Goal: Task Accomplishment & Management: Use online tool/utility

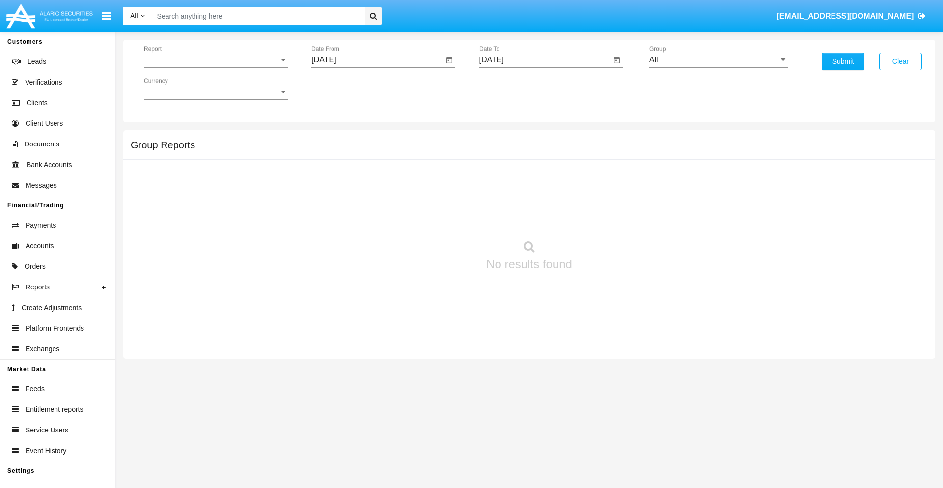
click at [216, 60] on span "Report" at bounding box center [211, 60] width 135 height 9
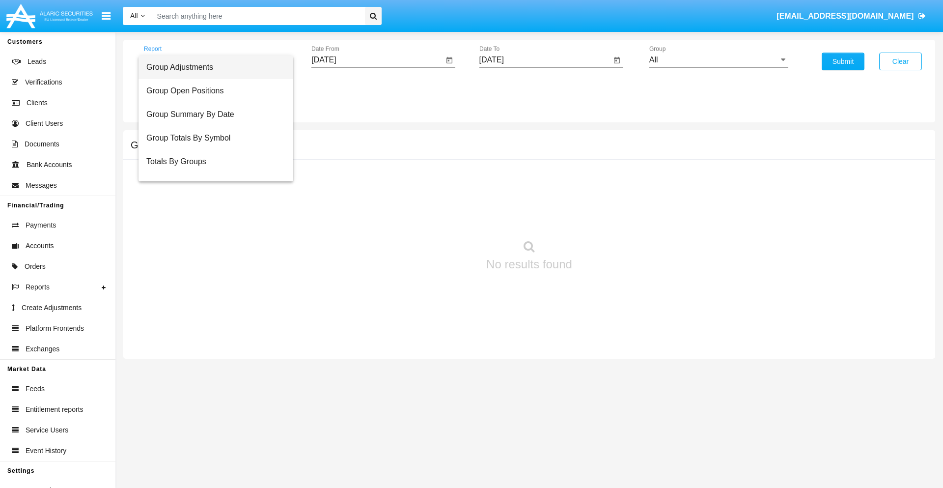
click at [212, 67] on span "Group Adjustments" at bounding box center [215, 68] width 139 height 24
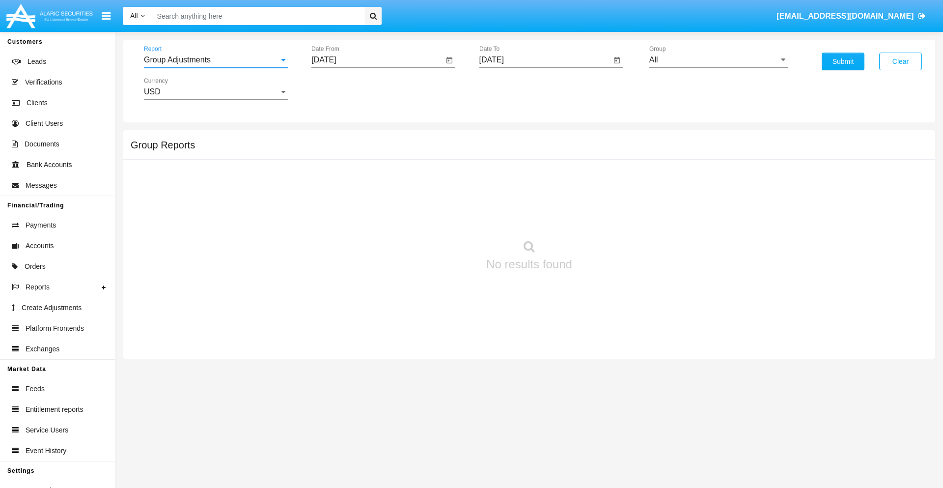
click at [377, 60] on input "[DATE]" at bounding box center [377, 60] width 132 height 9
click at [344, 88] on span "[DATE]" at bounding box center [335, 89] width 22 height 8
click at [438, 217] on div "2025" at bounding box center [438, 217] width 31 height 18
click at [335, 158] on div "MAY" at bounding box center [335, 158] width 31 height 18
click at [387, 209] on div "28" at bounding box center [387, 210] width 18 height 18
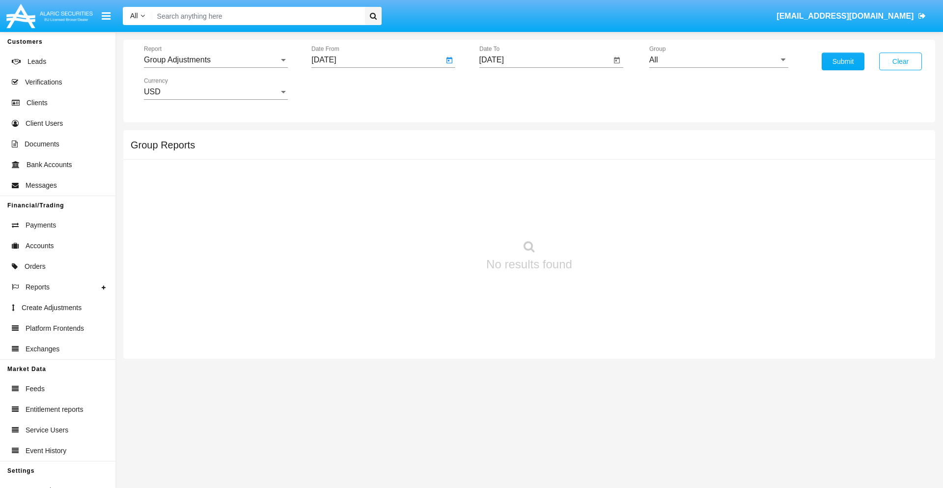
type input "05/28/25"
click at [545, 60] on input "[DATE]" at bounding box center [545, 60] width 132 height 9
click at [511, 88] on span "[DATE]" at bounding box center [503, 89] width 22 height 8
click at [606, 217] on div "2025" at bounding box center [605, 217] width 31 height 18
click at [606, 158] on div "AUG" at bounding box center [605, 158] width 31 height 18
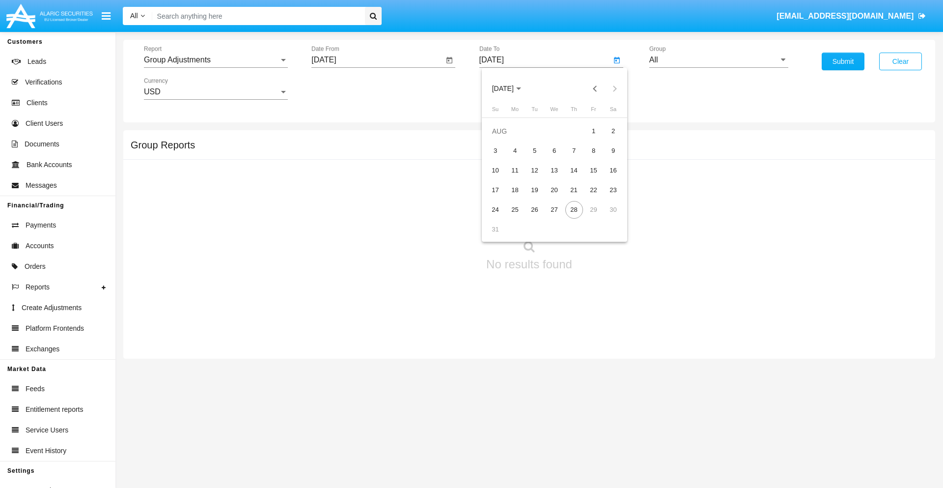
click at [574, 209] on div "28" at bounding box center [574, 210] width 18 height 18
type input "[DATE]"
click at [719, 60] on input "All" at bounding box center [718, 60] width 139 height 9
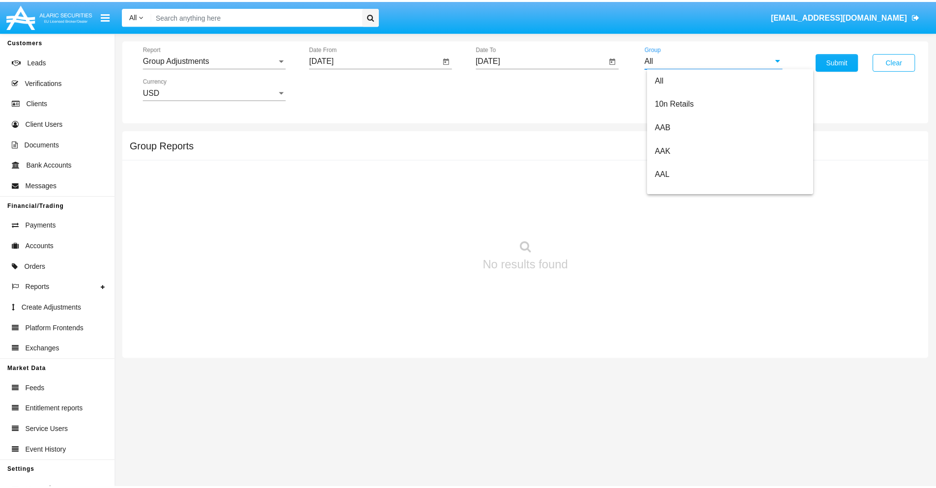
scroll to position [220, 0]
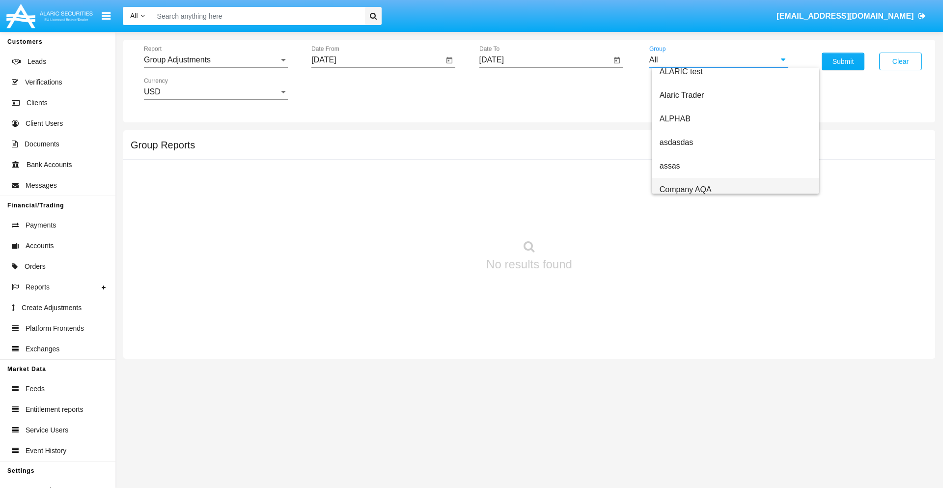
click at [685, 189] on span "Company AQA" at bounding box center [686, 189] width 52 height 8
type input "Company AQA"
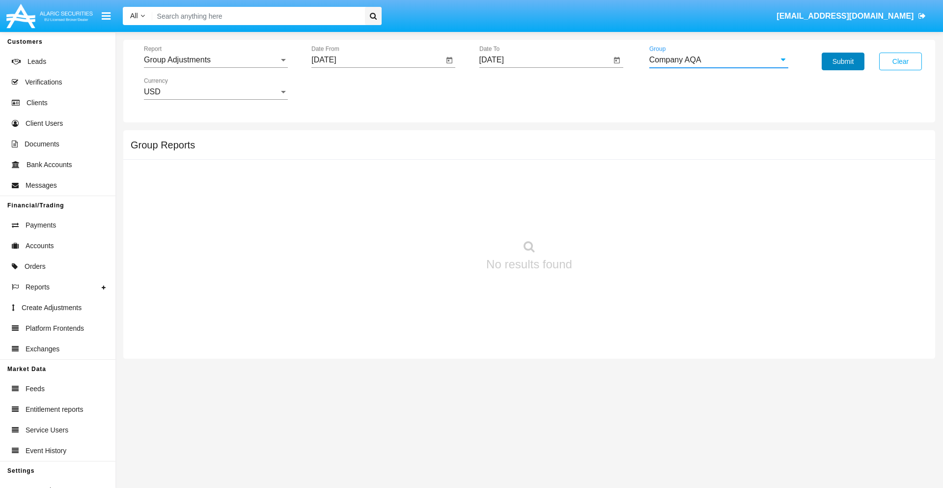
click at [843, 61] on button "Submit" at bounding box center [843, 62] width 43 height 18
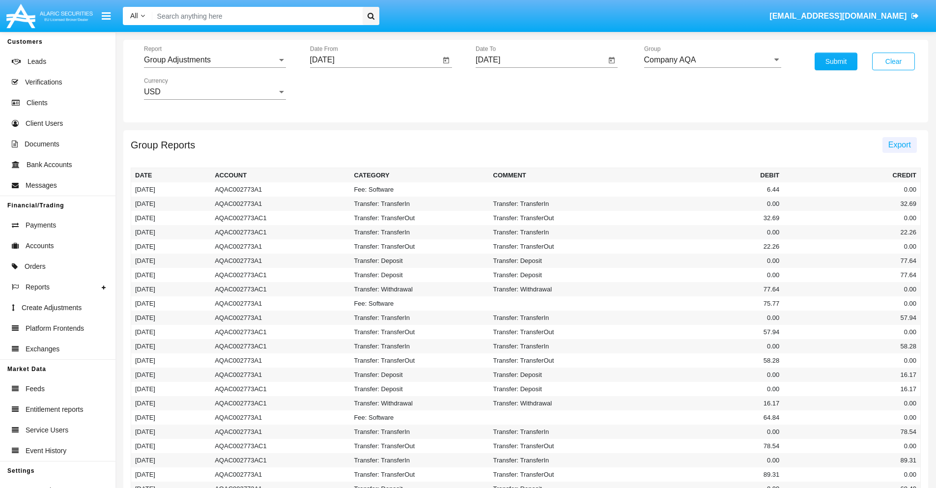
click at [899, 144] on span "Export" at bounding box center [899, 145] width 23 height 8
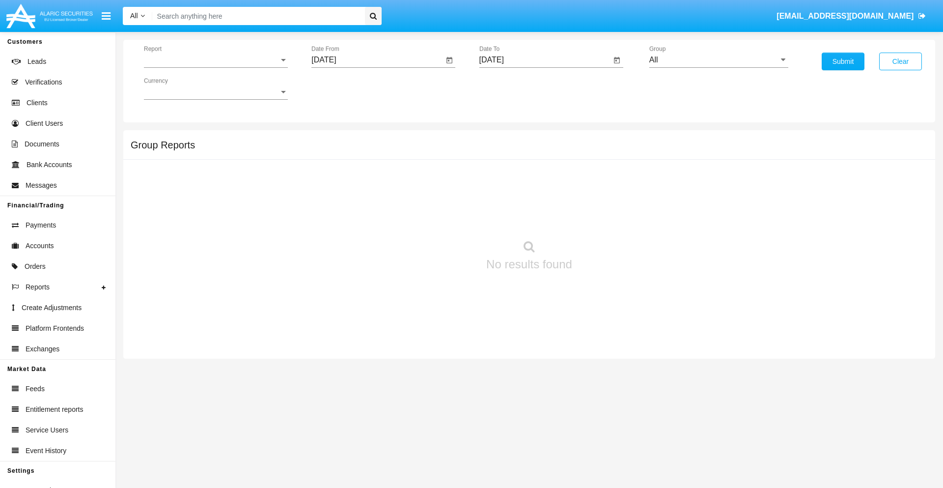
click at [216, 60] on span "Report" at bounding box center [211, 60] width 135 height 9
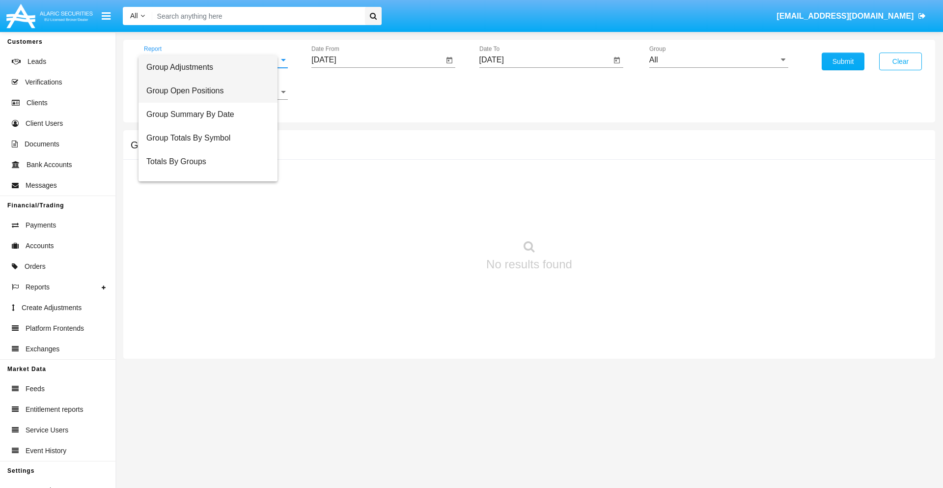
click at [212, 91] on span "Group Open Positions" at bounding box center [207, 91] width 123 height 24
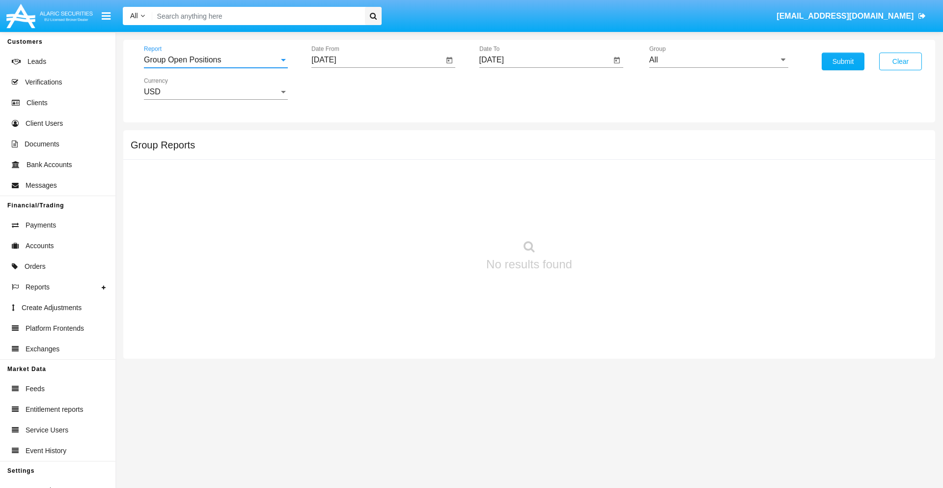
click at [377, 60] on input "[DATE]" at bounding box center [377, 60] width 132 height 9
click at [344, 88] on span "[DATE]" at bounding box center [335, 89] width 22 height 8
click at [438, 217] on div "2025" at bounding box center [438, 217] width 31 height 18
click at [404, 158] on div "[DATE]" at bounding box center [404, 158] width 31 height 18
click at [347, 229] on div "28" at bounding box center [347, 230] width 18 height 18
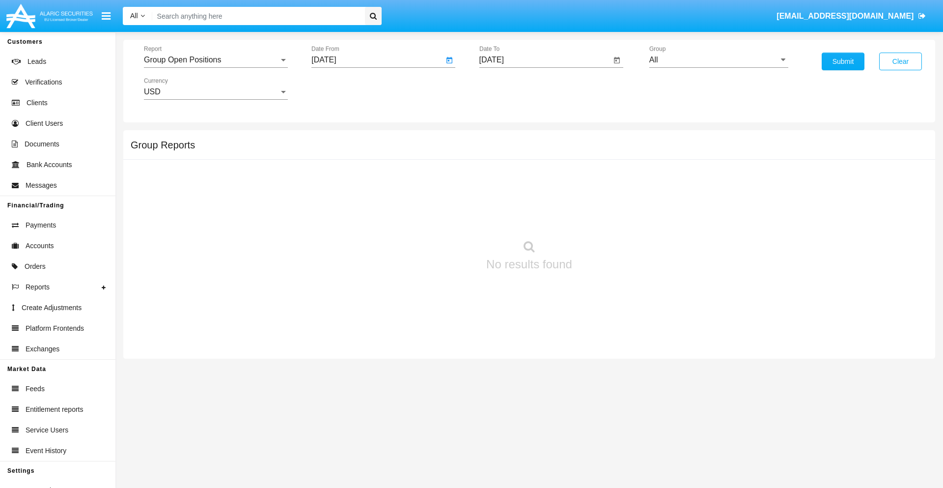
type input "[DATE]"
click at [545, 60] on input "[DATE]" at bounding box center [545, 60] width 132 height 9
click at [511, 88] on span "[DATE]" at bounding box center [503, 89] width 22 height 8
click at [606, 217] on div "2025" at bounding box center [605, 217] width 31 height 18
click at [606, 158] on div "AUG" at bounding box center [605, 158] width 31 height 18
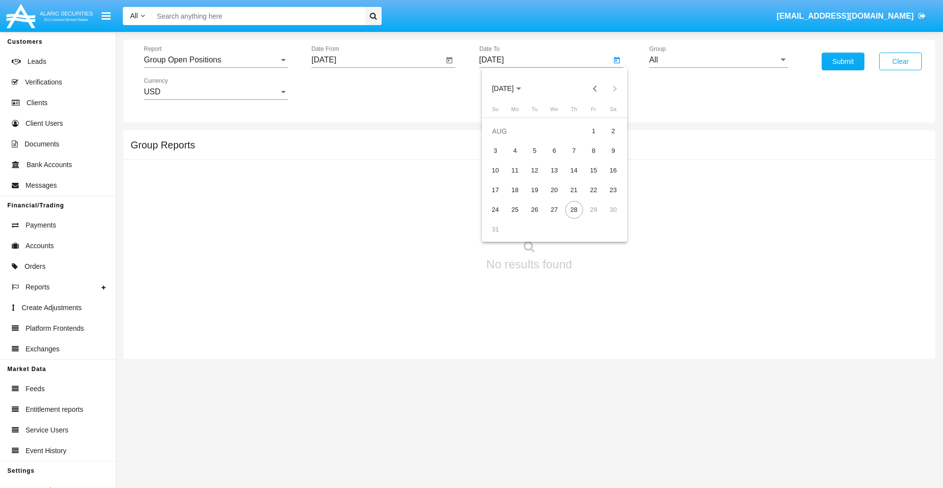
click at [574, 209] on div "28" at bounding box center [574, 210] width 18 height 18
type input "[DATE]"
click at [719, 60] on input "All" at bounding box center [718, 60] width 139 height 9
type input "Hammer Web Lite"
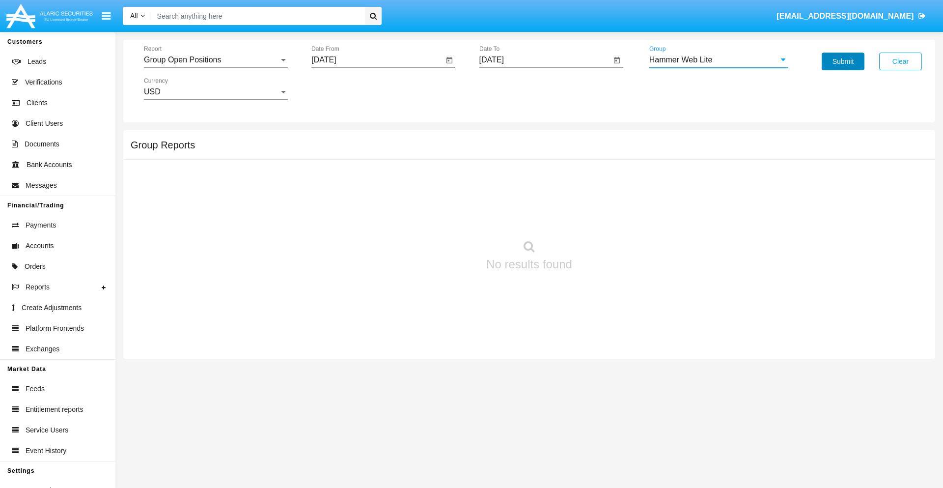
click at [843, 61] on button "Submit" at bounding box center [843, 62] width 43 height 18
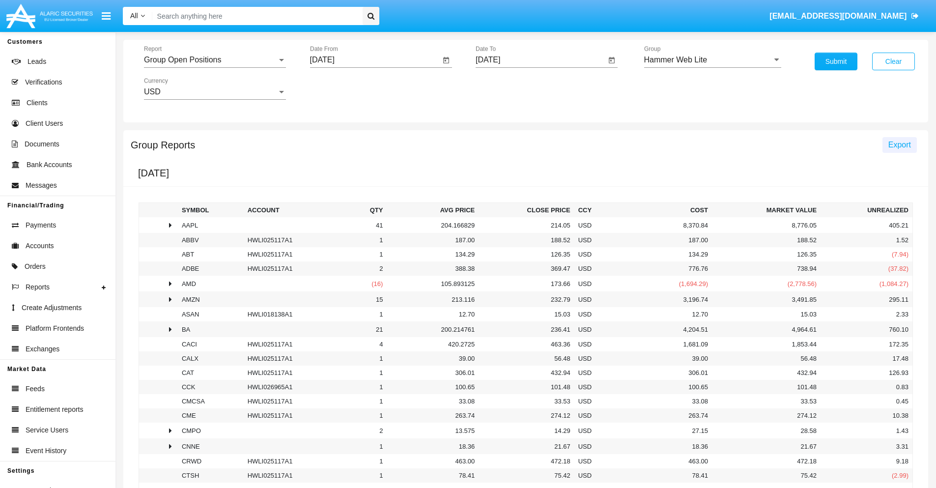
click at [899, 144] on span "Export" at bounding box center [899, 145] width 23 height 8
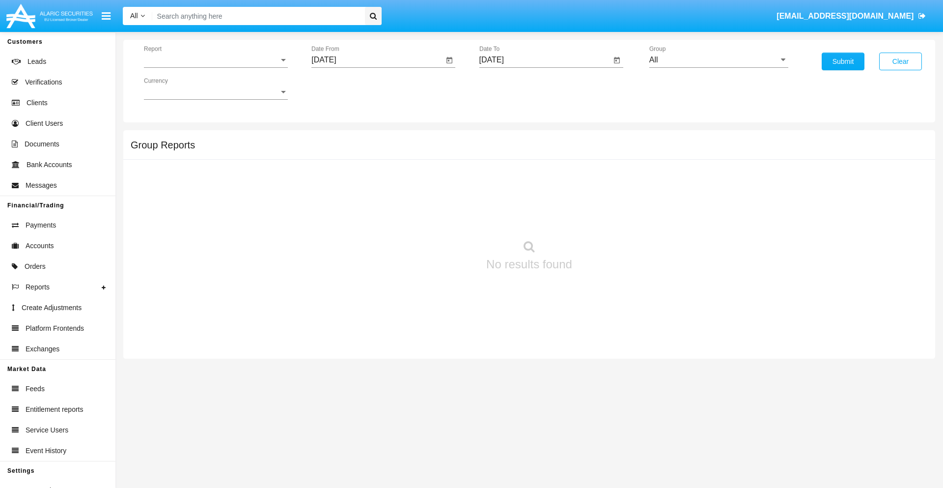
click at [216, 60] on span "Report" at bounding box center [211, 60] width 135 height 9
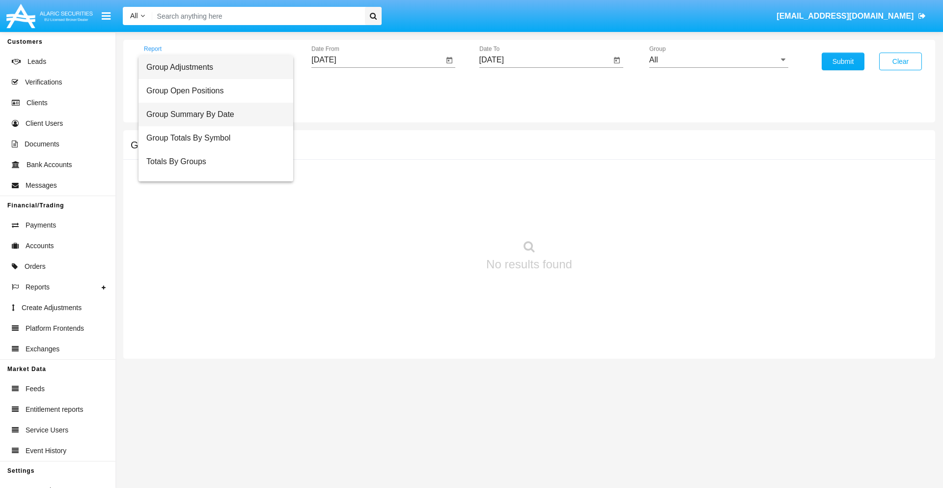
click at [212, 114] on span "Group Summary By Date" at bounding box center [215, 115] width 139 height 24
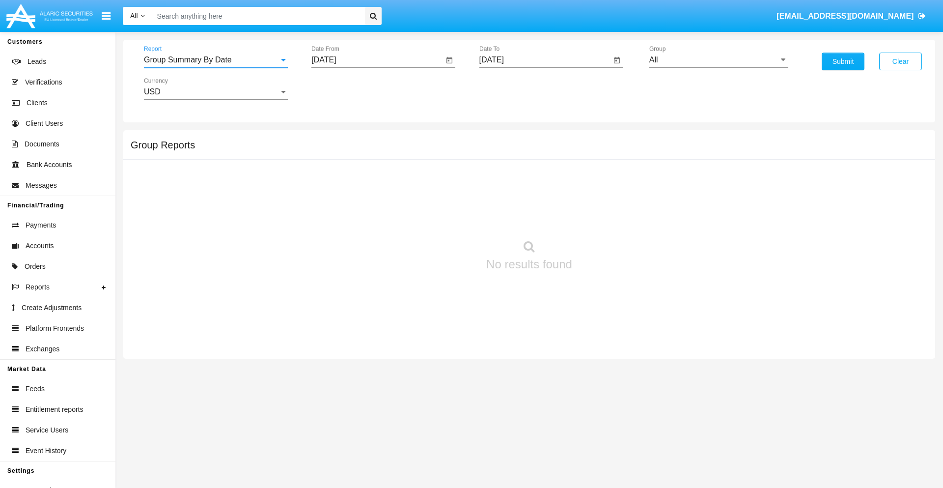
click at [377, 60] on input "[DATE]" at bounding box center [377, 60] width 132 height 9
click at [344, 88] on span "[DATE]" at bounding box center [335, 89] width 22 height 8
click at [438, 217] on div "2025" at bounding box center [438, 217] width 31 height 18
click at [404, 158] on div "[DATE]" at bounding box center [404, 158] width 31 height 18
click at [347, 229] on div "28" at bounding box center [347, 230] width 18 height 18
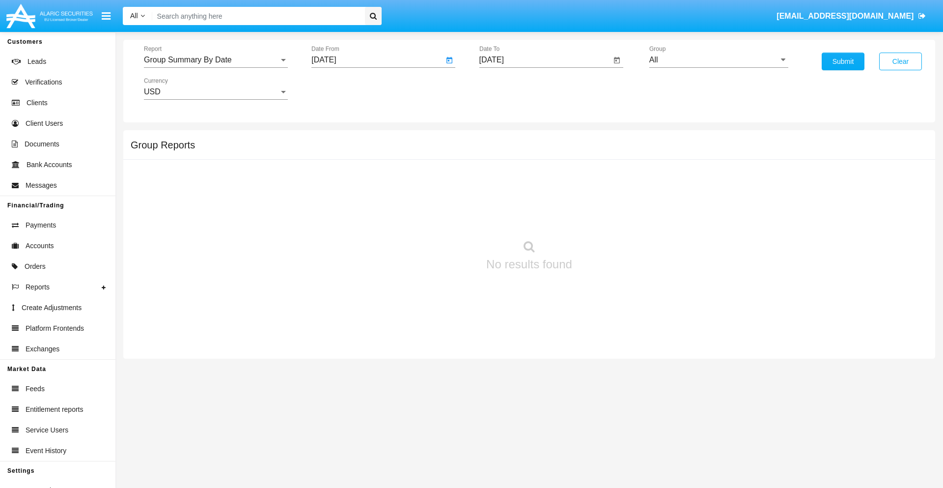
type input "[DATE]"
click at [545, 60] on input "[DATE]" at bounding box center [545, 60] width 132 height 9
click at [511, 88] on span "[DATE]" at bounding box center [503, 89] width 22 height 8
click at [606, 217] on div "2025" at bounding box center [605, 217] width 31 height 18
click at [606, 158] on div "AUG" at bounding box center [605, 158] width 31 height 18
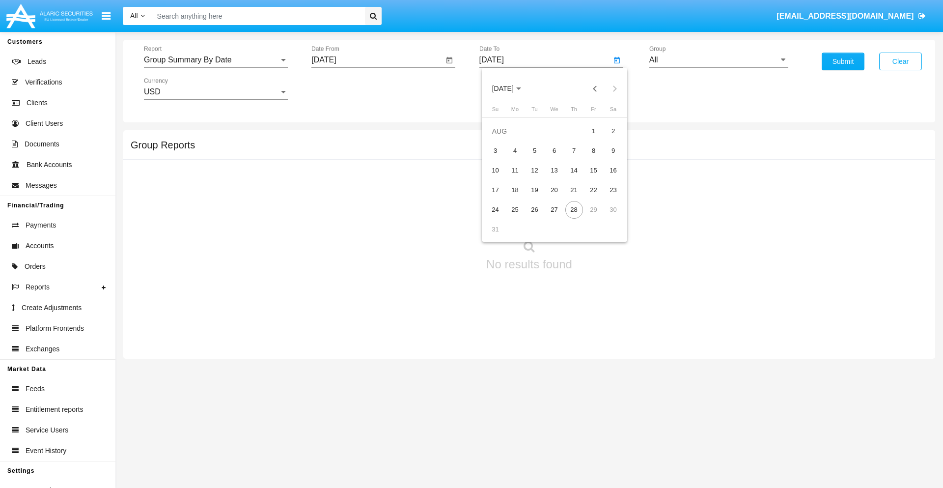
click at [574, 209] on div "28" at bounding box center [574, 210] width 18 height 18
type input "[DATE]"
click at [719, 60] on input "All" at bounding box center [718, 60] width 139 height 9
type input "Hammer Web Lite"
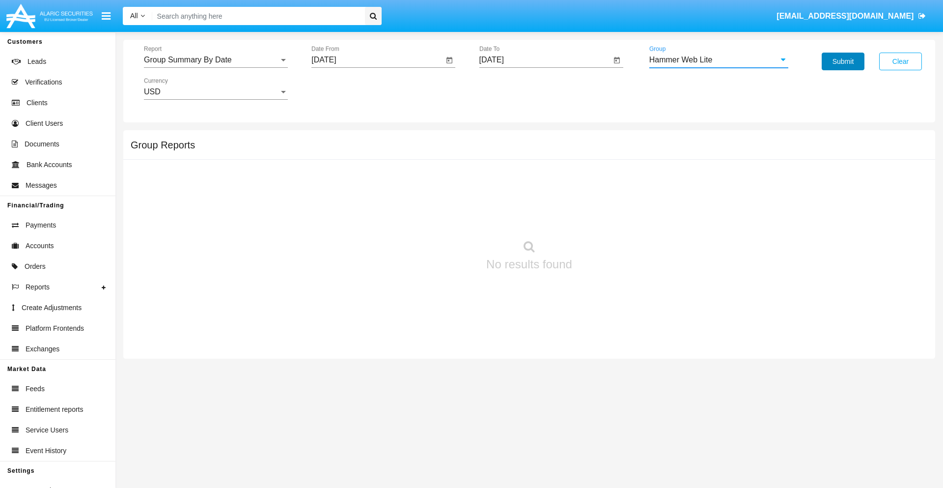
click at [843, 61] on button "Submit" at bounding box center [843, 62] width 43 height 18
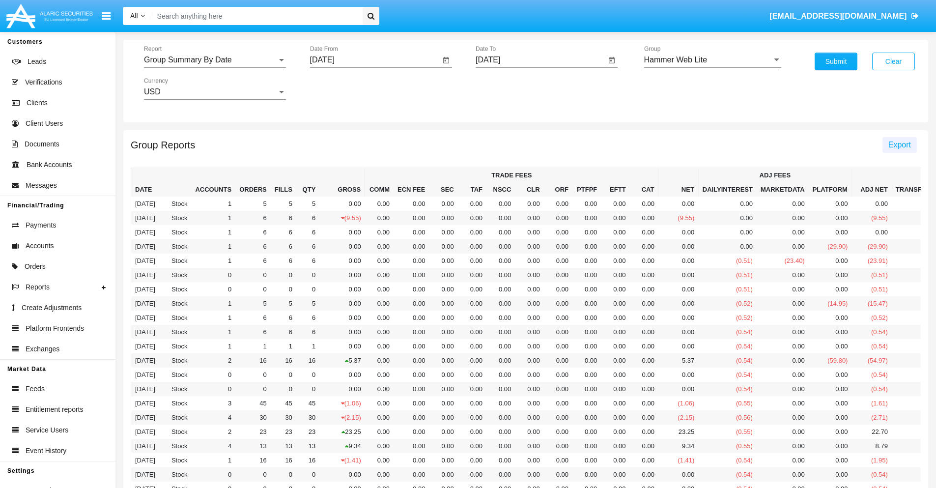
click at [899, 144] on span "Export" at bounding box center [899, 145] width 23 height 8
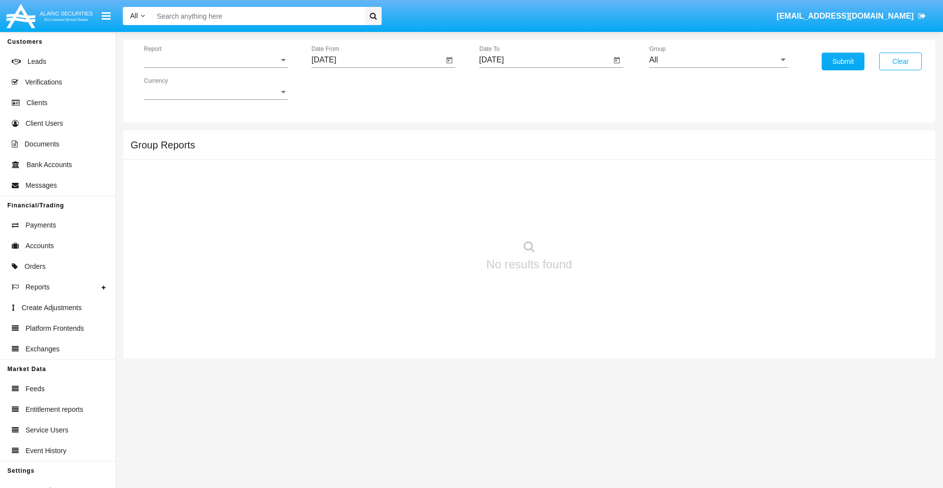
click at [216, 60] on span "Report" at bounding box center [211, 60] width 135 height 9
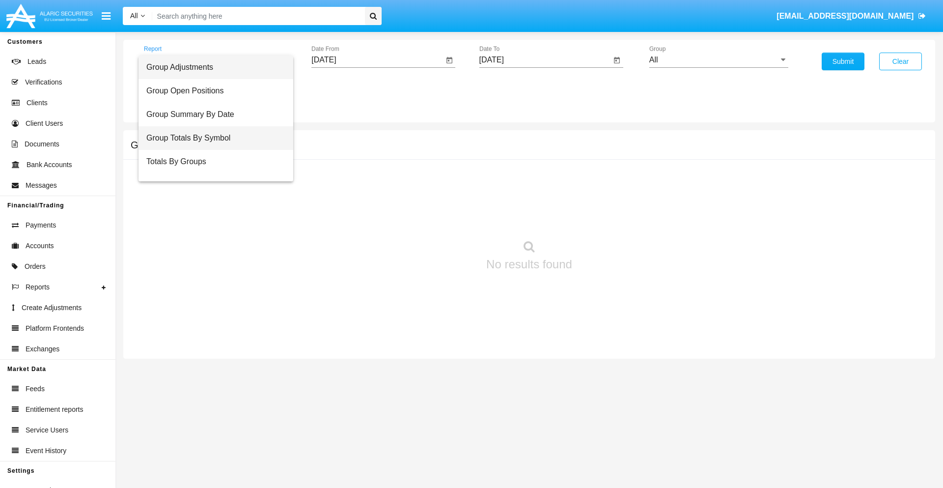
click at [212, 138] on span "Group Totals By Symbol" at bounding box center [215, 138] width 139 height 24
click at [377, 60] on input "[DATE]" at bounding box center [377, 60] width 132 height 9
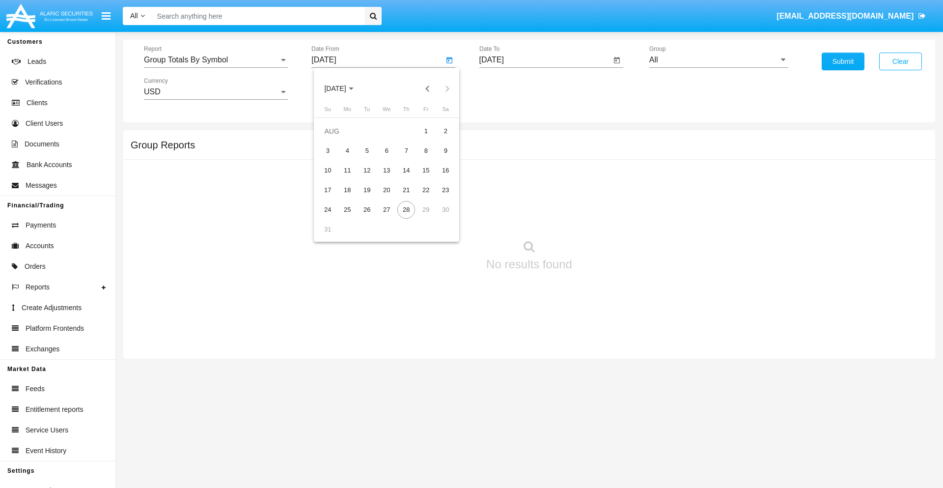
click at [344, 88] on span "[DATE]" at bounding box center [335, 89] width 22 height 8
click at [438, 217] on div "2025" at bounding box center [438, 217] width 31 height 18
click at [404, 158] on div "[DATE]" at bounding box center [404, 158] width 31 height 18
click at [347, 229] on div "28" at bounding box center [347, 230] width 18 height 18
type input "07/28/25"
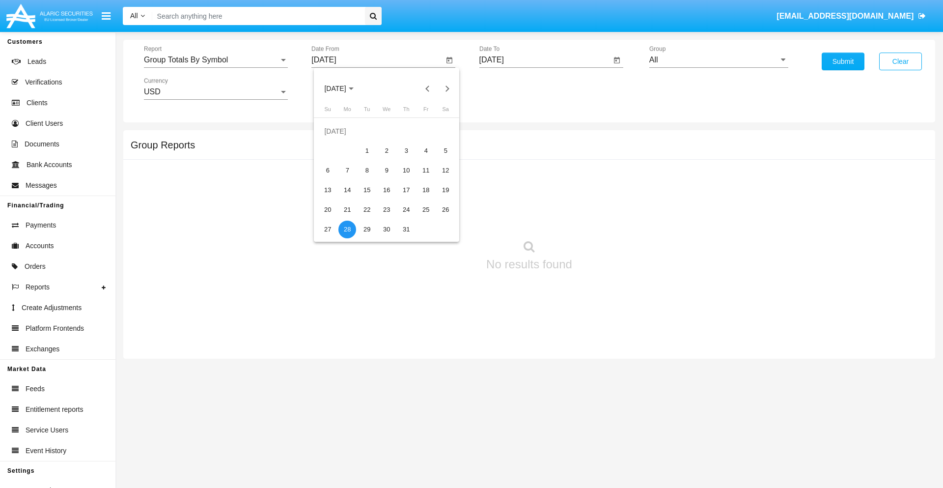
click at [545, 60] on input "[DATE]" at bounding box center [545, 60] width 132 height 9
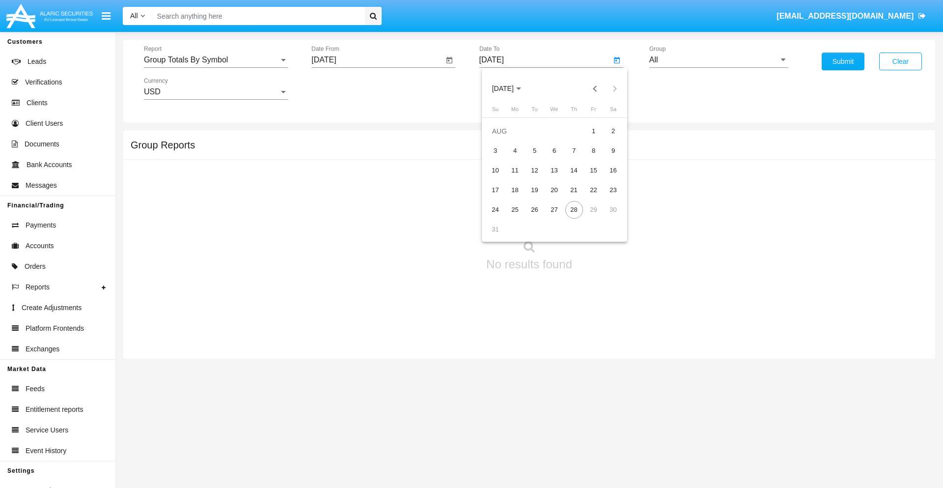
click at [511, 88] on span "[DATE]" at bounding box center [503, 89] width 22 height 8
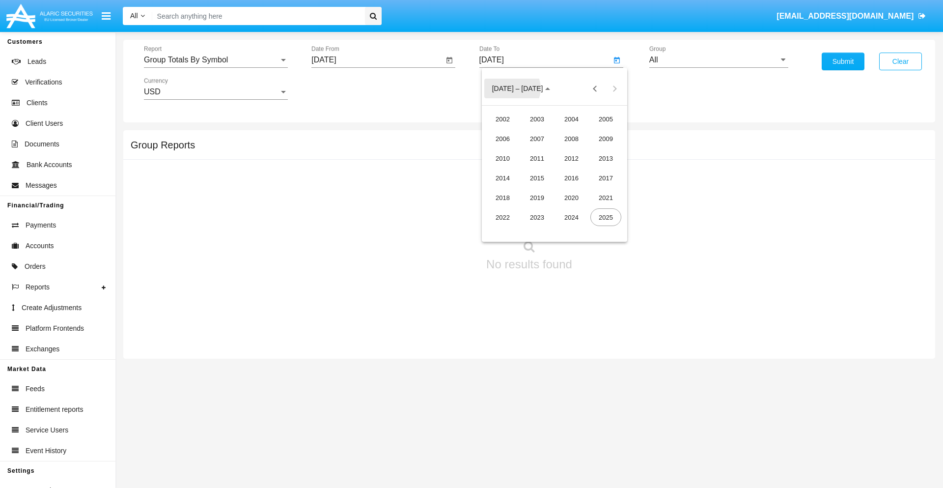
click at [606, 217] on div "2025" at bounding box center [605, 217] width 31 height 18
click at [606, 158] on div "AUG" at bounding box center [605, 158] width 31 height 18
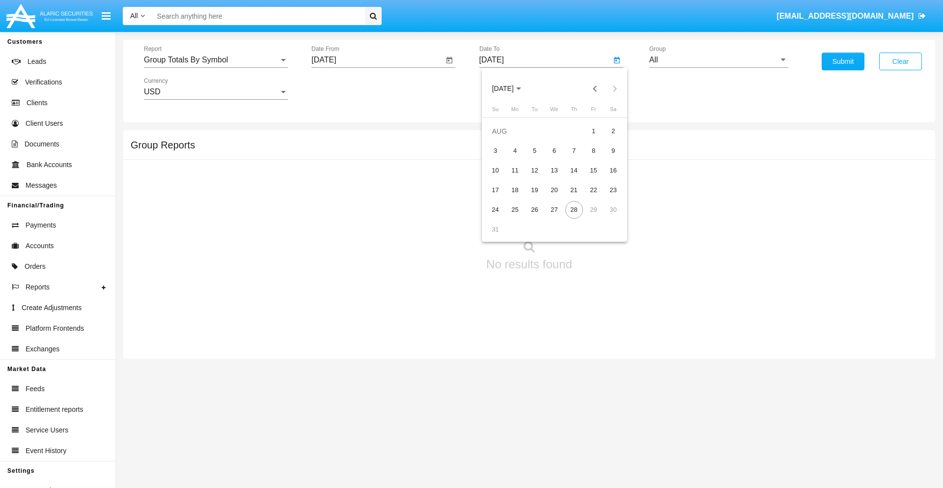
click at [574, 209] on div "28" at bounding box center [574, 210] width 18 height 18
type input "[DATE]"
click at [719, 60] on input "All" at bounding box center [718, 60] width 139 height 9
type input "Hammer Web Lite"
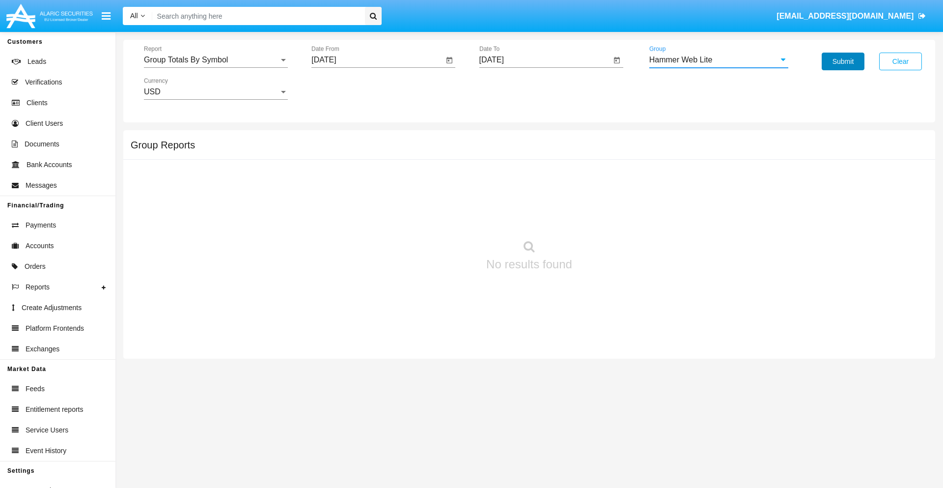
click at [843, 61] on button "Submit" at bounding box center [843, 62] width 43 height 18
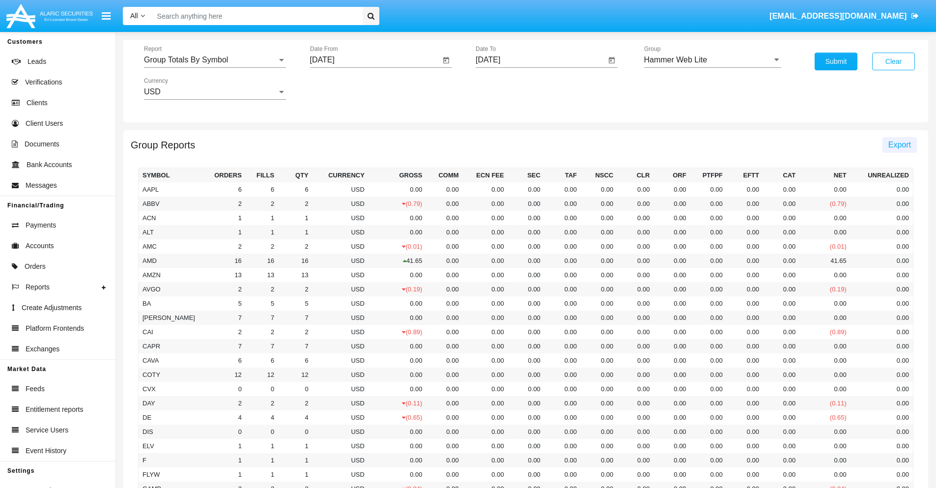
click at [899, 144] on span "Export" at bounding box center [899, 145] width 23 height 8
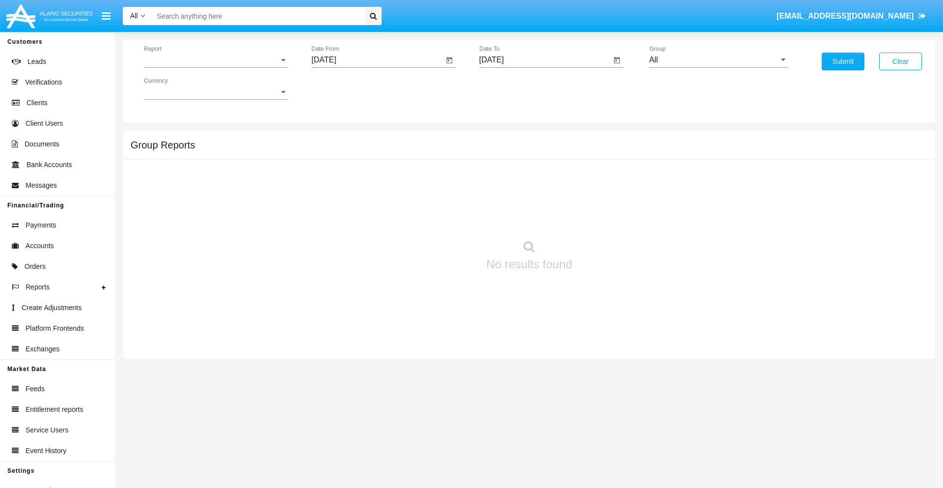
click at [216, 60] on span "Report" at bounding box center [211, 60] width 135 height 9
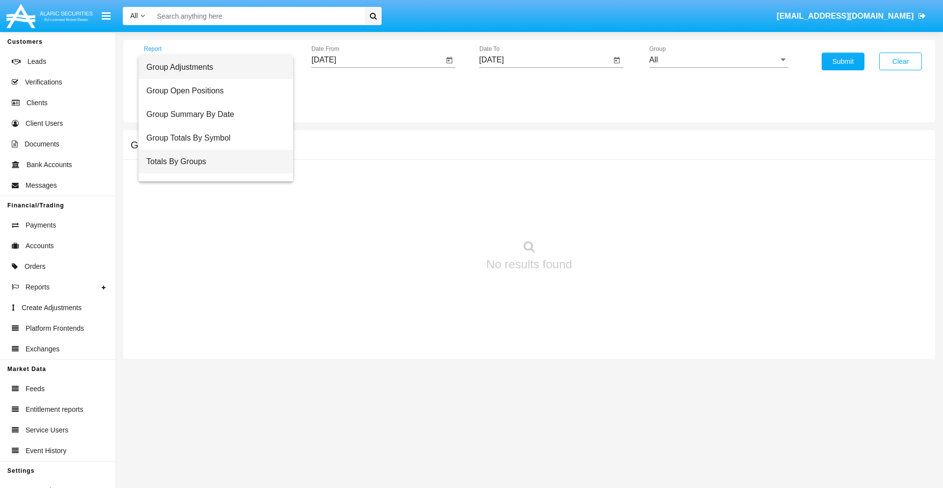
click at [212, 162] on span "Totals By Groups" at bounding box center [215, 162] width 139 height 24
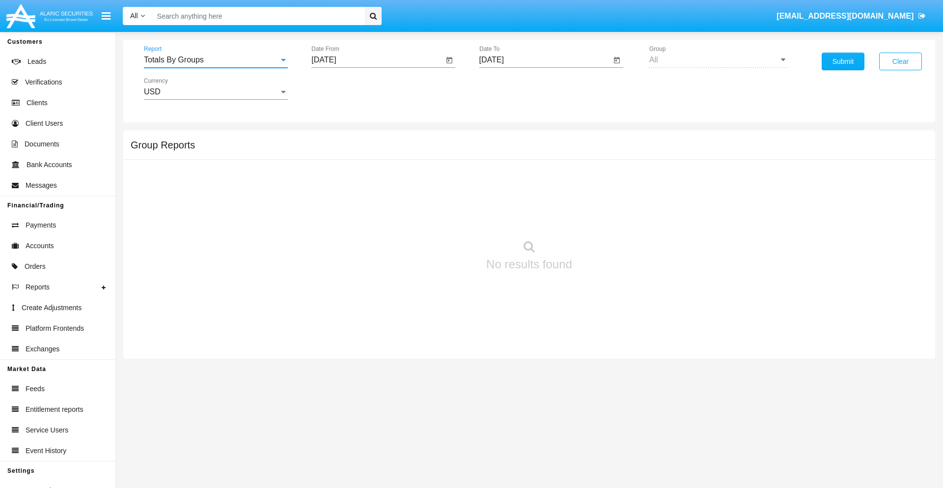
click at [377, 60] on input "[DATE]" at bounding box center [377, 60] width 132 height 9
click at [344, 88] on span "[DATE]" at bounding box center [335, 89] width 22 height 8
click at [438, 217] on div "2025" at bounding box center [438, 217] width 31 height 18
click at [438, 158] on div "AUG" at bounding box center [438, 158] width 31 height 18
click at [387, 170] on div "13" at bounding box center [387, 171] width 18 height 18
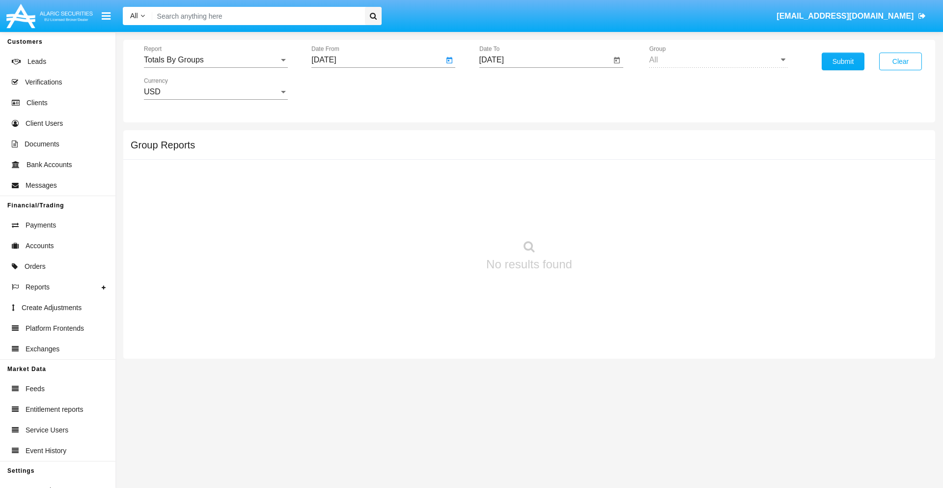
type input "08/13/25"
click at [545, 60] on input "[DATE]" at bounding box center [545, 60] width 132 height 9
click at [511, 88] on span "[DATE]" at bounding box center [503, 89] width 22 height 8
click at [606, 217] on div "2025" at bounding box center [605, 217] width 31 height 18
click at [606, 158] on div "AUG" at bounding box center [605, 158] width 31 height 18
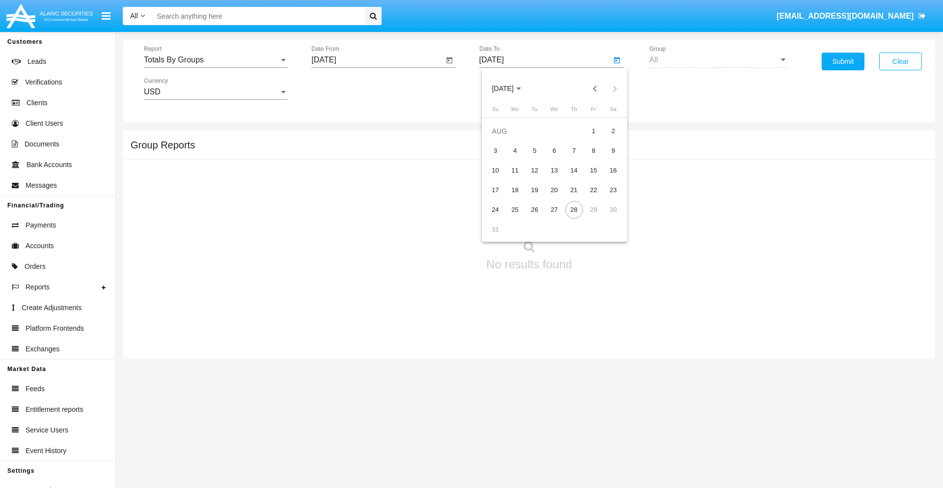
click at [574, 209] on div "28" at bounding box center [574, 210] width 18 height 18
type input "[DATE]"
click at [843, 61] on button "Submit" at bounding box center [843, 62] width 43 height 18
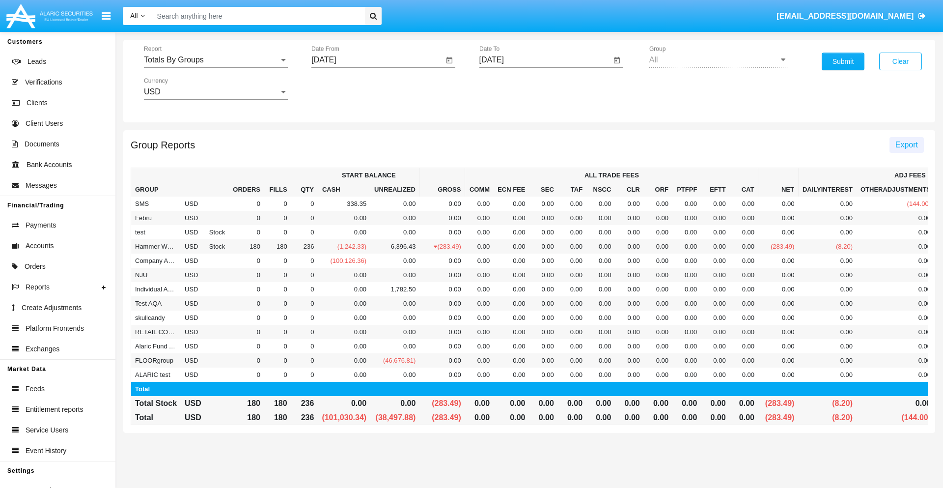
click at [906, 144] on span "Export" at bounding box center [907, 145] width 23 height 8
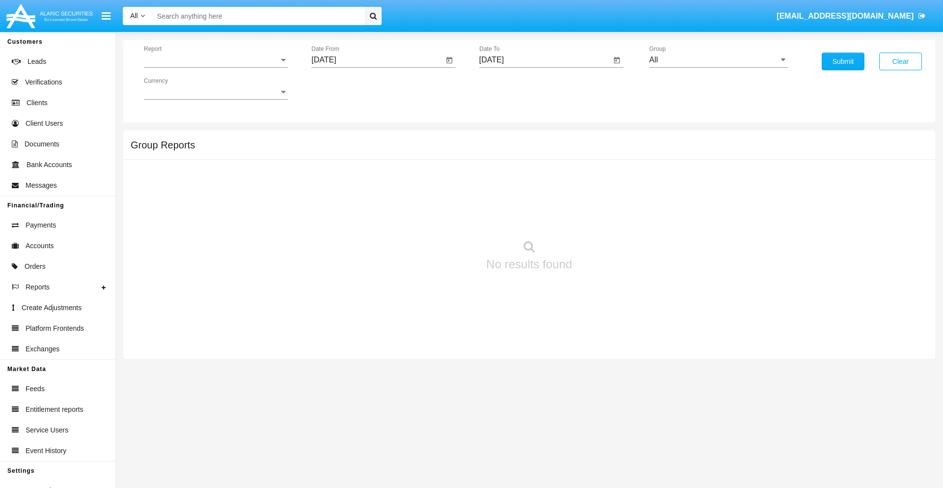
click at [216, 60] on span "Report" at bounding box center [211, 60] width 135 height 9
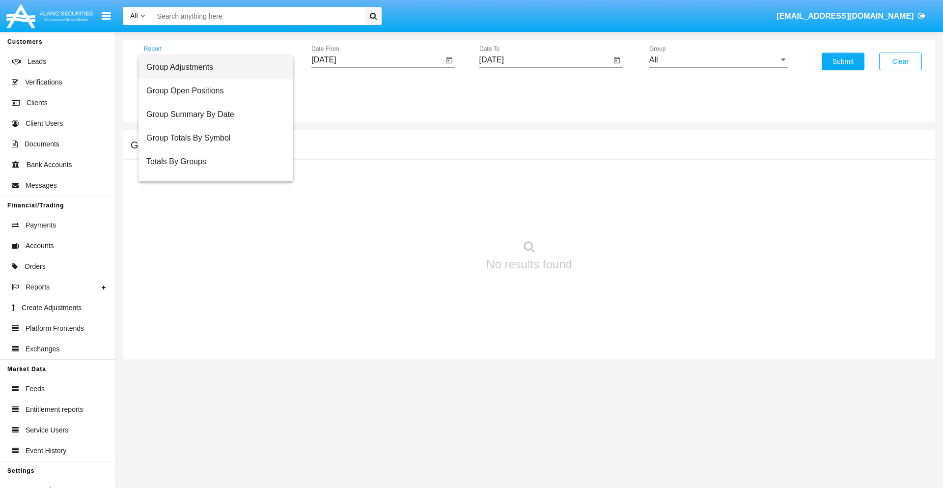
scroll to position [16, 0]
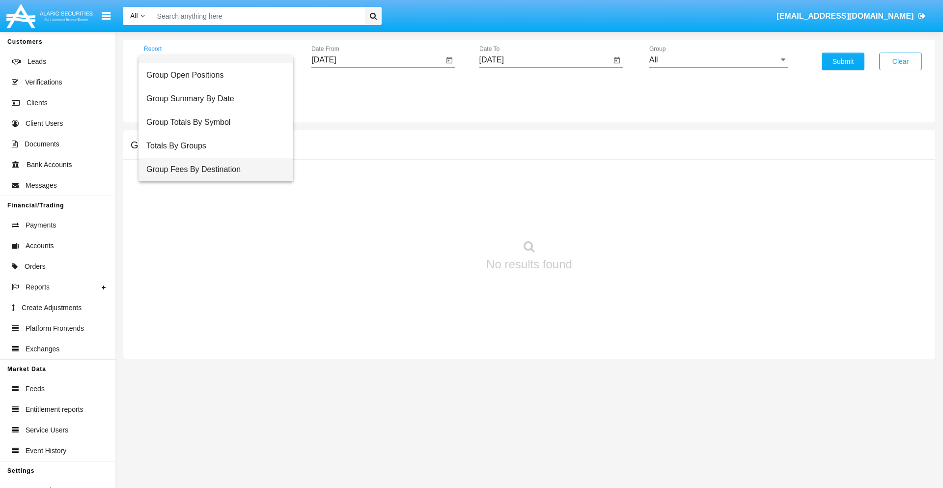
click at [212, 169] on span "Group Fees By Destination" at bounding box center [215, 170] width 139 height 24
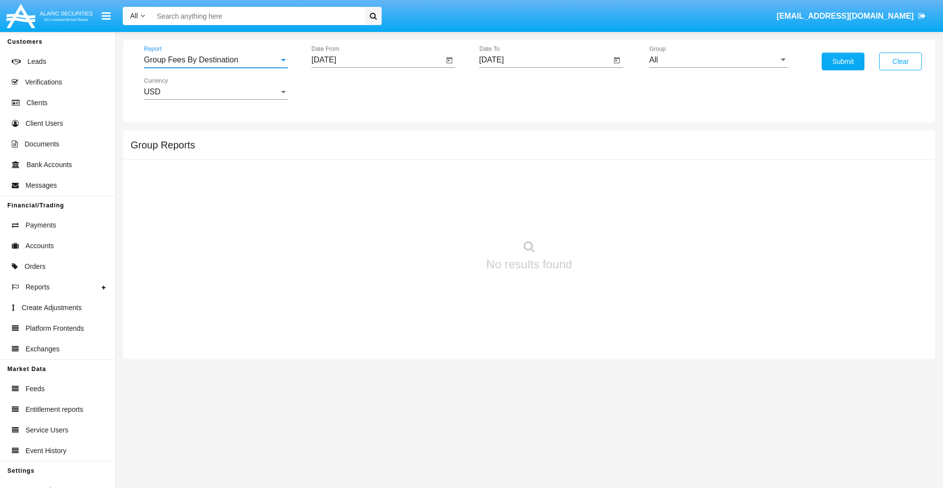
click at [377, 60] on input "[DATE]" at bounding box center [377, 60] width 132 height 9
click at [344, 88] on span "[DATE]" at bounding box center [335, 89] width 22 height 8
click at [438, 217] on div "2025" at bounding box center [438, 217] width 31 height 18
click at [369, 158] on div "JUN" at bounding box center [369, 158] width 31 height 18
click at [446, 209] on div "28" at bounding box center [446, 210] width 18 height 18
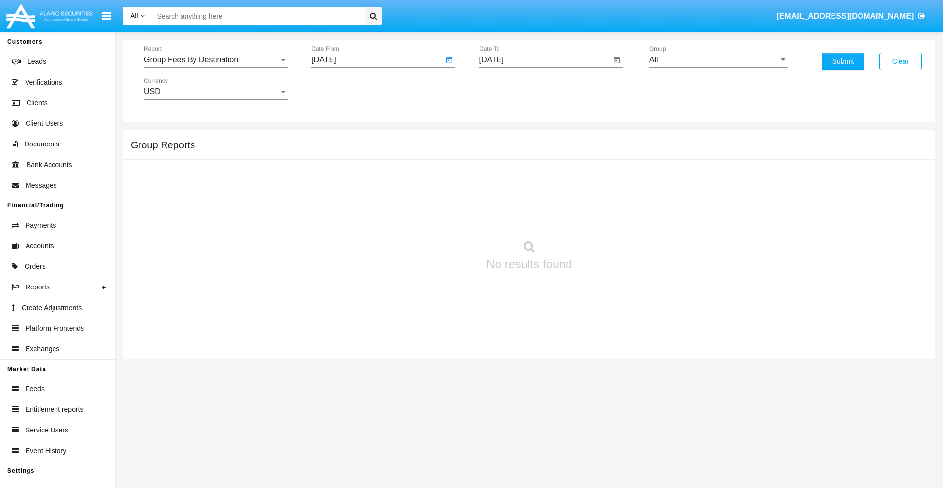
type input "[DATE]"
click at [545, 60] on input "[DATE]" at bounding box center [545, 60] width 132 height 9
click at [511, 88] on span "[DATE]" at bounding box center [503, 89] width 22 height 8
click at [606, 217] on div "2025" at bounding box center [605, 217] width 31 height 18
click at [606, 158] on div "AUG" at bounding box center [605, 158] width 31 height 18
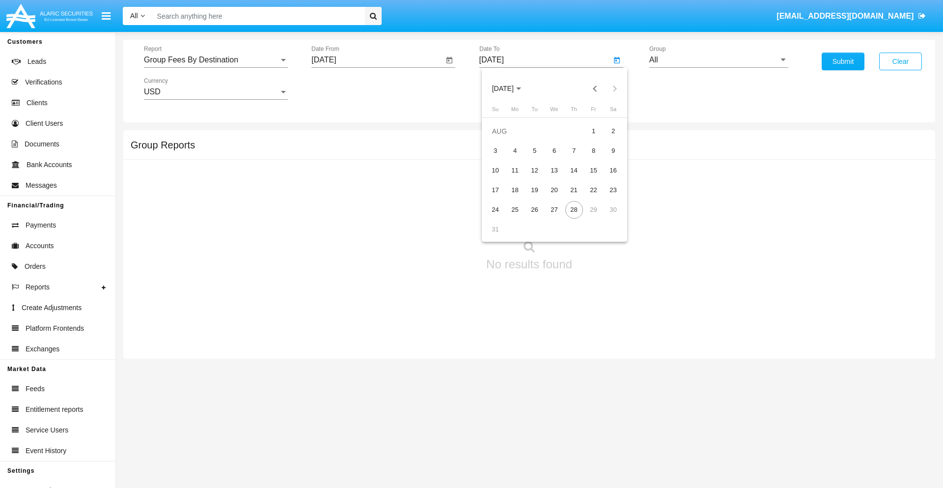
click at [574, 209] on div "28" at bounding box center [574, 210] width 18 height 18
type input "[DATE]"
click at [719, 60] on input "All" at bounding box center [718, 60] width 139 height 9
type input "Hammer Web Lite"
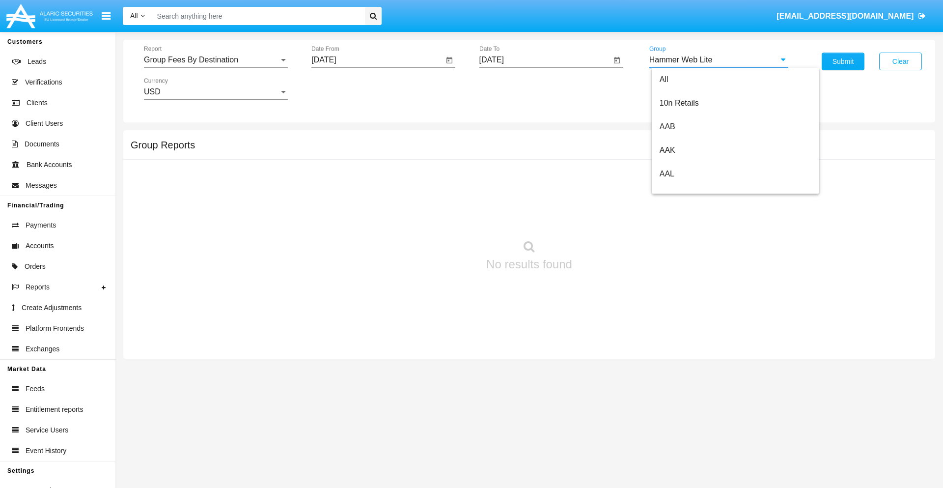
scroll to position [0, 0]
click at [843, 61] on button "Submit" at bounding box center [843, 62] width 43 height 18
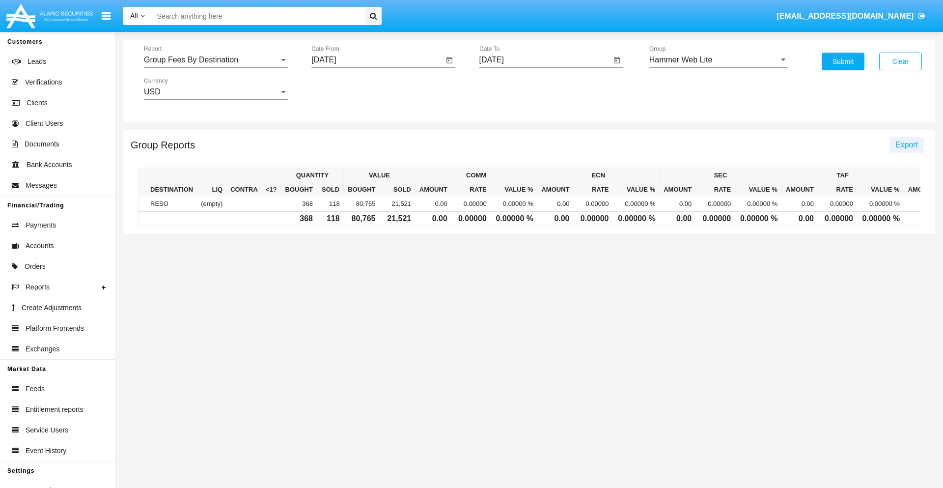
click at [906, 144] on span "Export" at bounding box center [907, 145] width 23 height 8
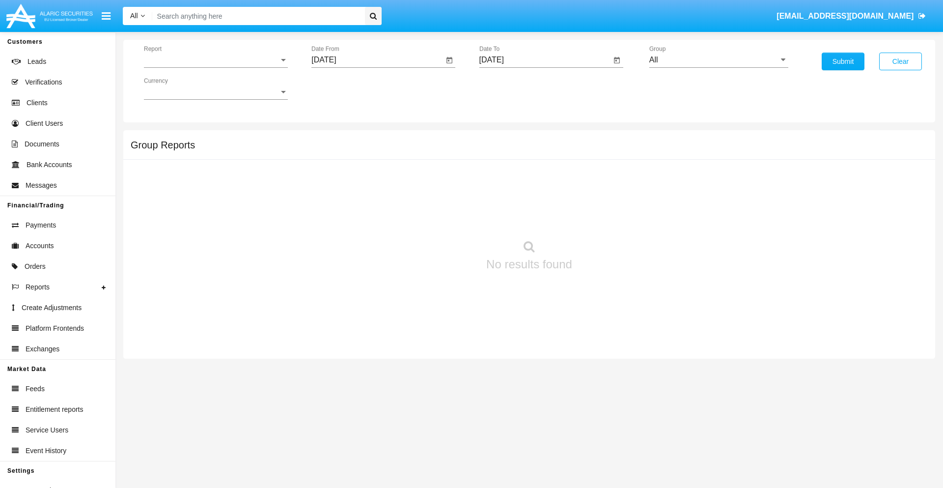
click at [216, 60] on span "Report" at bounding box center [211, 60] width 135 height 9
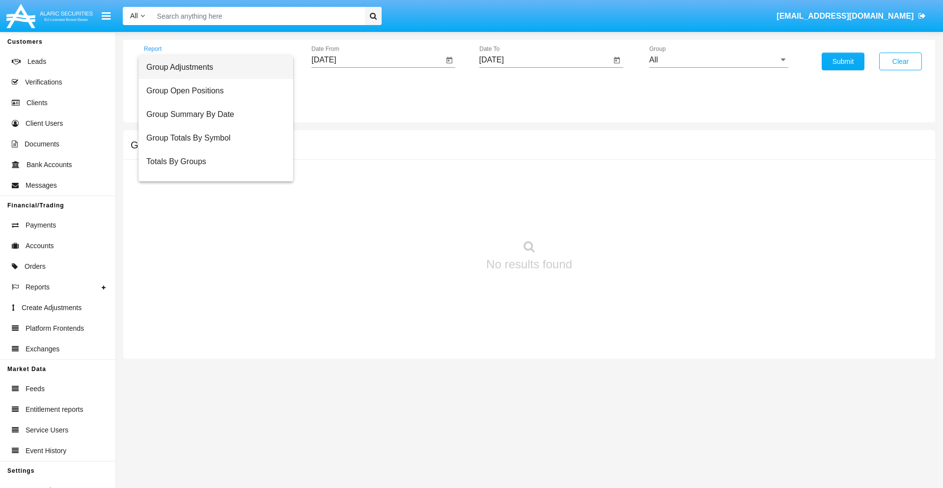
scroll to position [39, 0]
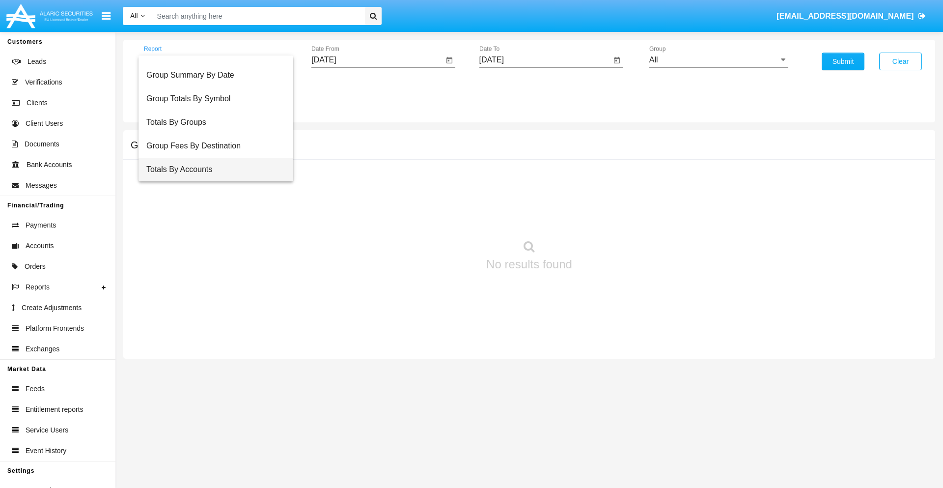
click at [212, 169] on span "Totals By Accounts" at bounding box center [215, 170] width 139 height 24
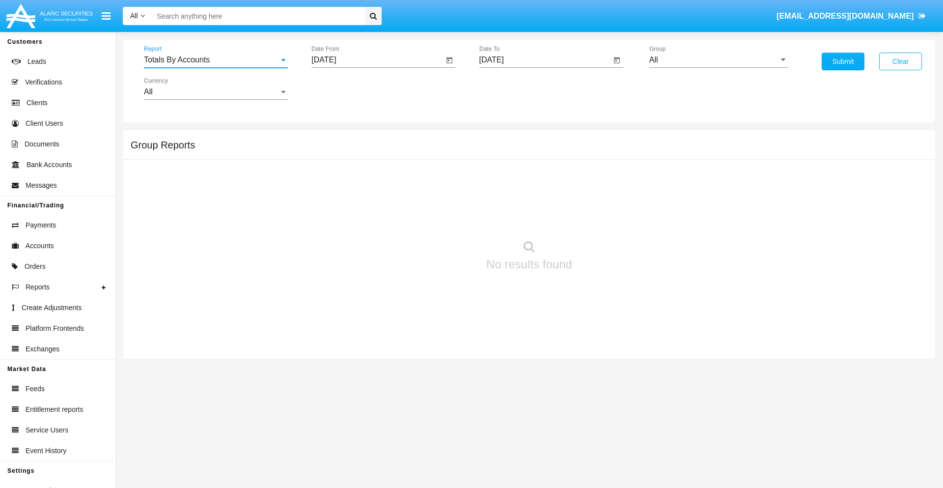
click at [377, 60] on input "[DATE]" at bounding box center [377, 60] width 132 height 9
click at [344, 88] on span "[DATE]" at bounding box center [335, 89] width 22 height 8
click at [438, 217] on div "2025" at bounding box center [438, 217] width 31 height 18
click at [438, 158] on div "AUG" at bounding box center [438, 158] width 31 height 18
click at [387, 170] on div "13" at bounding box center [387, 171] width 18 height 18
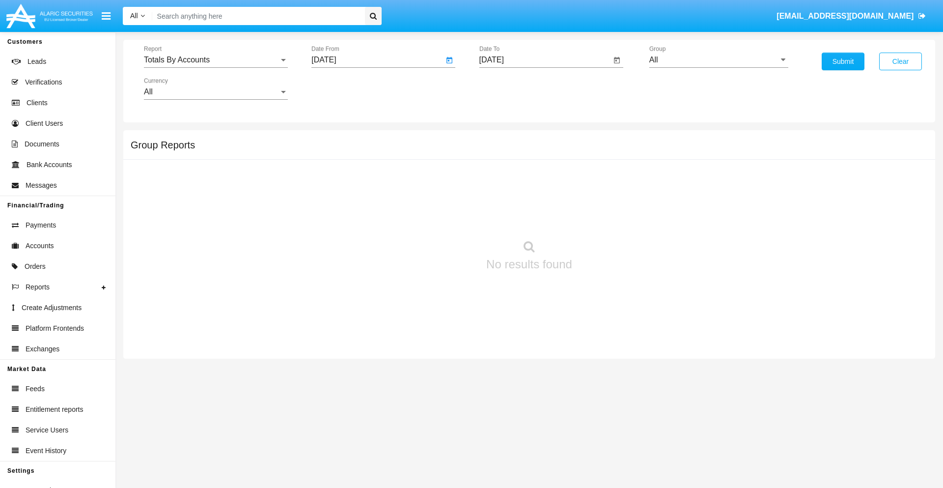
type input "08/13/25"
click at [545, 60] on input "[DATE]" at bounding box center [545, 60] width 132 height 9
click at [511, 88] on span "[DATE]" at bounding box center [503, 89] width 22 height 8
click at [606, 217] on div "2025" at bounding box center [605, 217] width 31 height 18
click at [606, 158] on div "AUG" at bounding box center [605, 158] width 31 height 18
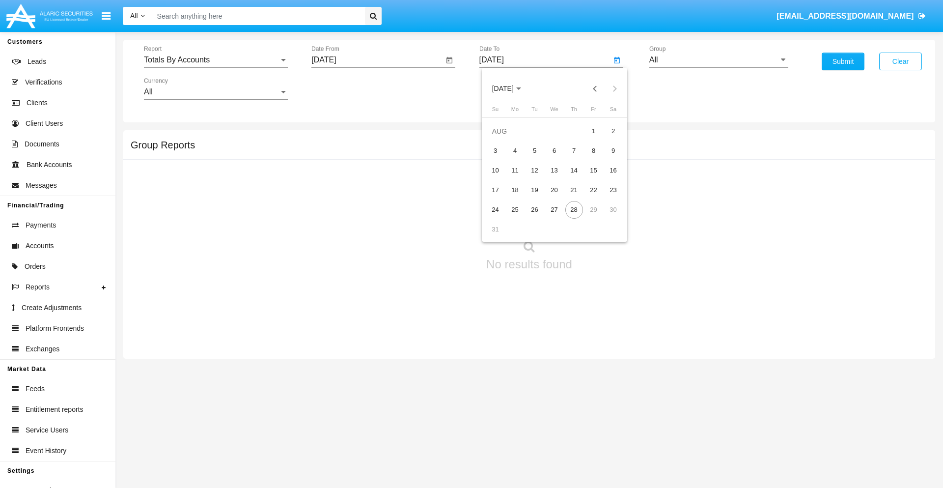
click at [574, 209] on div "28" at bounding box center [574, 210] width 18 height 18
type input "08/28/25"
click at [719, 60] on input "All" at bounding box center [718, 60] width 139 height 9
type input "Hammer Web Lite"
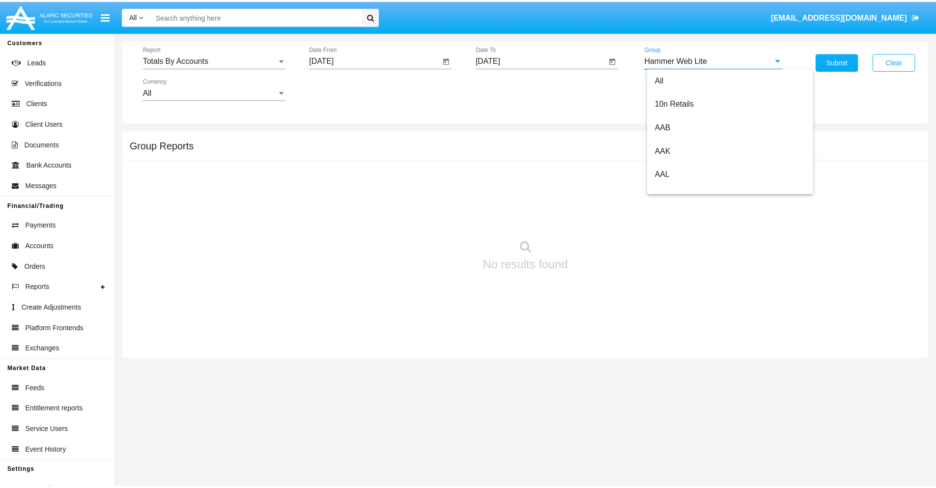
scroll to position [0, 0]
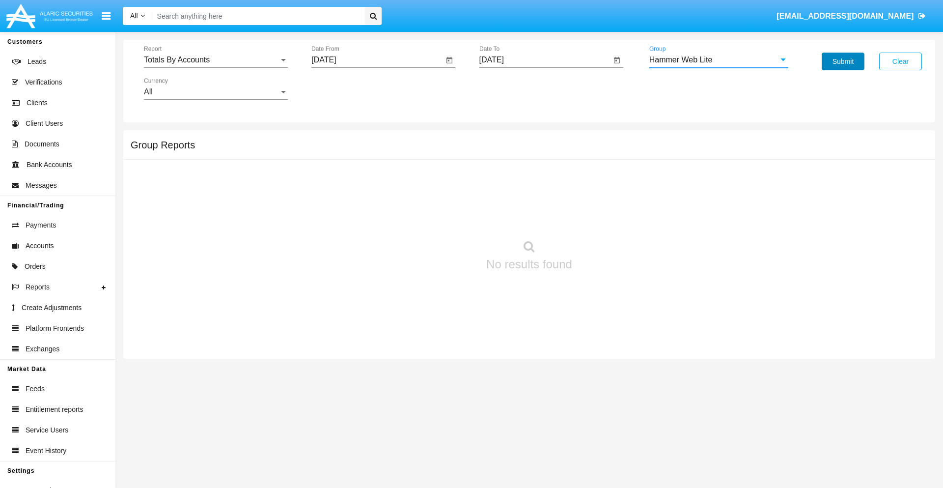
click at [843, 61] on button "Submit" at bounding box center [843, 62] width 43 height 18
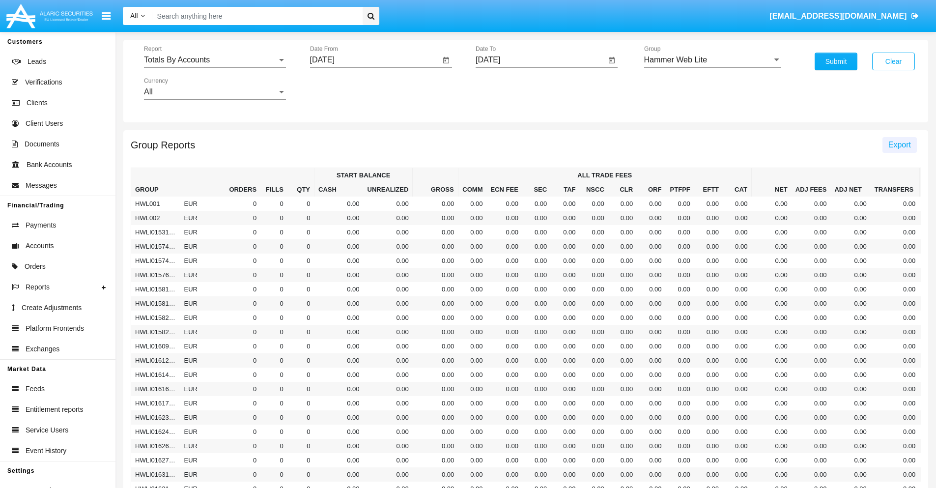
click at [899, 144] on span "Export" at bounding box center [899, 145] width 23 height 8
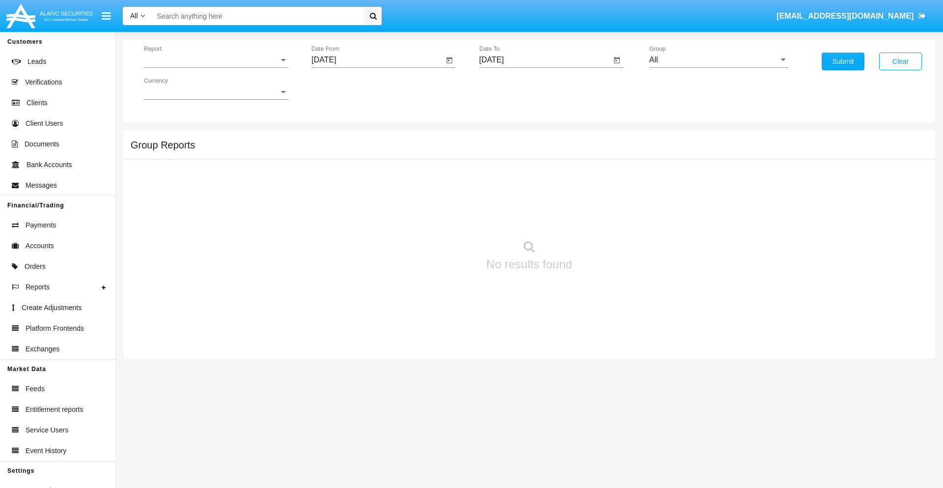
click at [216, 60] on span "Report" at bounding box center [211, 60] width 135 height 9
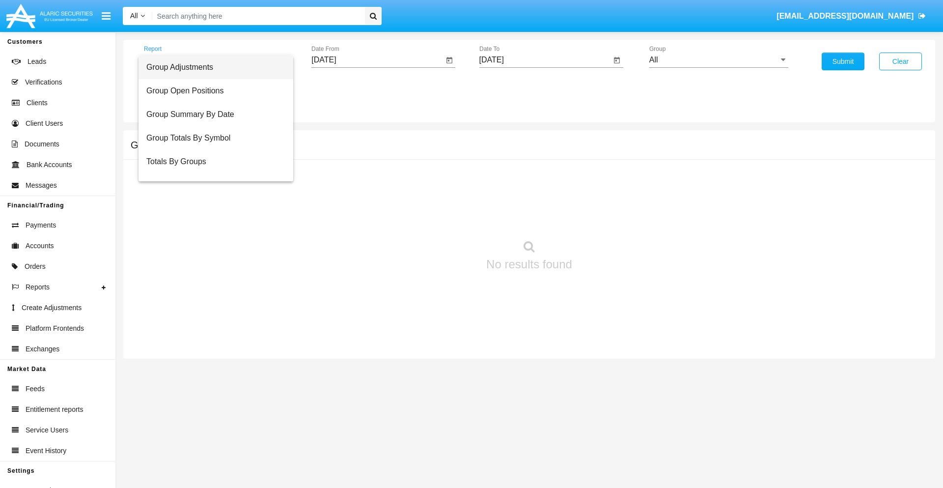
click at [212, 67] on span "Group Adjustments" at bounding box center [215, 68] width 139 height 24
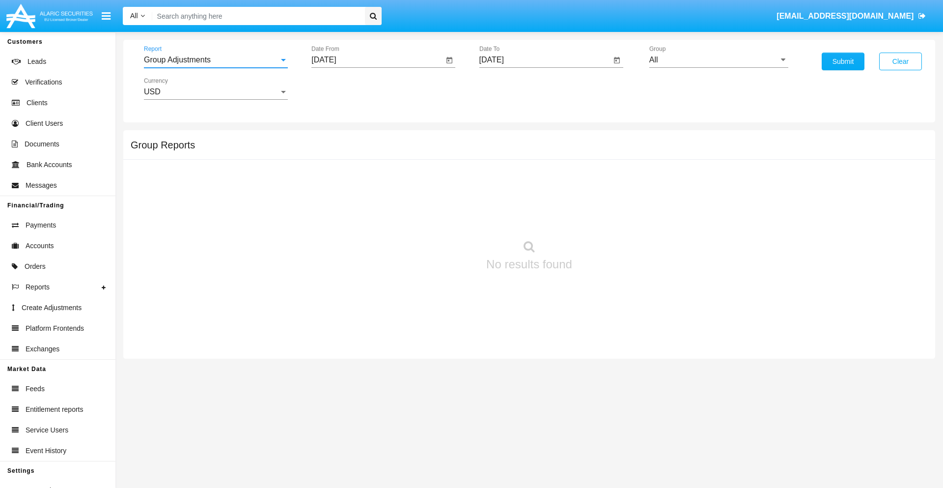
click at [377, 60] on input "[DATE]" at bounding box center [377, 60] width 132 height 9
click at [344, 88] on span "[DATE]" at bounding box center [335, 89] width 22 height 8
click at [369, 197] on div "2019" at bounding box center [369, 198] width 31 height 18
click at [335, 139] on div "JAN" at bounding box center [335, 139] width 31 height 18
click at [367, 150] on div "1" at bounding box center [367, 151] width 18 height 18
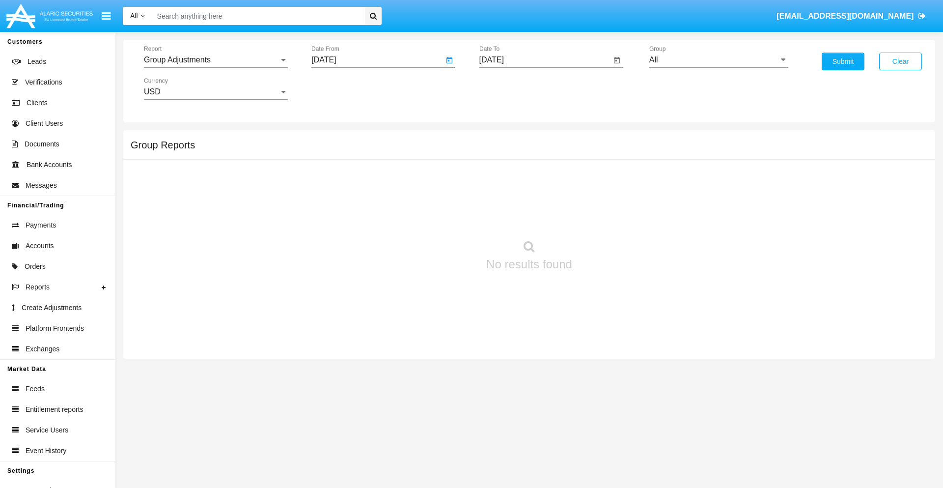
type input "[DATE]"
click at [545, 60] on input "[DATE]" at bounding box center [545, 60] width 132 height 9
click at [511, 88] on span "[DATE]" at bounding box center [503, 89] width 22 height 8
click at [537, 197] on div "2019" at bounding box center [537, 198] width 31 height 18
click at [503, 139] on div "JAN" at bounding box center [502, 139] width 31 height 18
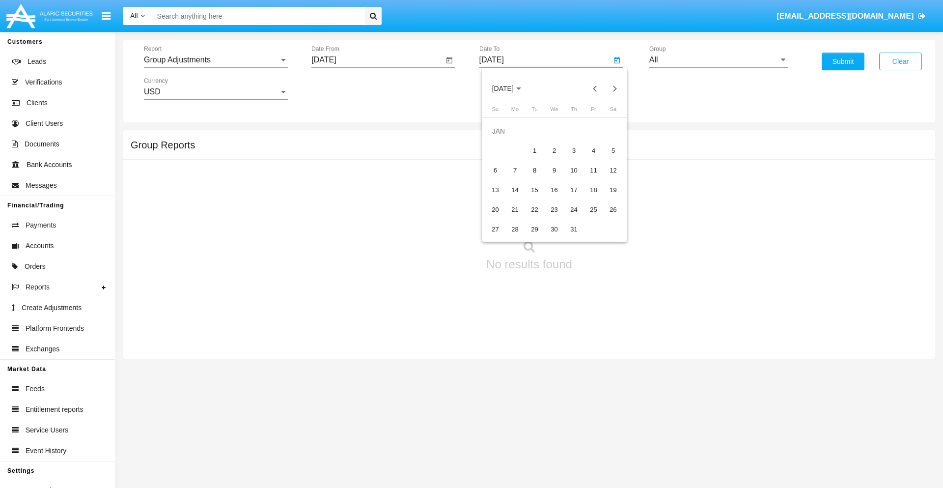
click at [534, 150] on div "1" at bounding box center [535, 151] width 18 height 18
type input "[DATE]"
click at [719, 60] on input "All" at bounding box center [718, 60] width 139 height 9
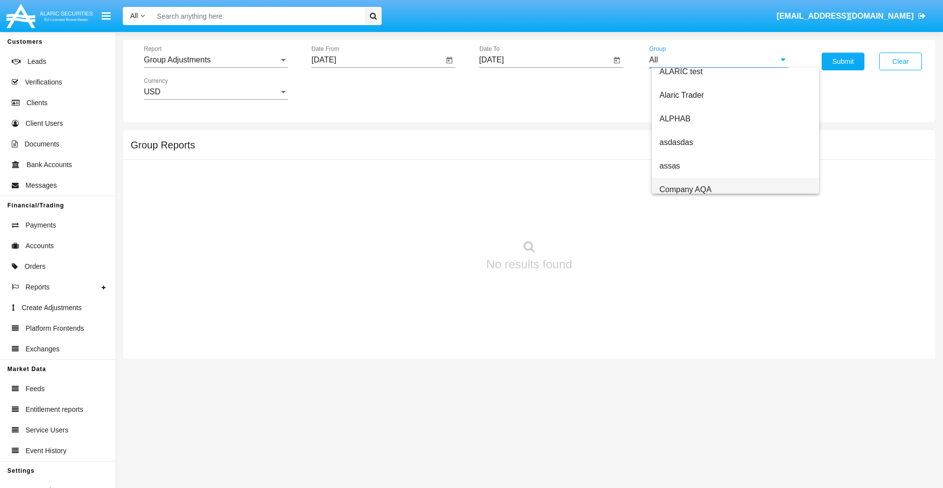
click at [685, 189] on span "Company AQA" at bounding box center [686, 189] width 52 height 8
type input "Company AQA"
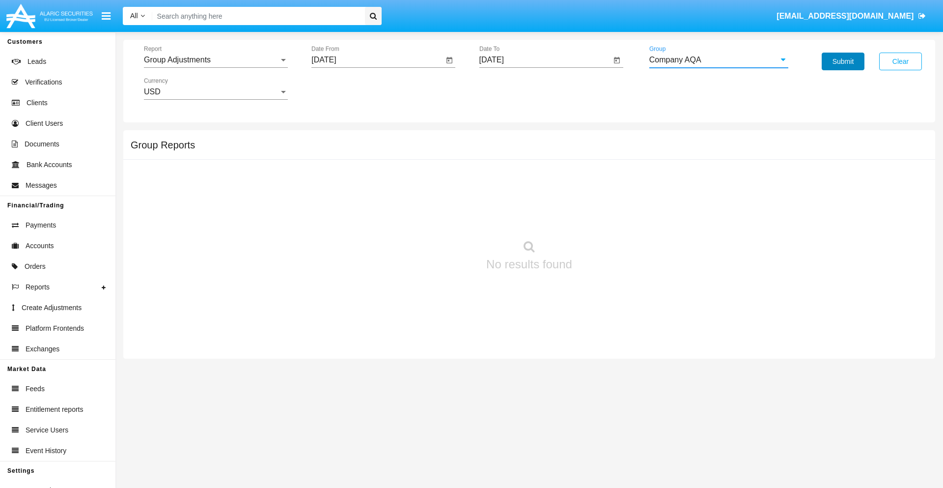
click at [843, 61] on button "Submit" at bounding box center [843, 62] width 43 height 18
click at [216, 60] on span "Report" at bounding box center [211, 60] width 135 height 9
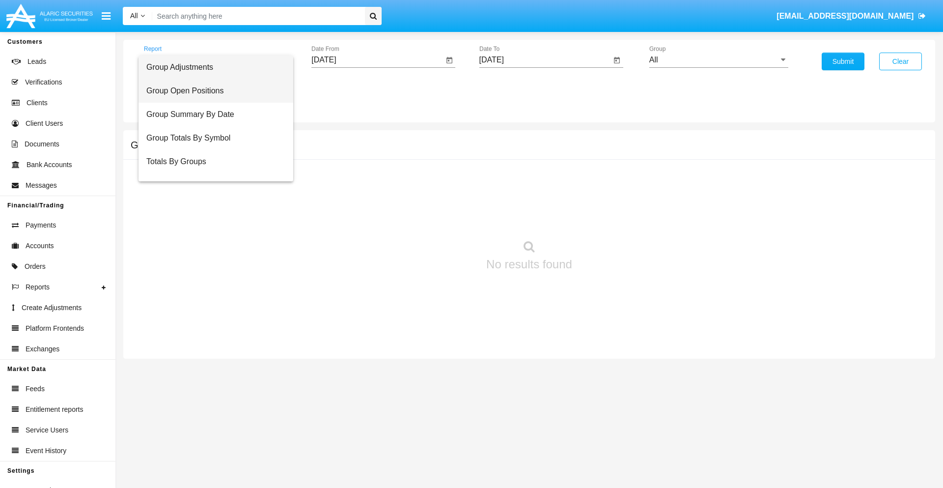
click at [212, 91] on span "Group Open Positions" at bounding box center [215, 91] width 139 height 24
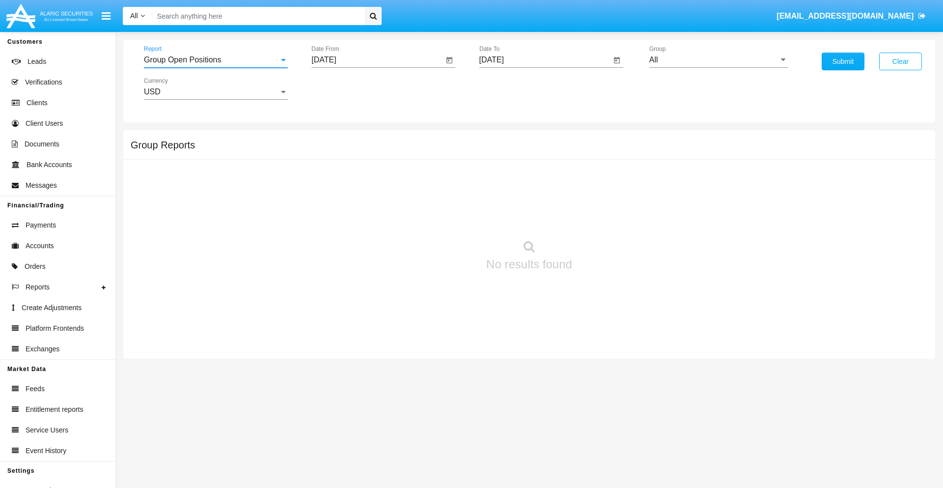
click at [377, 60] on input "[DATE]" at bounding box center [377, 60] width 132 height 9
click at [344, 88] on span "[DATE]" at bounding box center [335, 89] width 22 height 8
click at [369, 197] on div "2019" at bounding box center [369, 198] width 31 height 18
click at [335, 139] on div "JAN" at bounding box center [335, 139] width 31 height 18
click at [367, 150] on div "1" at bounding box center [367, 151] width 18 height 18
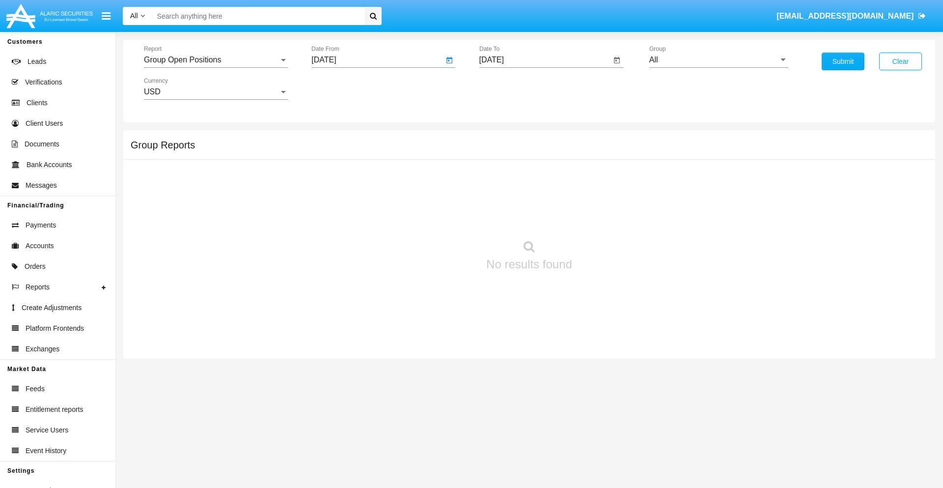
type input "[DATE]"
click at [545, 60] on input "[DATE]" at bounding box center [545, 60] width 132 height 9
click at [511, 88] on span "[DATE]" at bounding box center [503, 89] width 22 height 8
click at [537, 197] on div "2019" at bounding box center [537, 198] width 31 height 18
click at [503, 139] on div "JAN" at bounding box center [502, 139] width 31 height 18
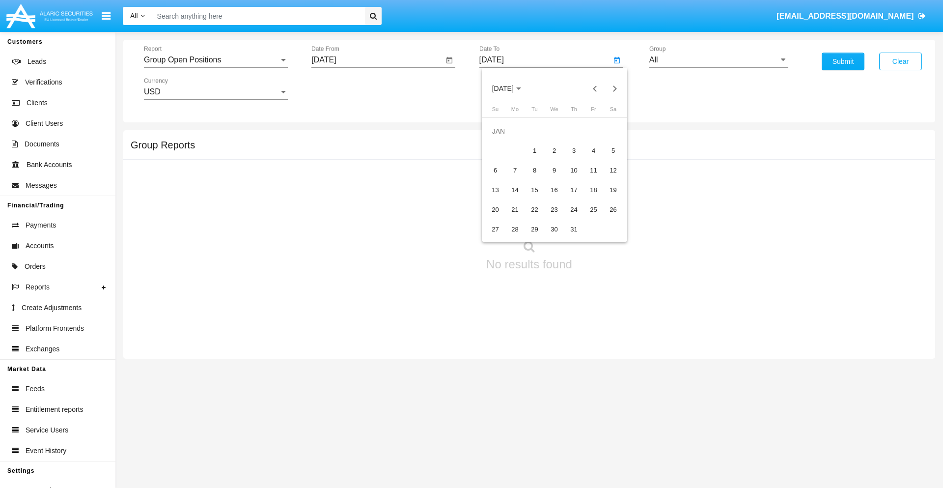
click at [534, 150] on div "1" at bounding box center [535, 151] width 18 height 18
type input "[DATE]"
click at [719, 60] on input "All" at bounding box center [718, 60] width 139 height 9
click at [685, 405] on span "Company AQA" at bounding box center [686, 409] width 52 height 8
type input "Company AQA"
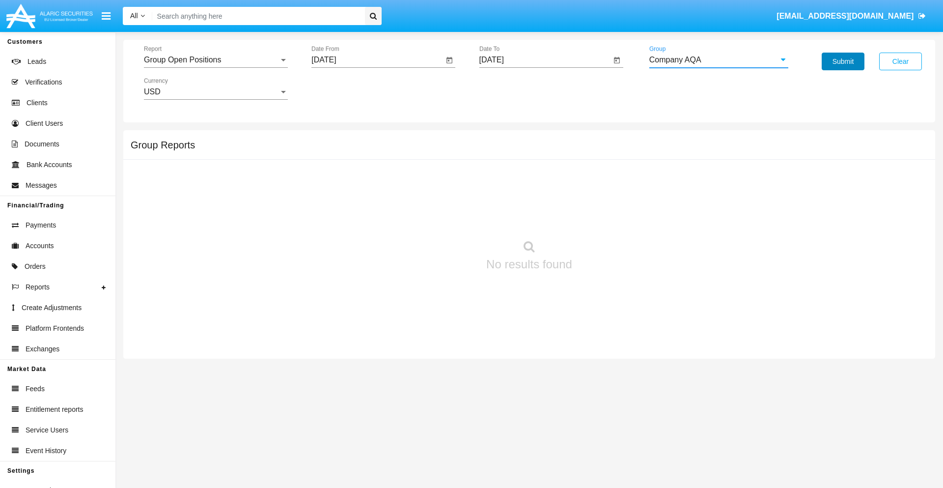
click at [843, 61] on button "Submit" at bounding box center [843, 62] width 43 height 18
click at [216, 60] on span "Report" at bounding box center [211, 60] width 135 height 9
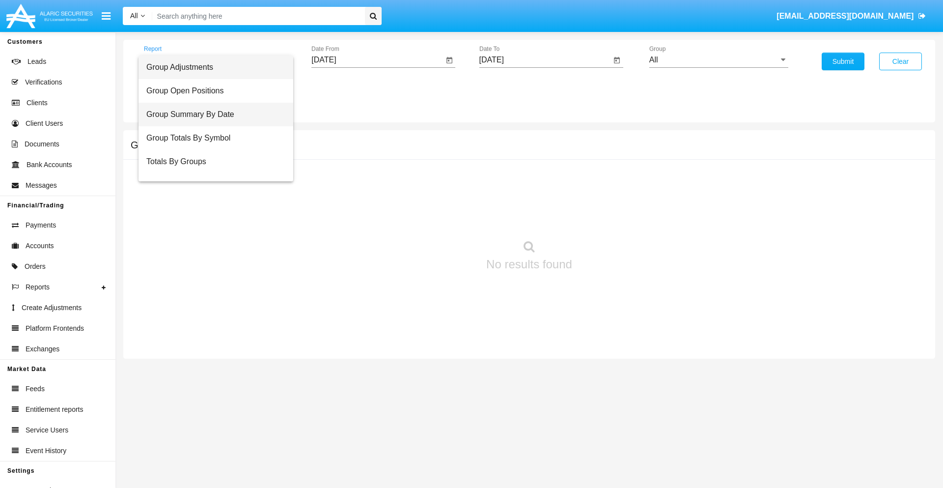
click at [212, 114] on span "Group Summary By Date" at bounding box center [215, 115] width 139 height 24
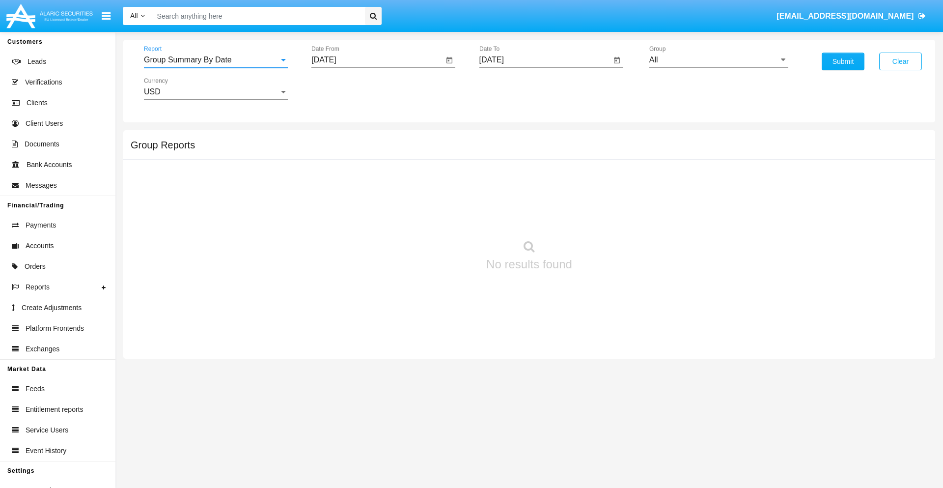
click at [377, 60] on input "[DATE]" at bounding box center [377, 60] width 132 height 9
click at [344, 88] on span "[DATE]" at bounding box center [335, 89] width 22 height 8
click at [369, 197] on div "2019" at bounding box center [369, 198] width 31 height 18
click at [335, 139] on div "JAN" at bounding box center [335, 139] width 31 height 18
click at [367, 150] on div "1" at bounding box center [367, 151] width 18 height 18
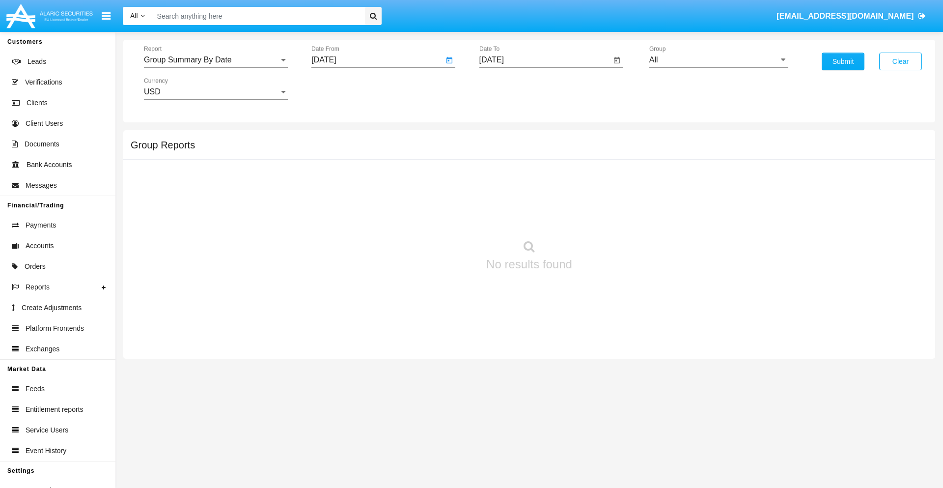
type input "01/01/19"
click at [545, 60] on input "[DATE]" at bounding box center [545, 60] width 132 height 9
click at [511, 88] on span "[DATE]" at bounding box center [503, 89] width 22 height 8
click at [537, 197] on div "2019" at bounding box center [537, 198] width 31 height 18
click at [503, 139] on div "JAN" at bounding box center [502, 139] width 31 height 18
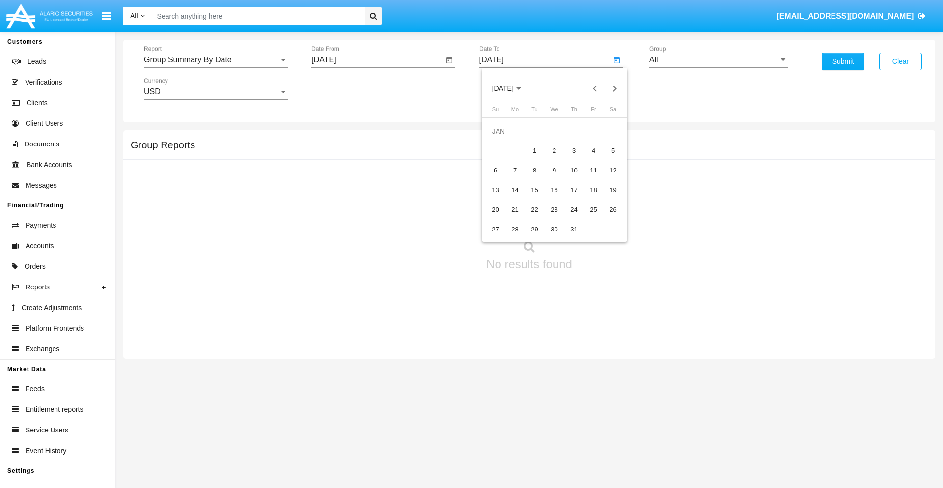
click at [534, 150] on div "1" at bounding box center [535, 151] width 18 height 18
type input "01/01/19"
click at [719, 60] on input "All" at bounding box center [718, 60] width 139 height 9
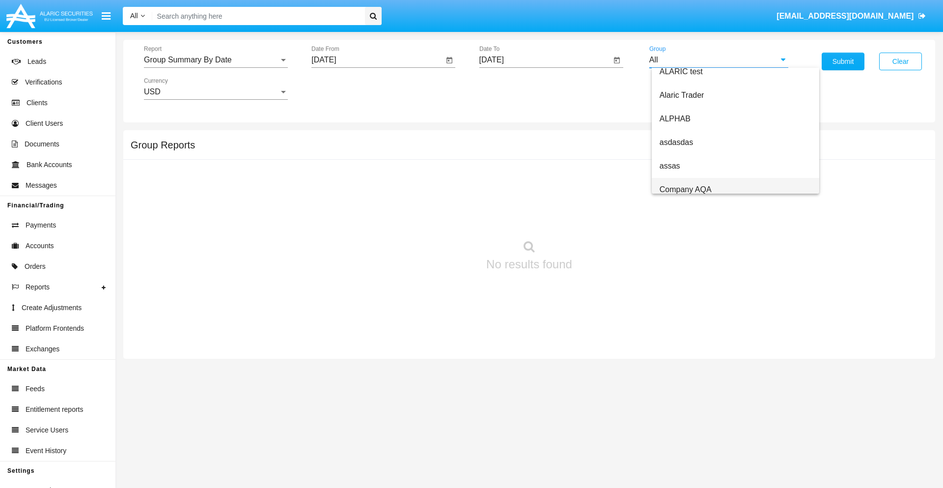
click at [685, 189] on span "Company AQA" at bounding box center [686, 189] width 52 height 8
type input "Company AQA"
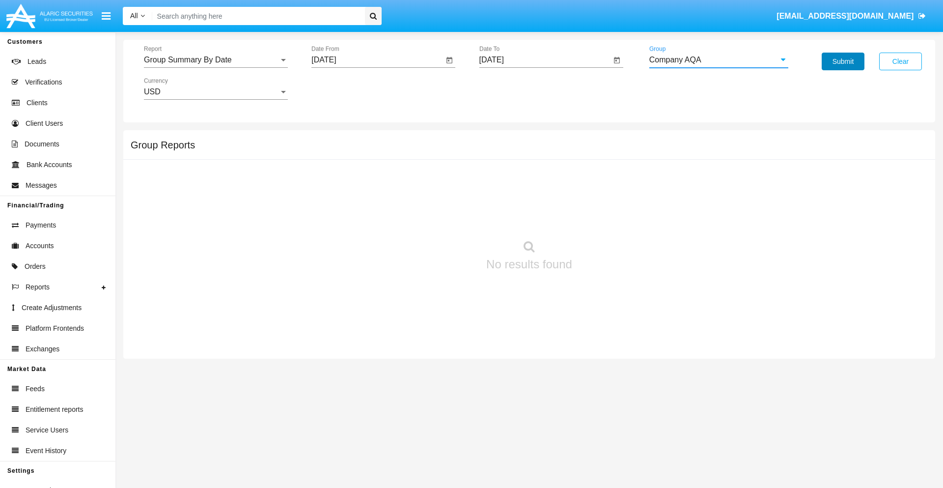
click at [843, 61] on button "Submit" at bounding box center [843, 62] width 43 height 18
click at [216, 60] on span "Report" at bounding box center [211, 60] width 135 height 9
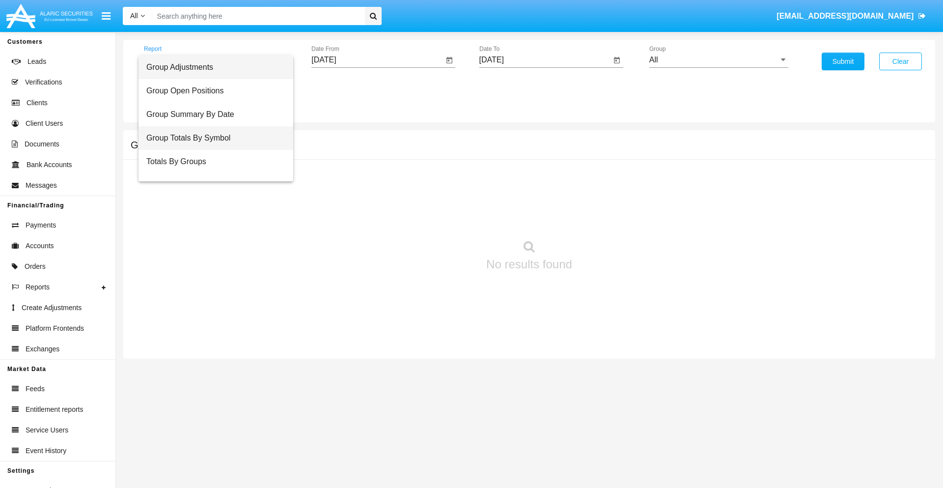
click at [212, 138] on span "Group Totals By Symbol" at bounding box center [215, 138] width 139 height 24
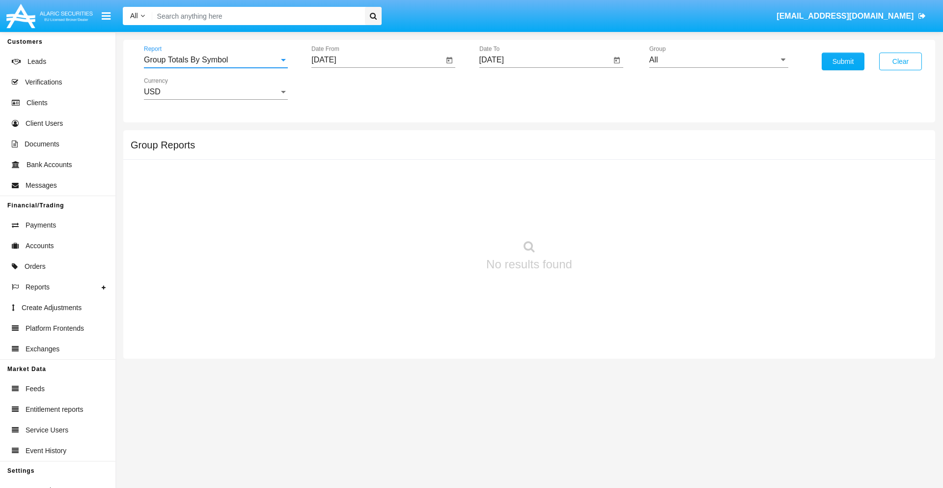
click at [377, 60] on input "[DATE]" at bounding box center [377, 60] width 132 height 9
click at [344, 88] on span "[DATE]" at bounding box center [335, 89] width 22 height 8
click at [369, 197] on div "2019" at bounding box center [369, 198] width 31 height 18
click at [335, 139] on div "JAN" at bounding box center [335, 139] width 31 height 18
click at [367, 150] on div "1" at bounding box center [367, 151] width 18 height 18
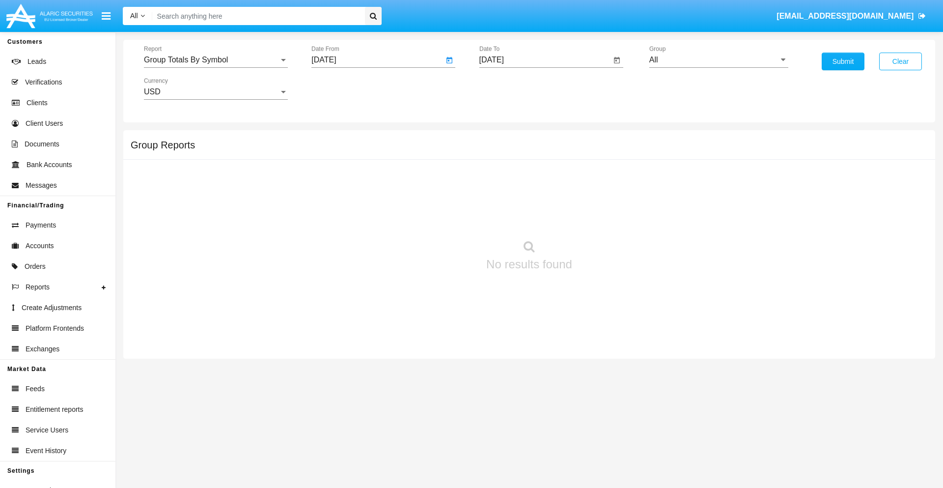
type input "[DATE]"
click at [545, 60] on input "[DATE]" at bounding box center [545, 60] width 132 height 9
click at [511, 88] on span "[DATE]" at bounding box center [503, 89] width 22 height 8
click at [537, 197] on div "2019" at bounding box center [537, 198] width 31 height 18
click at [503, 139] on div "JAN" at bounding box center [502, 139] width 31 height 18
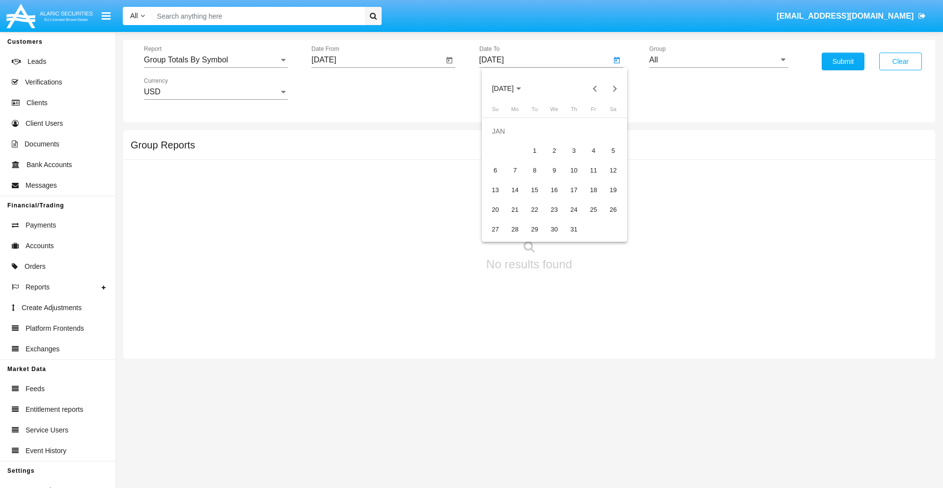
click at [534, 150] on div "1" at bounding box center [535, 151] width 18 height 18
type input "[DATE]"
click at [719, 60] on input "All" at bounding box center [718, 60] width 139 height 9
click at [685, 405] on span "Company AQA" at bounding box center [686, 409] width 52 height 8
type input "Company AQA"
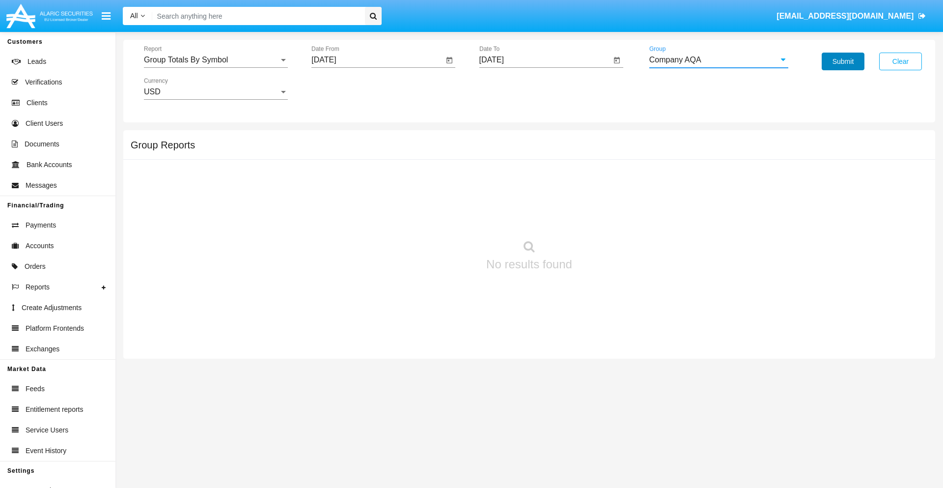
click at [843, 61] on button "Submit" at bounding box center [843, 62] width 43 height 18
click at [216, 60] on span "Report" at bounding box center [211, 60] width 135 height 9
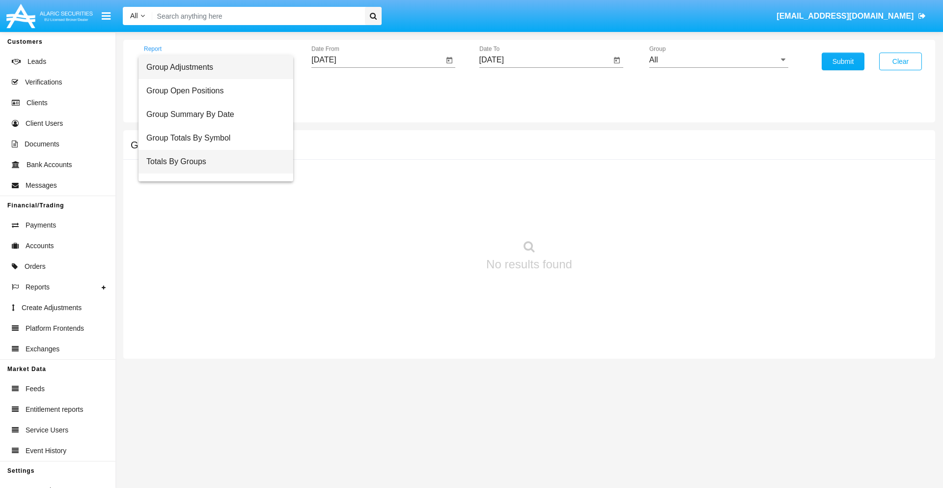
click at [212, 162] on span "Totals By Groups" at bounding box center [215, 162] width 139 height 24
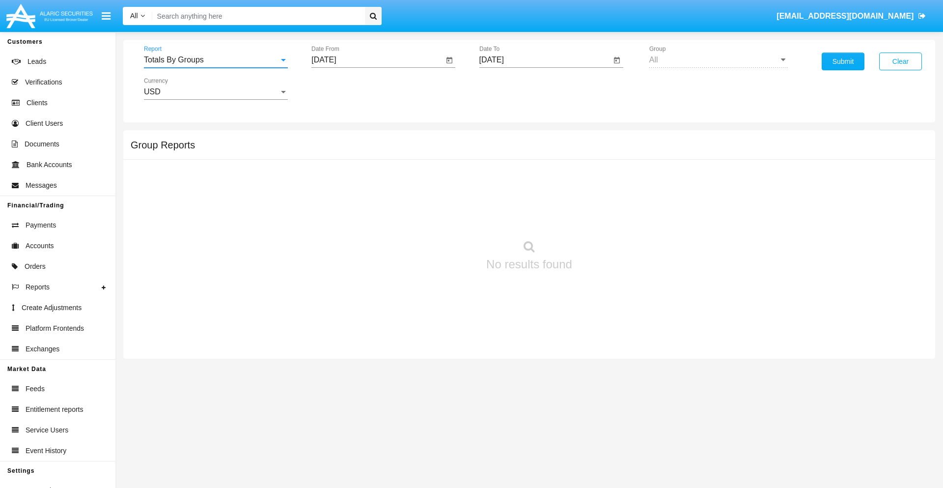
click at [377, 60] on input "[DATE]" at bounding box center [377, 60] width 132 height 9
click at [344, 88] on span "[DATE]" at bounding box center [335, 89] width 22 height 8
click at [369, 197] on div "2019" at bounding box center [369, 198] width 31 height 18
click at [335, 139] on div "JAN" at bounding box center [335, 139] width 31 height 18
click at [367, 150] on div "1" at bounding box center [367, 151] width 18 height 18
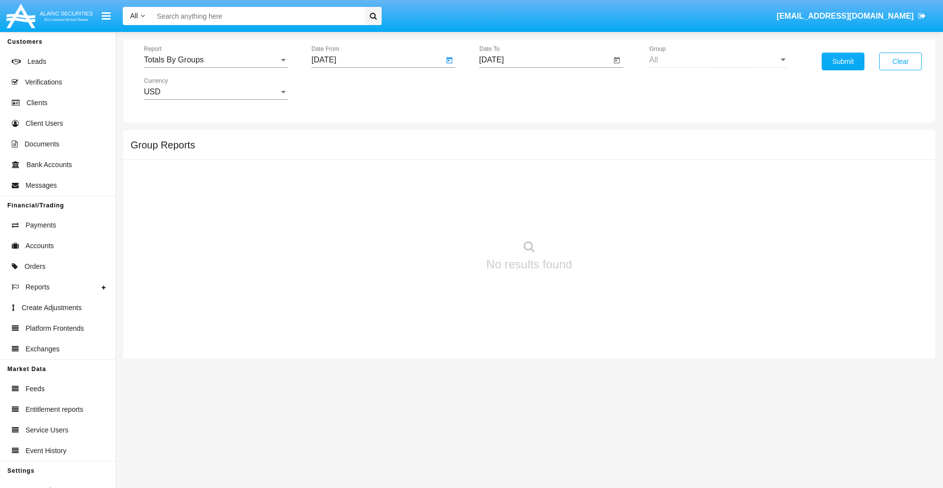
type input "[DATE]"
click at [545, 60] on input "[DATE]" at bounding box center [545, 60] width 132 height 9
click at [511, 88] on span "[DATE]" at bounding box center [503, 89] width 22 height 8
click at [537, 197] on div "2019" at bounding box center [537, 198] width 31 height 18
click at [503, 139] on div "JAN" at bounding box center [502, 139] width 31 height 18
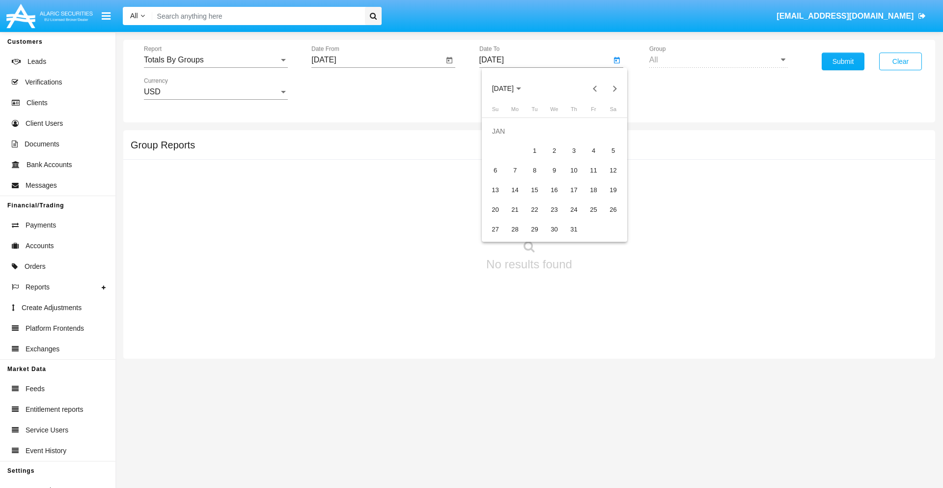
click at [534, 150] on div "1" at bounding box center [535, 151] width 18 height 18
type input "[DATE]"
click at [843, 61] on button "Submit" at bounding box center [843, 62] width 43 height 18
click at [216, 60] on span "Report" at bounding box center [211, 60] width 135 height 9
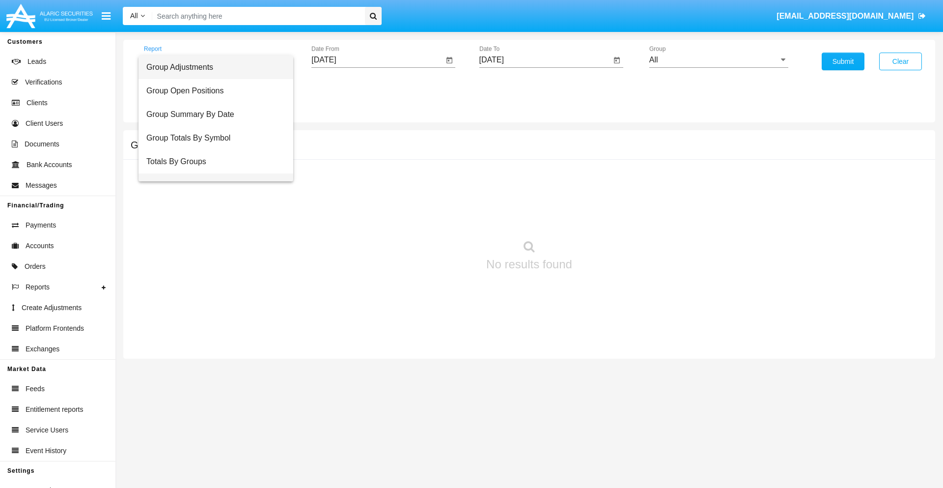
click at [212, 173] on span "Group Fees By Destination" at bounding box center [215, 185] width 139 height 24
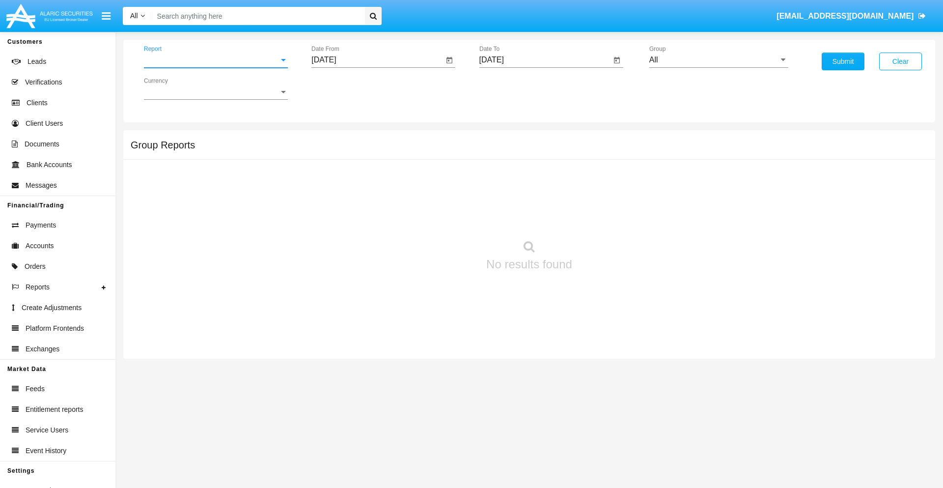
scroll to position [16, 0]
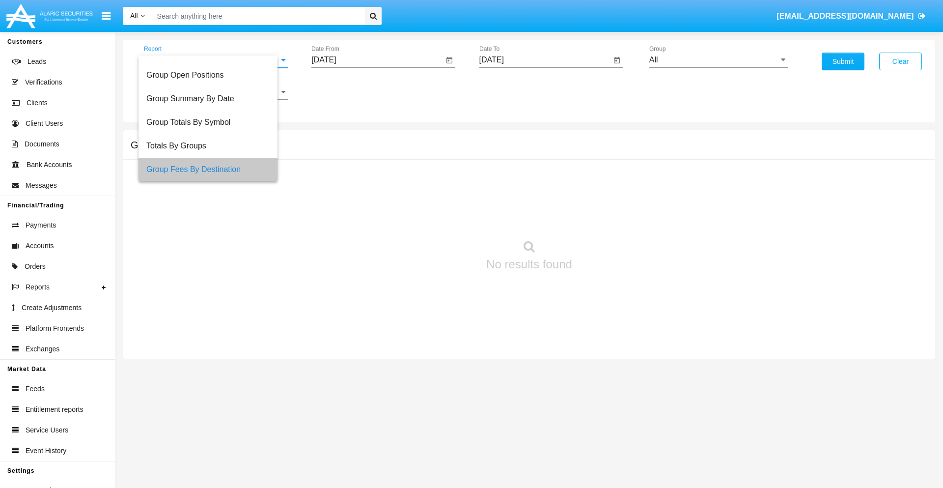
click at [377, 60] on input "[DATE]" at bounding box center [377, 60] width 132 height 9
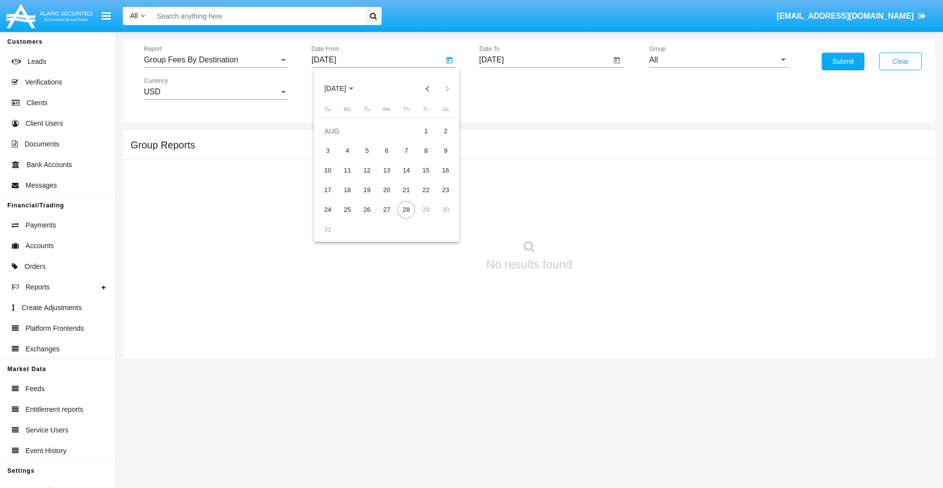
click at [344, 88] on span "[DATE]" at bounding box center [335, 89] width 22 height 8
click at [369, 197] on div "2019" at bounding box center [369, 198] width 31 height 18
click at [335, 139] on div "JAN" at bounding box center [335, 139] width 31 height 18
click at [367, 150] on div "1" at bounding box center [367, 151] width 18 height 18
type input "01/01/19"
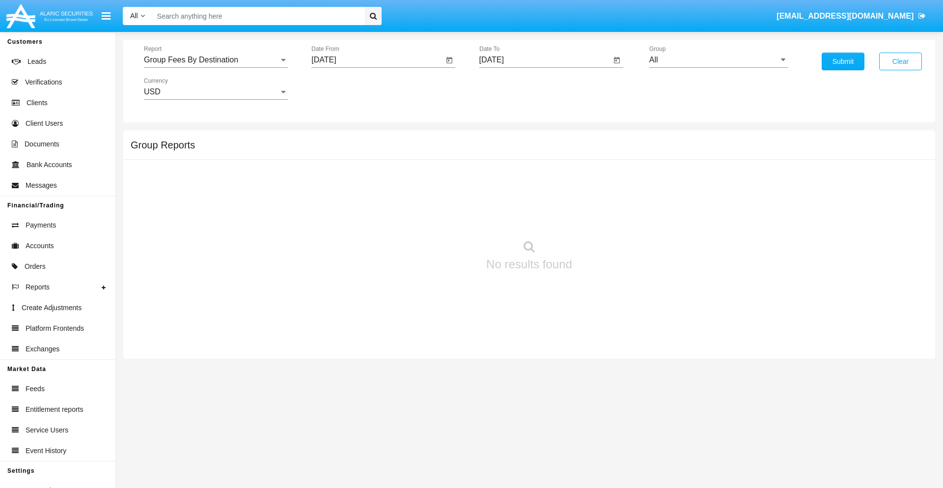
click at [545, 60] on input "[DATE]" at bounding box center [545, 60] width 132 height 9
click at [511, 88] on span "AUG 2025" at bounding box center [503, 89] width 22 height 8
click at [537, 197] on div "2019" at bounding box center [537, 198] width 31 height 18
click at [503, 139] on div "JAN" at bounding box center [502, 139] width 31 height 18
click at [534, 150] on div "1" at bounding box center [535, 151] width 18 height 18
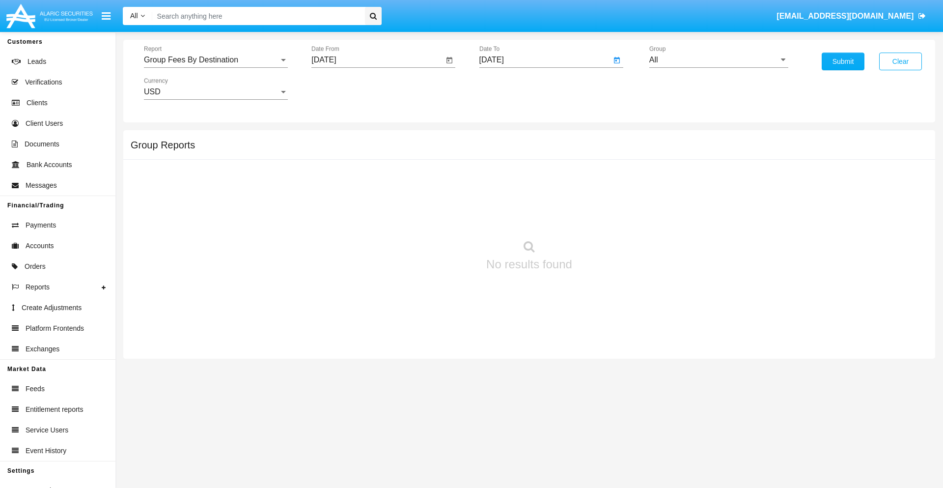
type input "01/01/19"
click at [719, 60] on input "All" at bounding box center [718, 60] width 139 height 9
click at [685, 405] on span "Company AQA" at bounding box center [686, 409] width 52 height 8
type input "Company AQA"
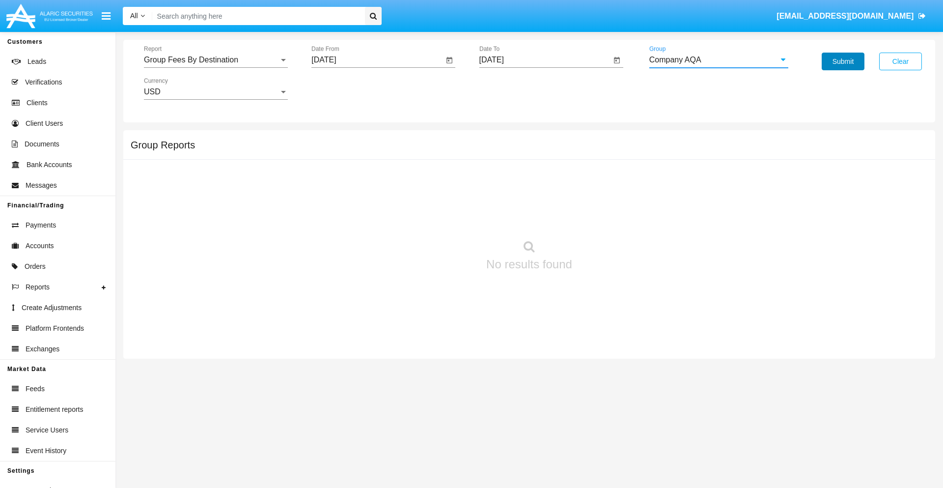
click at [843, 61] on button "Submit" at bounding box center [843, 62] width 43 height 18
click at [216, 60] on span "Report" at bounding box center [211, 60] width 135 height 9
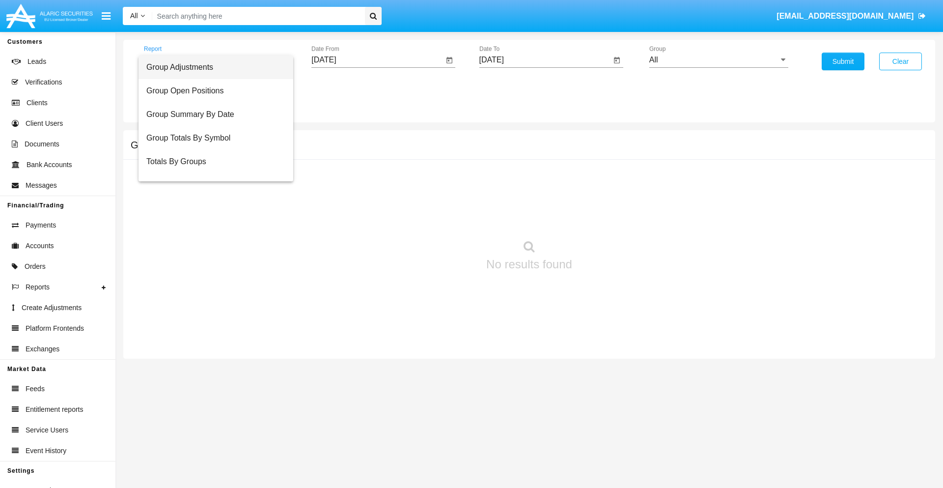
click at [212, 197] on span "Totals By Accounts" at bounding box center [215, 209] width 139 height 24
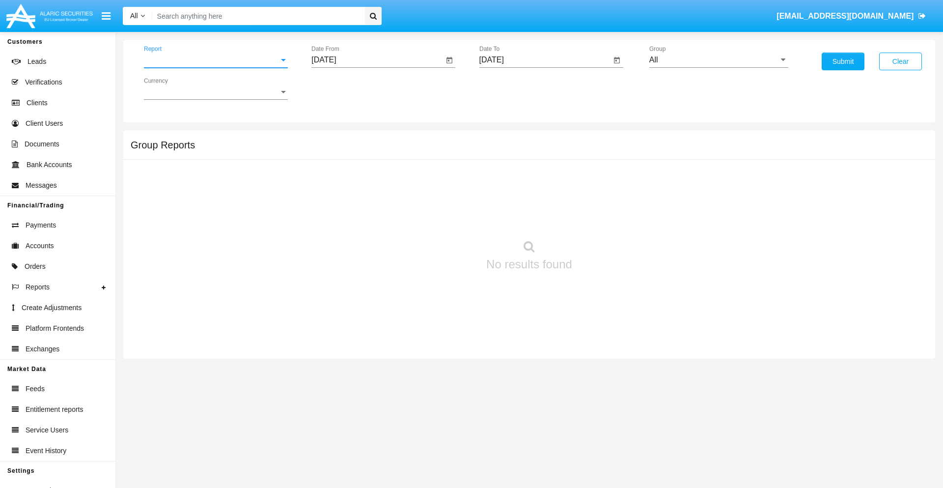
scroll to position [39, 0]
click at [377, 60] on input "[DATE]" at bounding box center [377, 60] width 132 height 9
click at [344, 88] on span "[DATE]" at bounding box center [335, 89] width 22 height 8
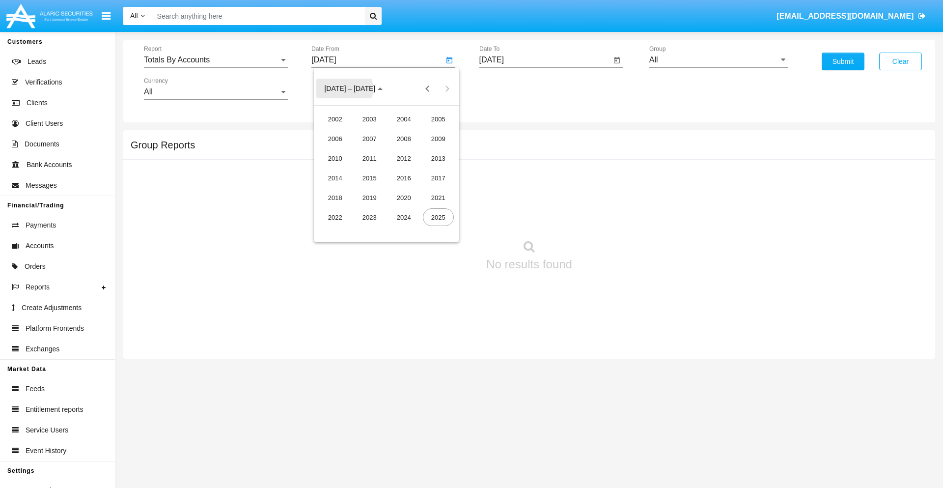
click at [369, 197] on div "2019" at bounding box center [369, 198] width 31 height 18
click at [335, 139] on div "JAN" at bounding box center [335, 139] width 31 height 18
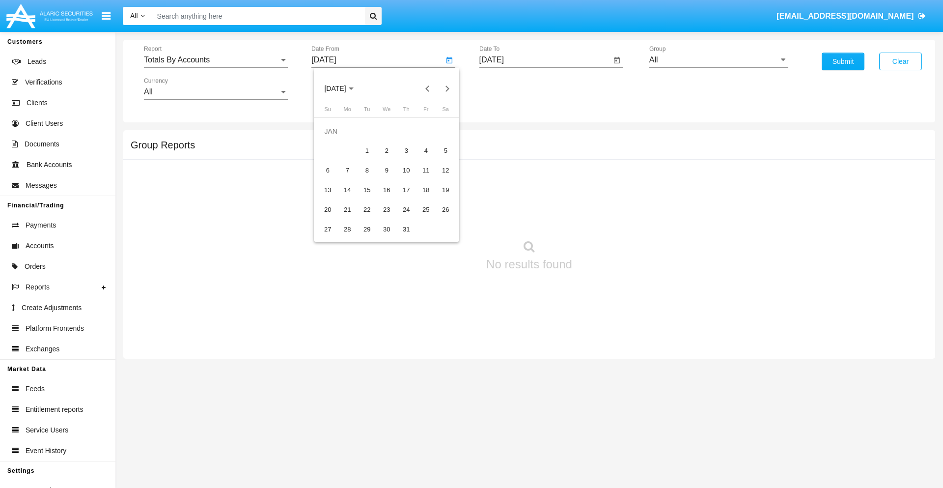
click at [367, 150] on div "1" at bounding box center [367, 151] width 18 height 18
type input "01/01/19"
click at [545, 60] on input "[DATE]" at bounding box center [545, 60] width 132 height 9
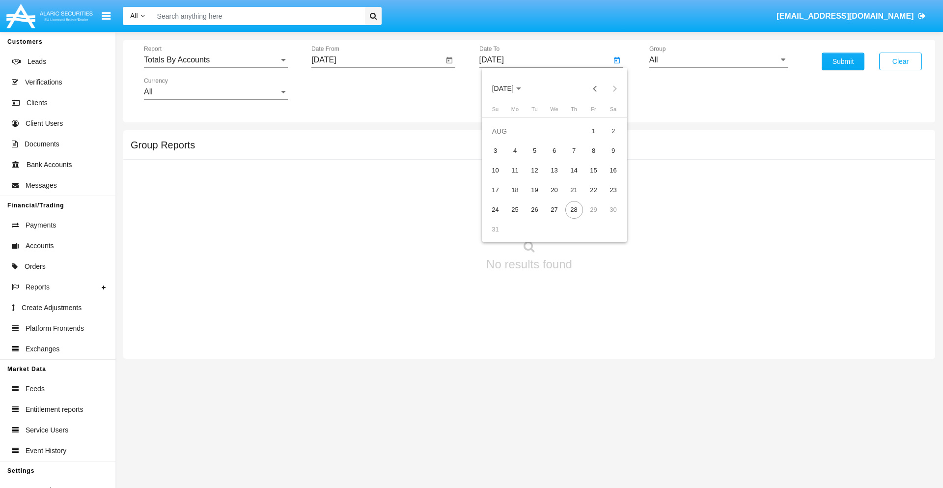
click at [511, 88] on span "[DATE]" at bounding box center [503, 89] width 22 height 8
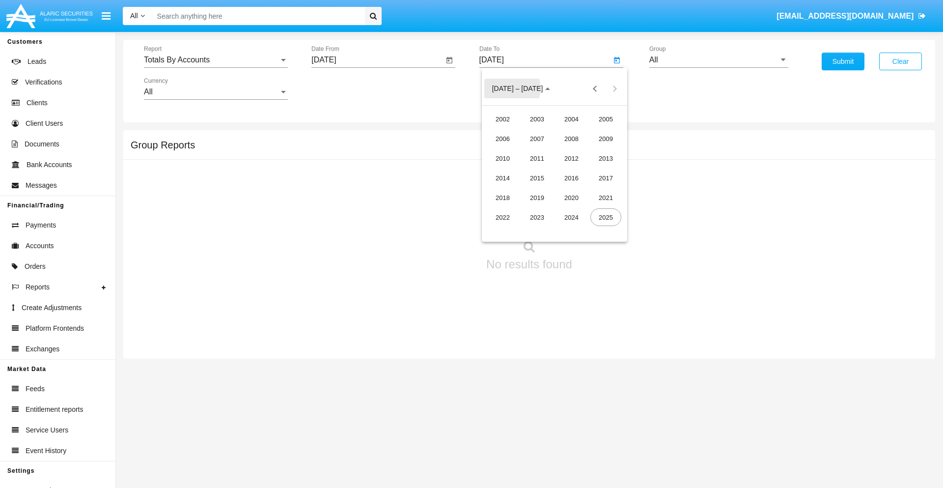
click at [537, 197] on div "2019" at bounding box center [537, 198] width 31 height 18
click at [503, 139] on div "JAN" at bounding box center [502, 139] width 31 height 18
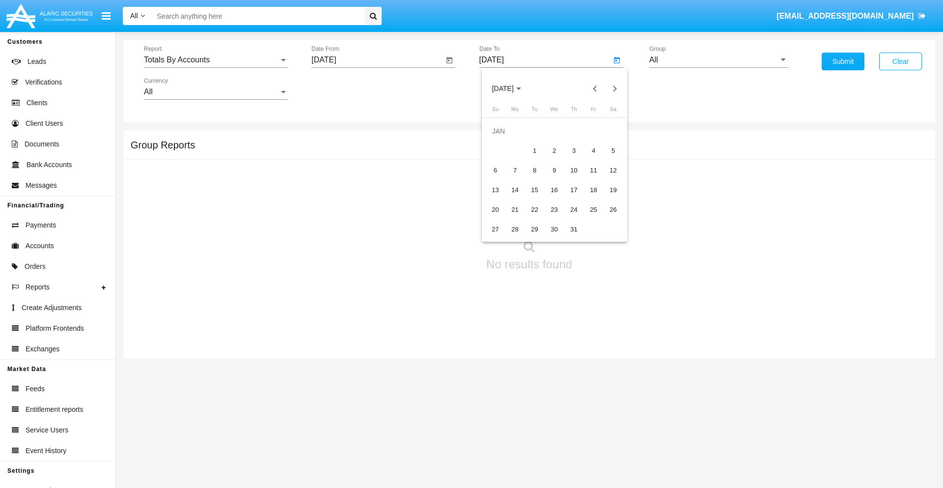
click at [534, 150] on div "1" at bounding box center [535, 151] width 18 height 18
type input "01/01/19"
click at [719, 60] on input "All" at bounding box center [718, 60] width 139 height 9
click at [685, 405] on span "Company AQA" at bounding box center [686, 409] width 52 height 8
type input "Company AQA"
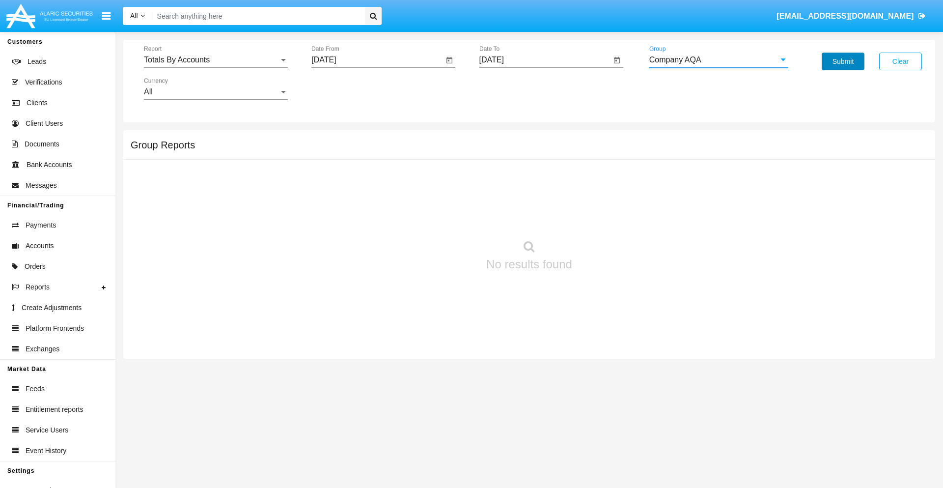
click at [843, 61] on button "Submit" at bounding box center [843, 62] width 43 height 18
click at [216, 60] on span "Report" at bounding box center [211, 60] width 135 height 9
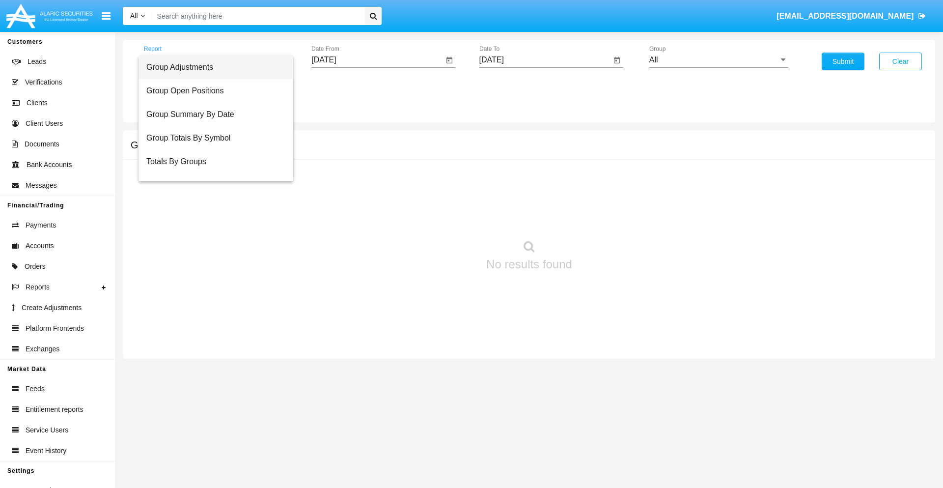
click at [212, 67] on span "Group Adjustments" at bounding box center [215, 68] width 139 height 24
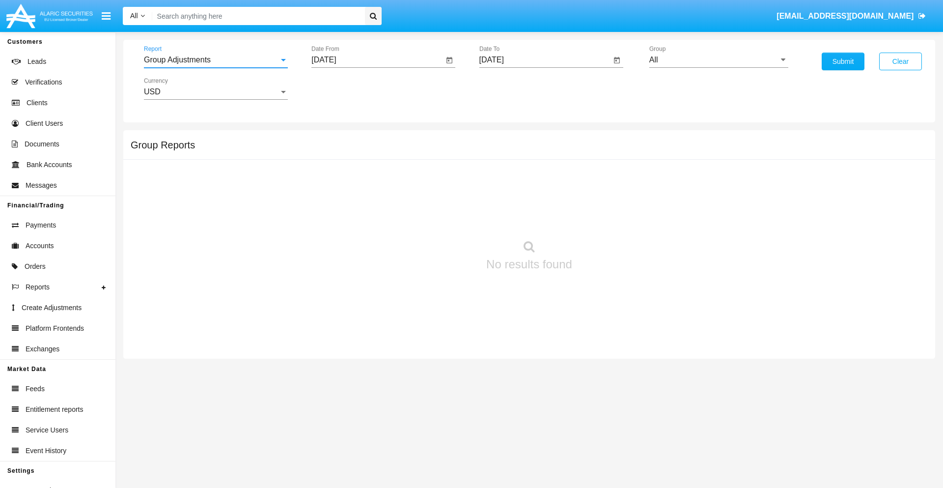
click at [377, 60] on input "[DATE]" at bounding box center [377, 60] width 132 height 9
click at [344, 88] on span "[DATE]" at bounding box center [335, 89] width 22 height 8
click at [438, 217] on div "2025" at bounding box center [438, 217] width 31 height 18
click at [335, 158] on div "MAY" at bounding box center [335, 158] width 31 height 18
click at [387, 209] on div "28" at bounding box center [387, 210] width 18 height 18
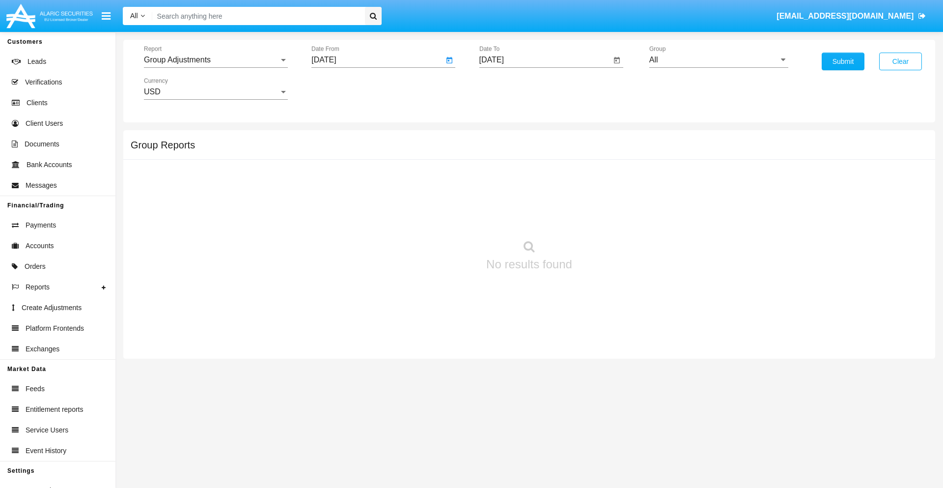
type input "[DATE]"
click at [545, 60] on input "[DATE]" at bounding box center [545, 60] width 132 height 9
click at [511, 88] on span "[DATE]" at bounding box center [503, 89] width 22 height 8
click at [606, 217] on div "2025" at bounding box center [605, 217] width 31 height 18
click at [606, 158] on div "AUG" at bounding box center [605, 158] width 31 height 18
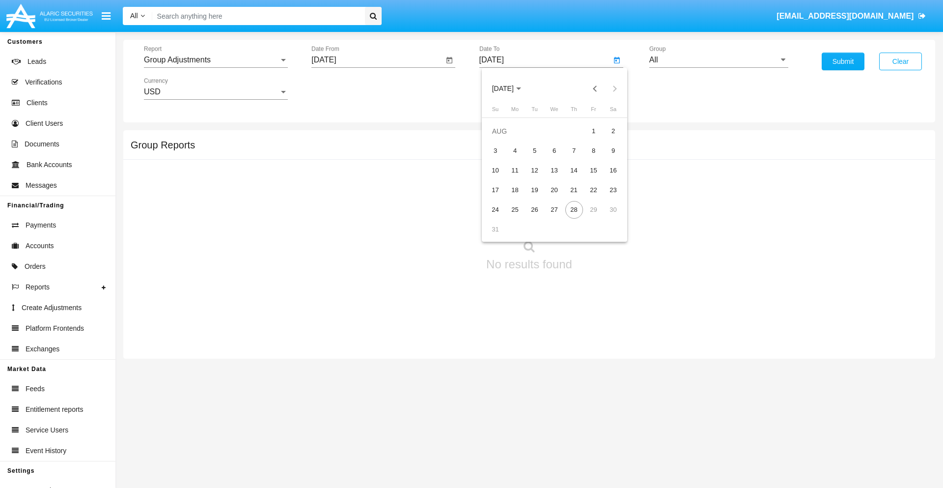
click at [574, 209] on div "28" at bounding box center [574, 210] width 18 height 18
type input "[DATE]"
click at [719, 60] on input "All" at bounding box center [718, 60] width 139 height 9
click at [685, 405] on span "Company AQA" at bounding box center [686, 409] width 52 height 8
type input "Company AQA"
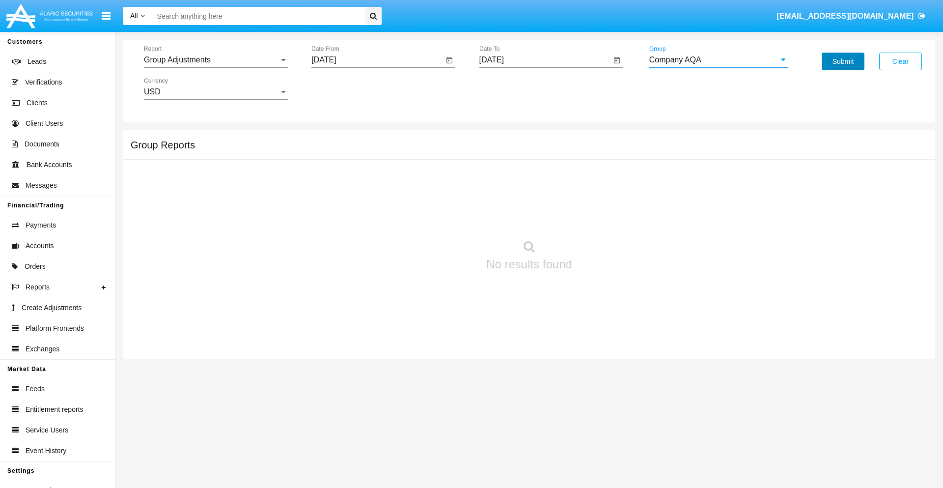
click at [843, 61] on button "Submit" at bounding box center [843, 62] width 43 height 18
click at [216, 60] on span "Report" at bounding box center [211, 60] width 135 height 9
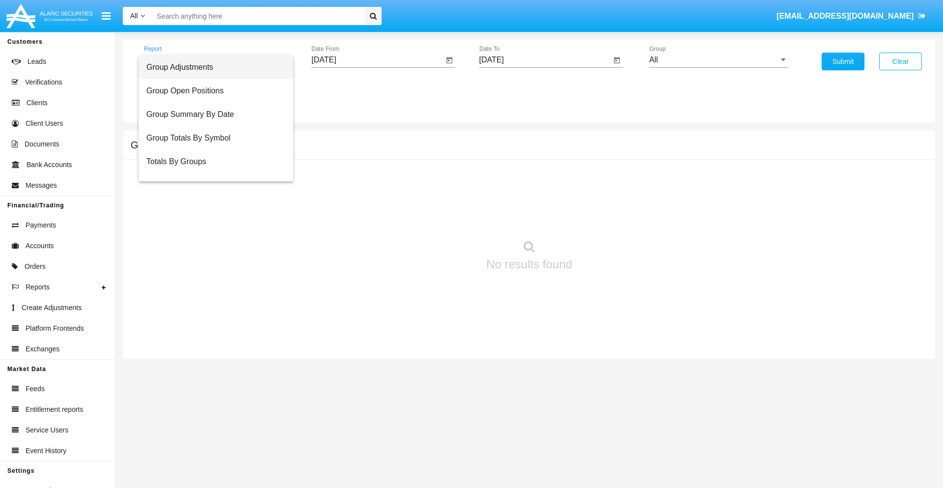
scroll to position [16, 0]
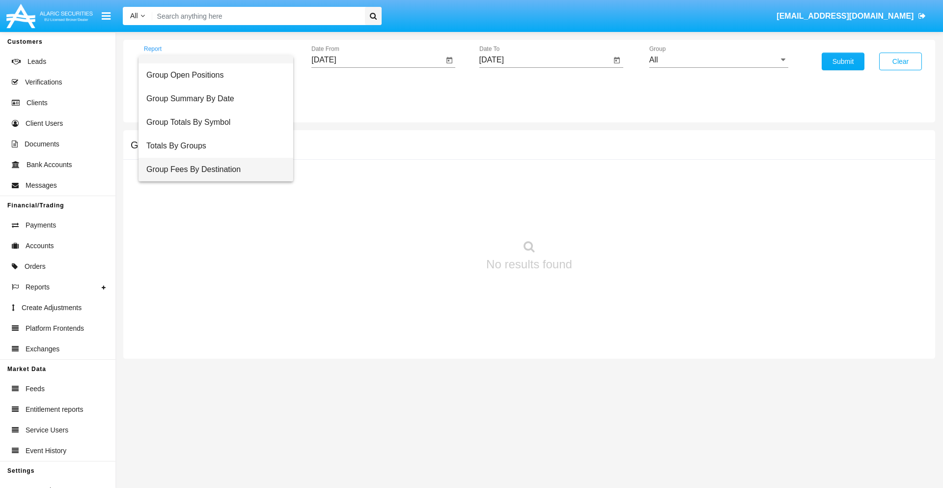
click at [212, 169] on span "Group Fees By Destination" at bounding box center [215, 170] width 139 height 24
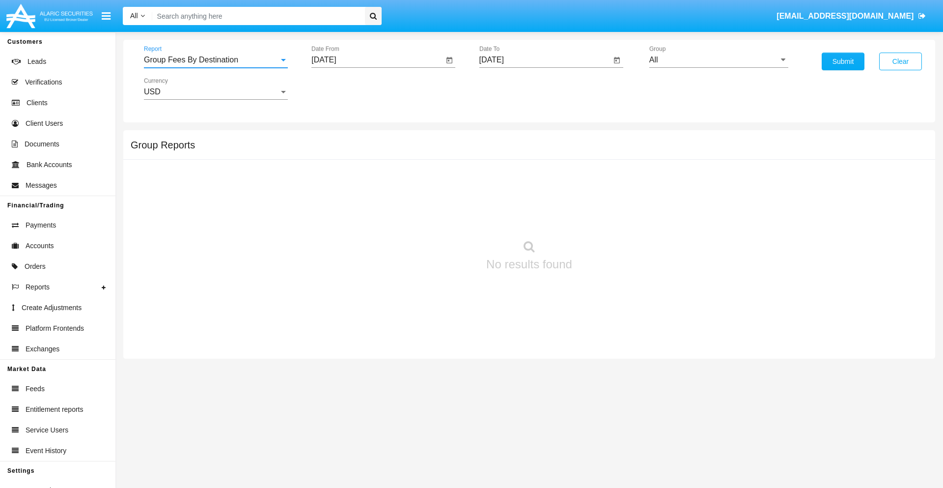
click at [377, 60] on input "[DATE]" at bounding box center [377, 60] width 132 height 9
click at [344, 88] on span "[DATE]" at bounding box center [335, 89] width 22 height 8
click at [438, 217] on div "2025" at bounding box center [438, 217] width 31 height 18
click at [369, 158] on div "JUN" at bounding box center [369, 158] width 31 height 18
click at [446, 209] on div "28" at bounding box center [446, 210] width 18 height 18
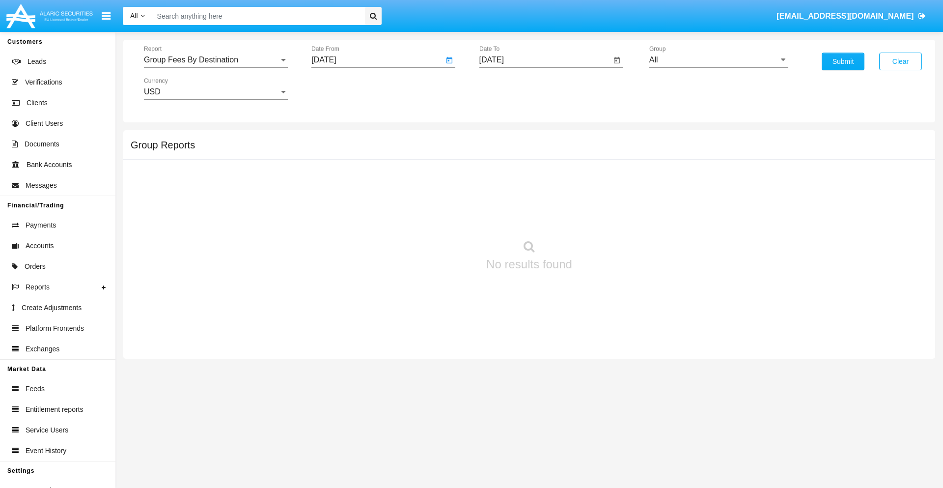
type input "[DATE]"
click at [545, 60] on input "[DATE]" at bounding box center [545, 60] width 132 height 9
click at [511, 88] on span "[DATE]" at bounding box center [503, 89] width 22 height 8
click at [606, 217] on div "2025" at bounding box center [605, 217] width 31 height 18
click at [606, 158] on div "AUG" at bounding box center [605, 158] width 31 height 18
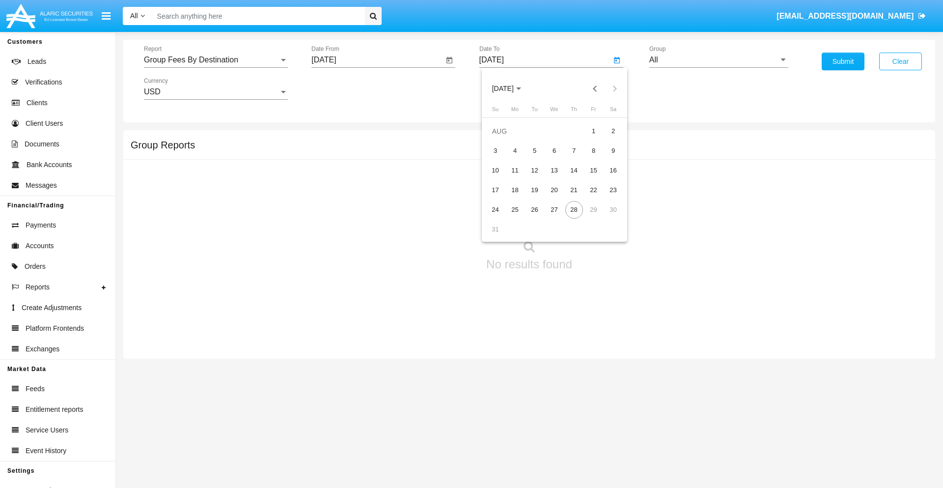
click at [574, 209] on div "28" at bounding box center [574, 210] width 18 height 18
type input "[DATE]"
click at [719, 60] on input "All" at bounding box center [718, 60] width 139 height 9
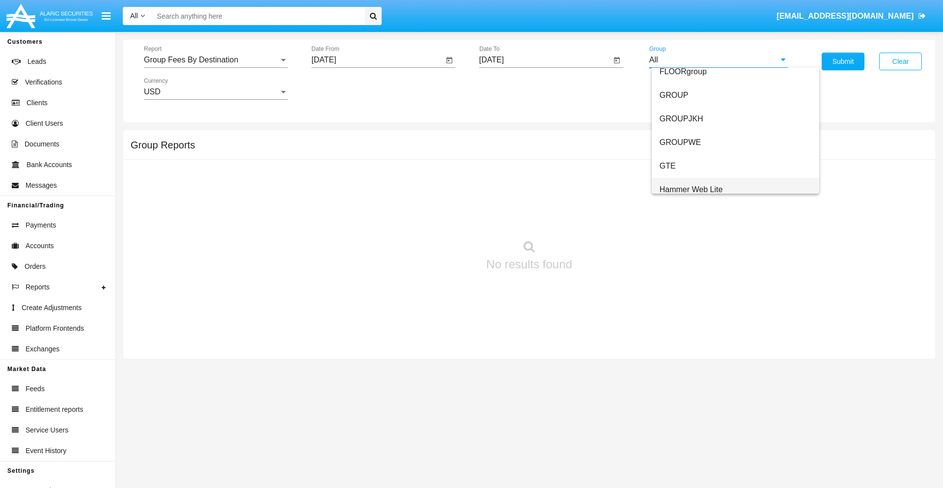
click at [691, 189] on span "Hammer Web Lite" at bounding box center [691, 189] width 63 height 8
type input "Hammer Web Lite"
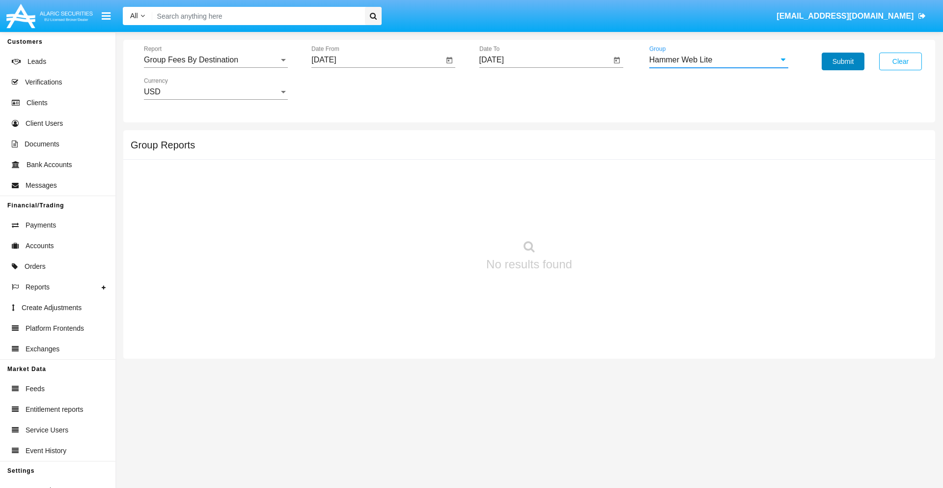
click at [843, 61] on button "Submit" at bounding box center [843, 62] width 43 height 18
click at [216, 60] on span "Report" at bounding box center [211, 60] width 135 height 9
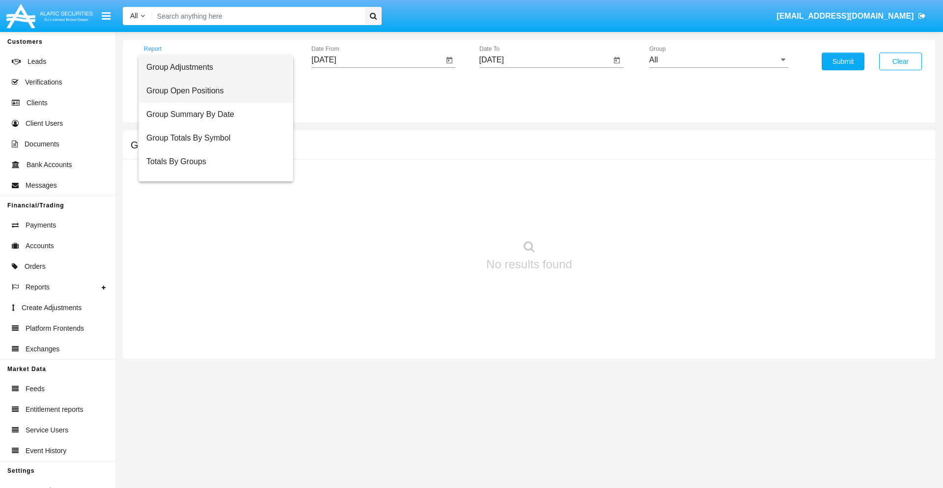
click at [212, 91] on span "Group Open Positions" at bounding box center [215, 91] width 139 height 24
click at [377, 60] on input "[DATE]" at bounding box center [377, 60] width 132 height 9
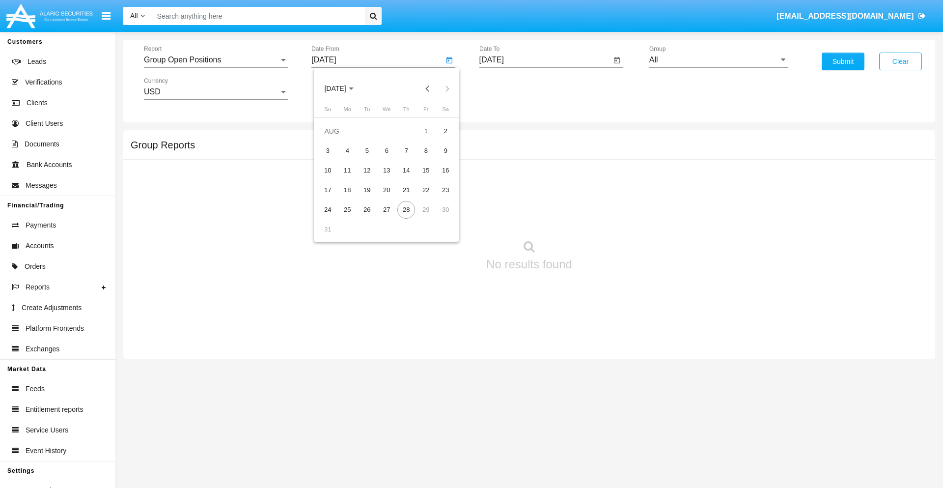
click at [344, 88] on span "[DATE]" at bounding box center [335, 89] width 22 height 8
click at [438, 217] on div "2025" at bounding box center [438, 217] width 31 height 18
click at [404, 158] on div "[DATE]" at bounding box center [404, 158] width 31 height 18
click at [347, 229] on div "28" at bounding box center [347, 230] width 18 height 18
type input "[DATE]"
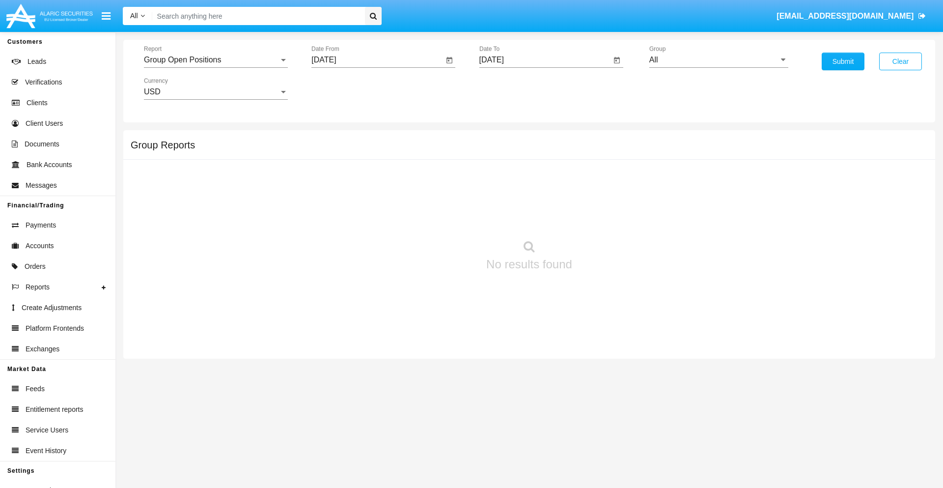
click at [545, 60] on input "[DATE]" at bounding box center [545, 60] width 132 height 9
click at [511, 88] on span "[DATE]" at bounding box center [503, 89] width 22 height 8
click at [606, 217] on div "2025" at bounding box center [605, 217] width 31 height 18
click at [606, 158] on div "AUG" at bounding box center [605, 158] width 31 height 18
click at [574, 209] on div "28" at bounding box center [574, 210] width 18 height 18
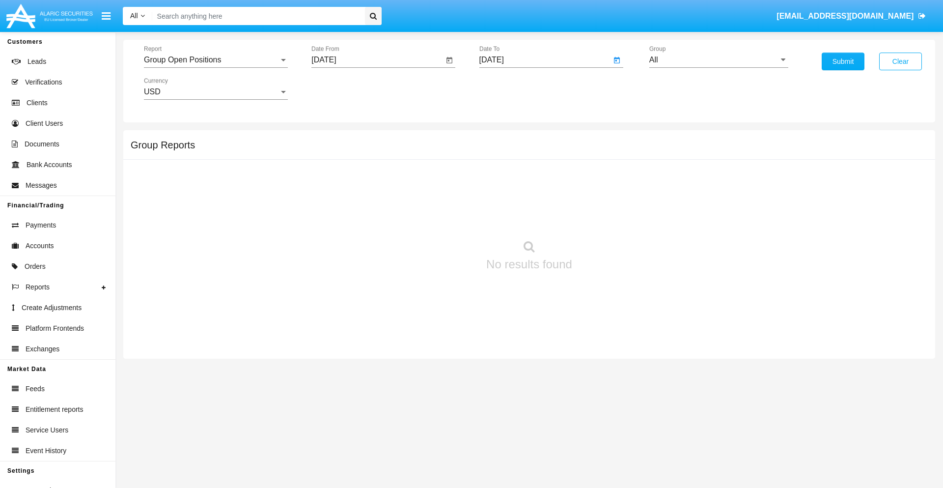
type input "[DATE]"
click at [719, 60] on input "All" at bounding box center [718, 60] width 139 height 9
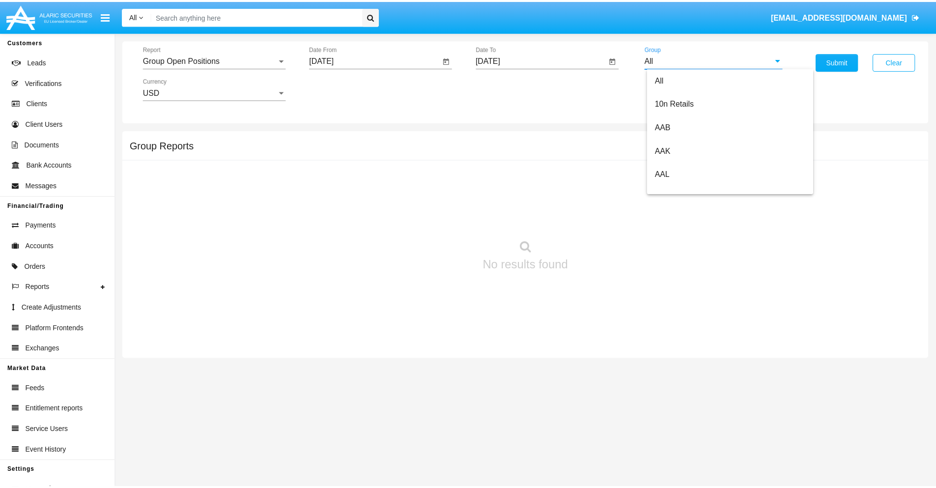
scroll to position [527, 0]
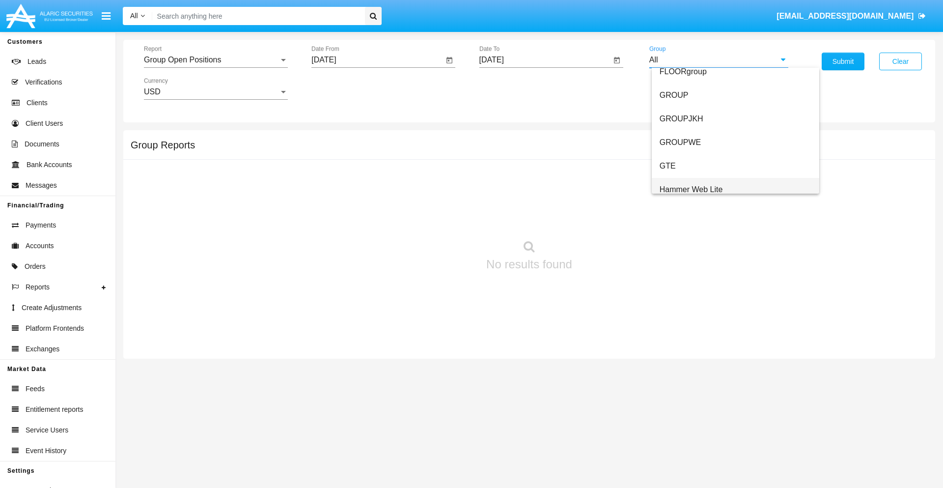
click at [691, 189] on span "Hammer Web Lite" at bounding box center [691, 189] width 63 height 8
type input "Hammer Web Lite"
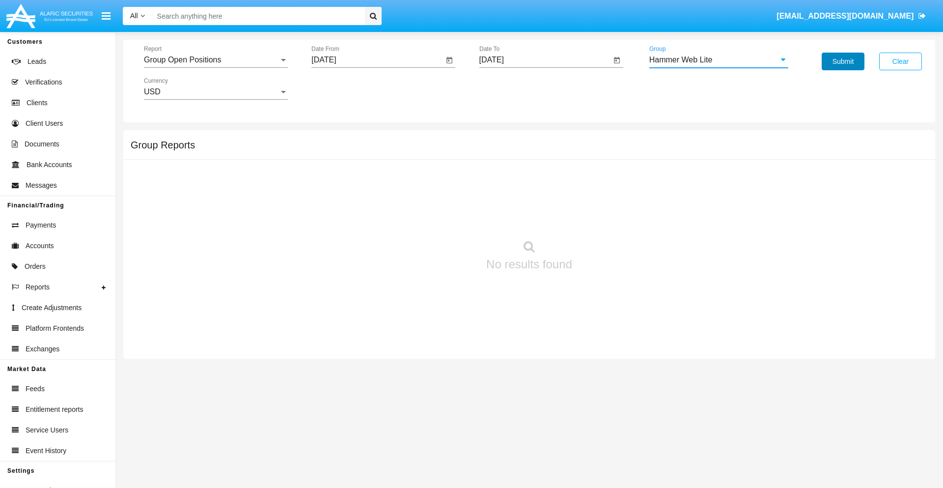
click at [843, 61] on button "Submit" at bounding box center [843, 62] width 43 height 18
click at [216, 60] on span "Report" at bounding box center [211, 60] width 135 height 9
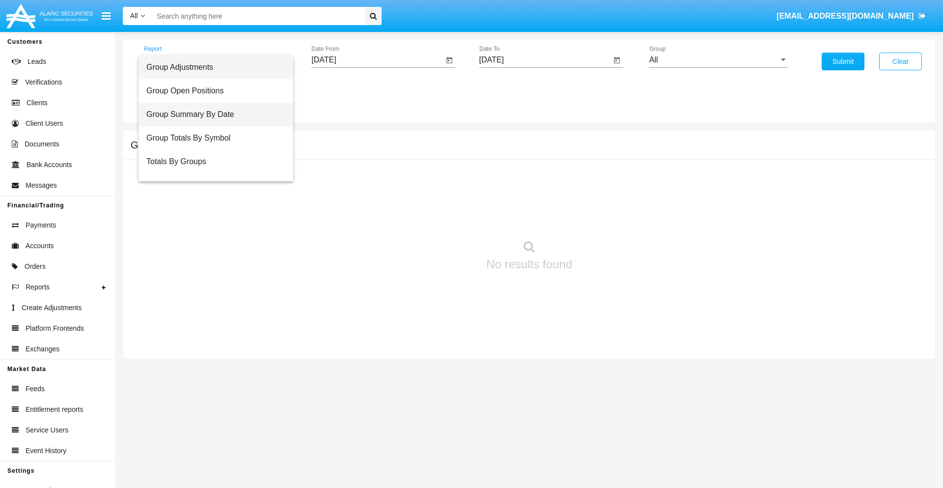
click at [212, 114] on span "Group Summary By Date" at bounding box center [215, 115] width 139 height 24
click at [377, 60] on input "[DATE]" at bounding box center [377, 60] width 132 height 9
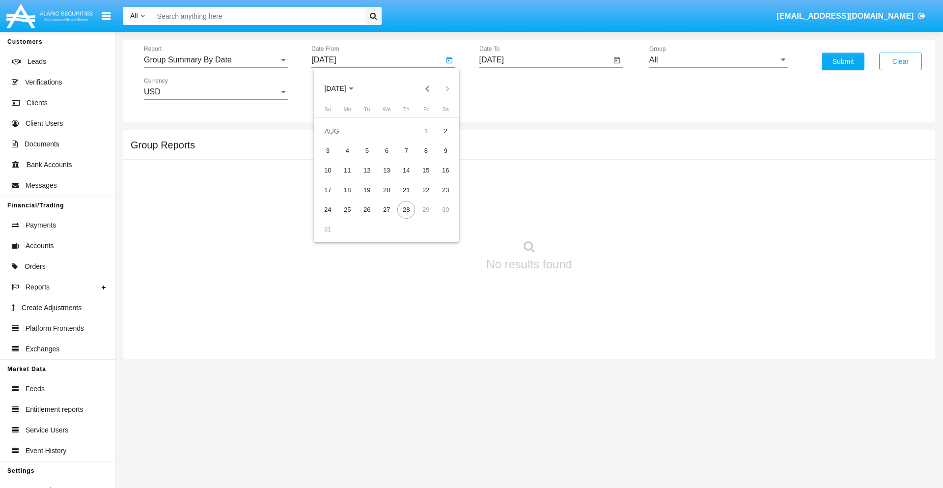
click at [344, 88] on span "[DATE]" at bounding box center [335, 89] width 22 height 8
click at [438, 217] on div "2025" at bounding box center [438, 217] width 31 height 18
click at [404, 158] on div "[DATE]" at bounding box center [404, 158] width 31 height 18
click at [347, 229] on div "28" at bounding box center [347, 230] width 18 height 18
type input "[DATE]"
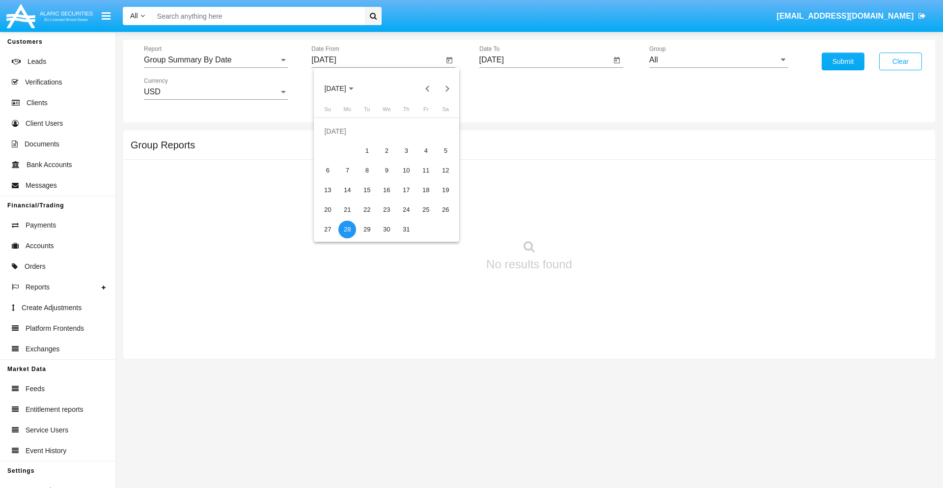
click at [545, 60] on input "[DATE]" at bounding box center [545, 60] width 132 height 9
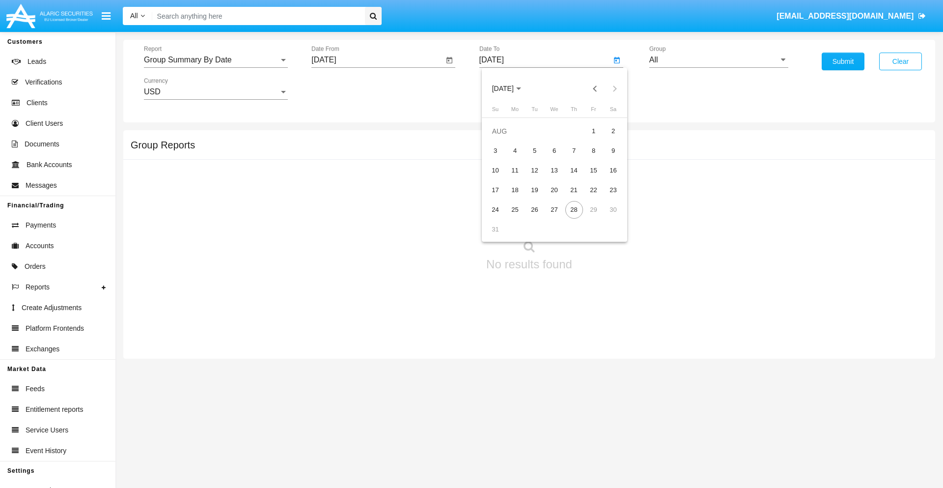
click at [511, 88] on span "[DATE]" at bounding box center [503, 89] width 22 height 8
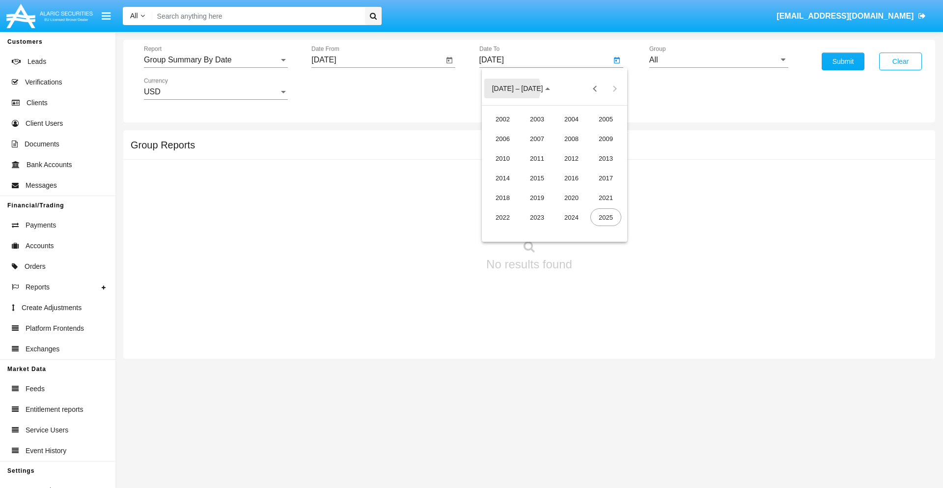
click at [606, 217] on div "2025" at bounding box center [605, 217] width 31 height 18
click at [606, 158] on div "AUG" at bounding box center [605, 158] width 31 height 18
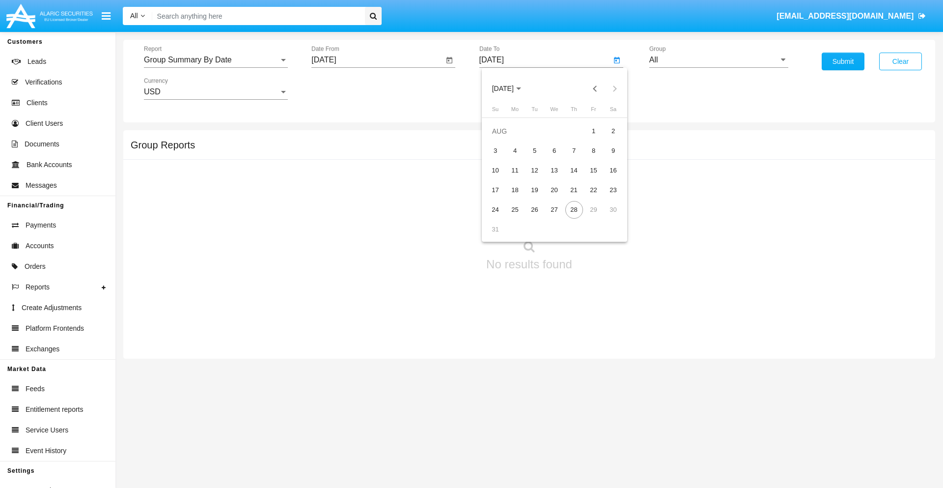
click at [574, 209] on div "28" at bounding box center [574, 210] width 18 height 18
type input "[DATE]"
click at [719, 60] on input "All" at bounding box center [718, 60] width 139 height 9
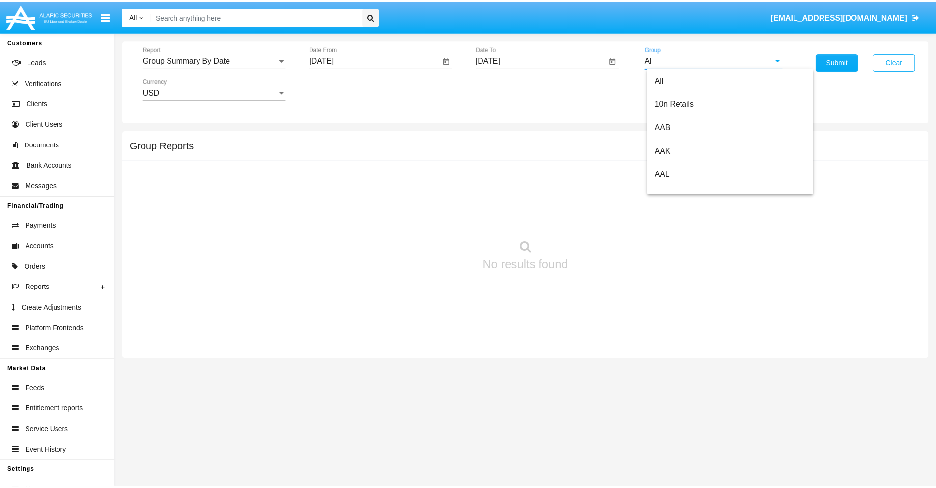
scroll to position [527, 0]
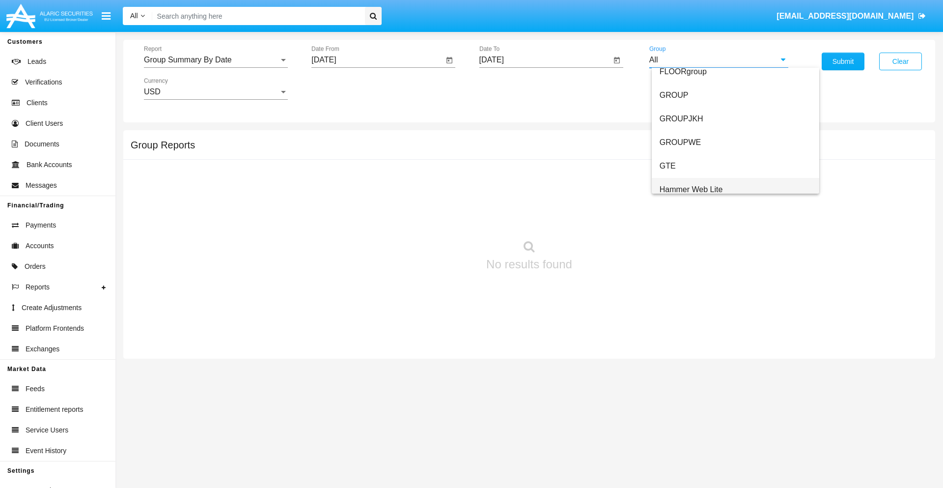
click at [691, 189] on span "Hammer Web Lite" at bounding box center [691, 189] width 63 height 8
type input "Hammer Web Lite"
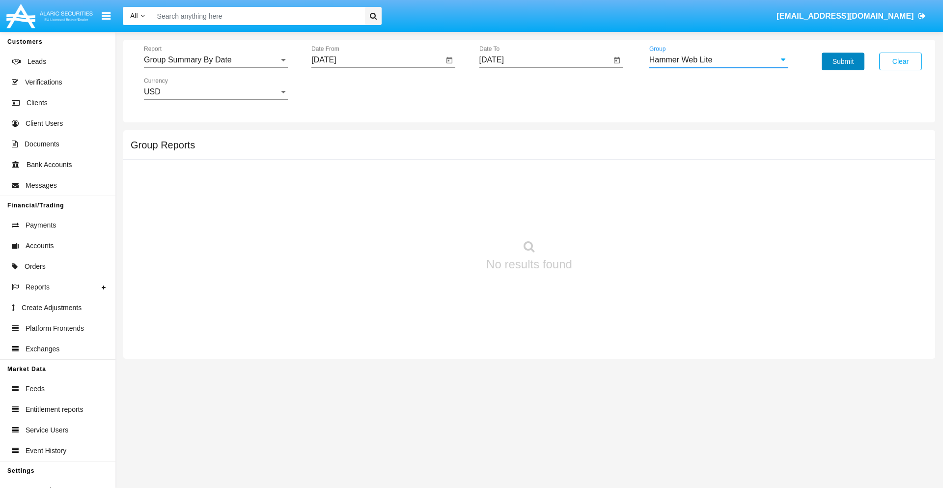
click at [843, 61] on button "Submit" at bounding box center [843, 62] width 43 height 18
click at [216, 60] on span "Report" at bounding box center [211, 60] width 135 height 9
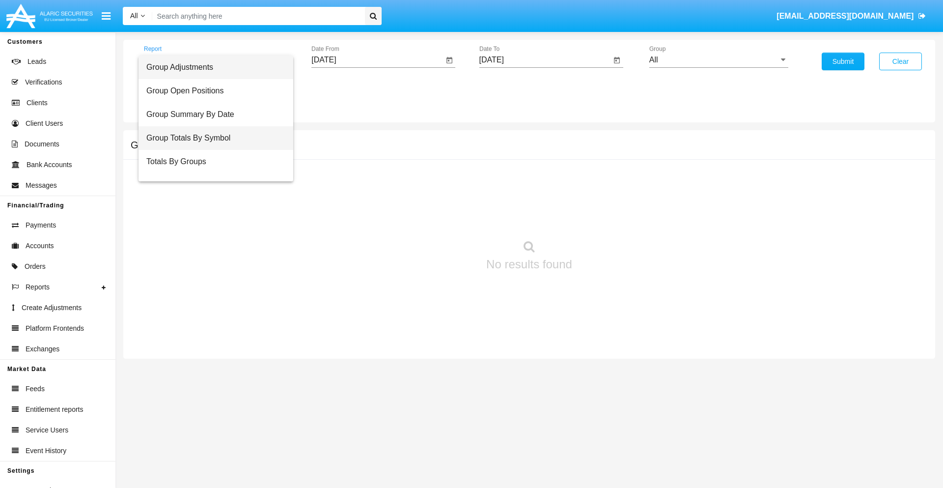
click at [212, 138] on span "Group Totals By Symbol" at bounding box center [215, 138] width 139 height 24
click at [377, 60] on input "[DATE]" at bounding box center [377, 60] width 132 height 9
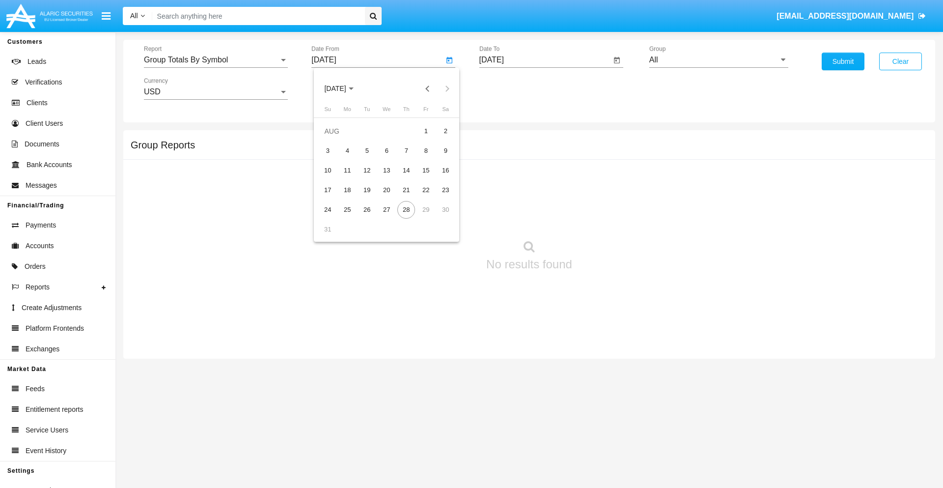
click at [344, 88] on span "[DATE]" at bounding box center [335, 89] width 22 height 8
click at [438, 217] on div "2025" at bounding box center [438, 217] width 31 height 18
click at [404, 158] on div "[DATE]" at bounding box center [404, 158] width 31 height 18
click at [347, 229] on div "28" at bounding box center [347, 230] width 18 height 18
type input "07/28/25"
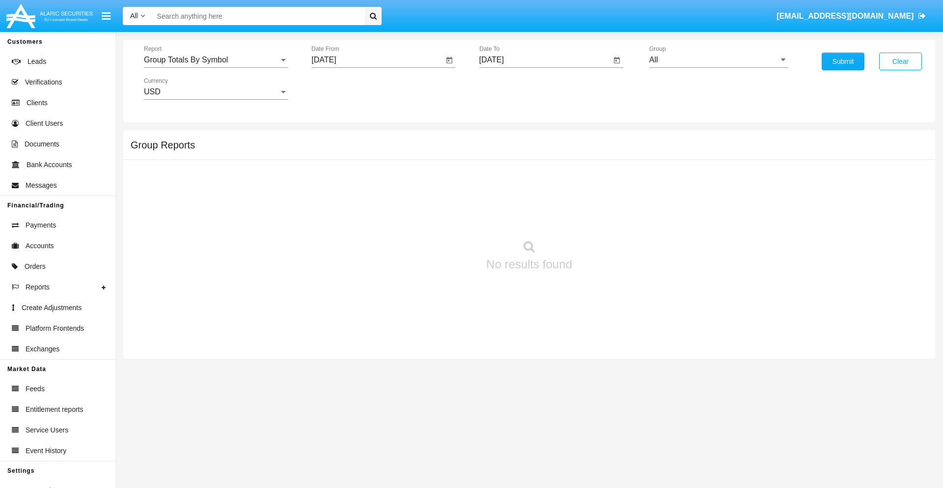
click at [545, 60] on input "[DATE]" at bounding box center [545, 60] width 132 height 9
click at [511, 88] on span "[DATE]" at bounding box center [503, 89] width 22 height 8
click at [606, 217] on div "2025" at bounding box center [605, 217] width 31 height 18
click at [606, 158] on div "AUG" at bounding box center [605, 158] width 31 height 18
click at [574, 209] on div "28" at bounding box center [574, 210] width 18 height 18
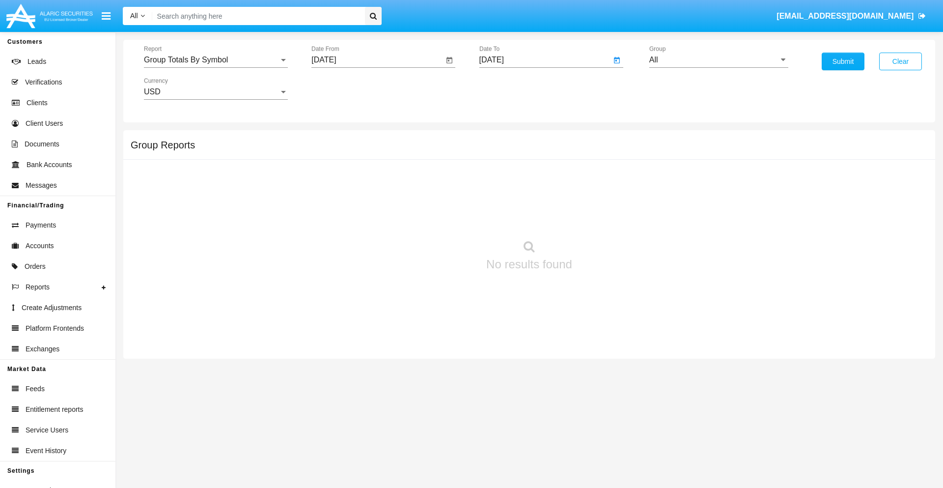
type input "[DATE]"
click at [719, 60] on input "All" at bounding box center [718, 60] width 139 height 9
type input "Hammer Web Lite"
click at [843, 61] on button "Submit" at bounding box center [843, 62] width 43 height 18
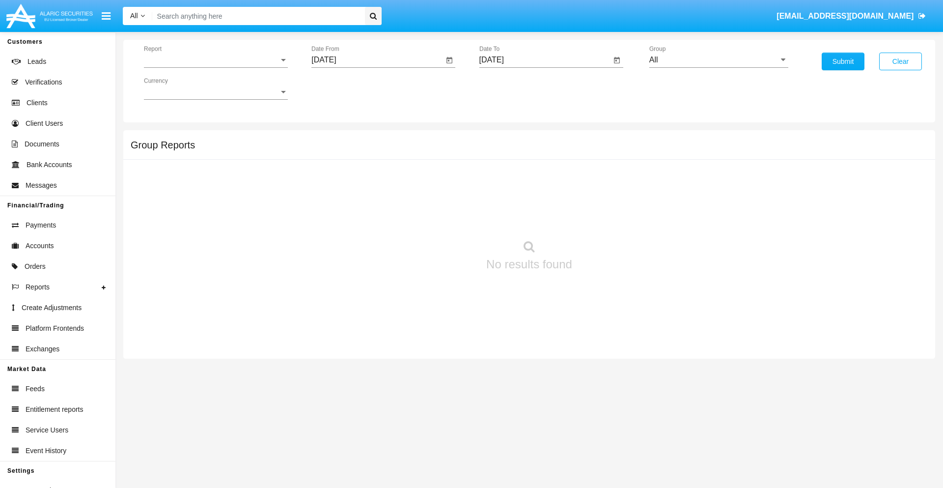
click at [216, 60] on span "Report" at bounding box center [211, 60] width 135 height 9
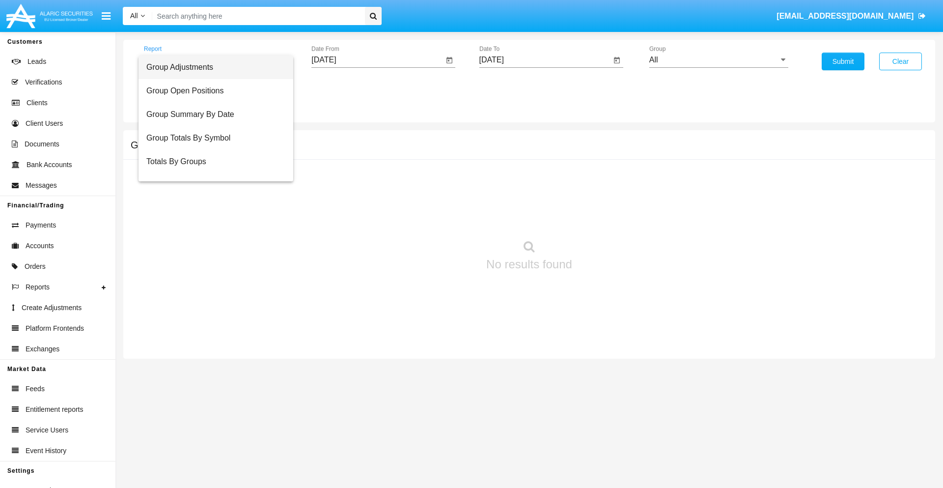
click at [212, 197] on span "Totals By Accounts" at bounding box center [215, 209] width 139 height 24
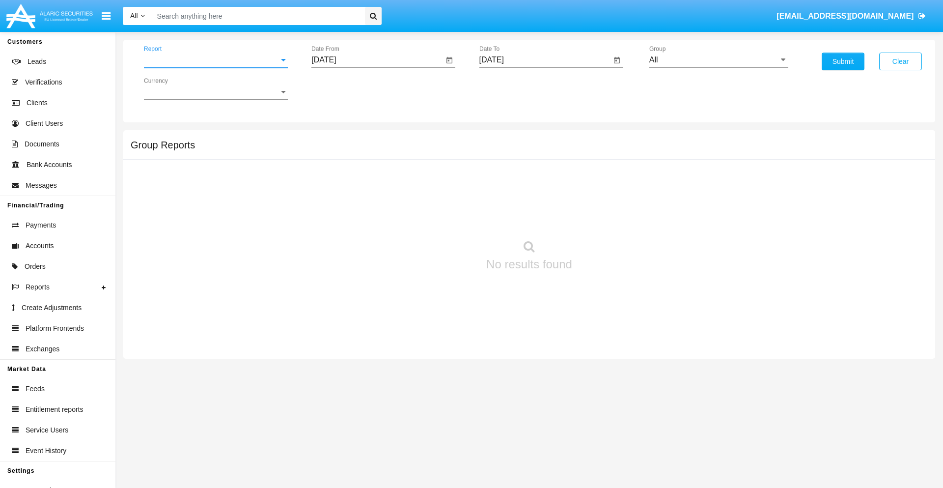
scroll to position [39, 0]
click at [377, 60] on input "[DATE]" at bounding box center [377, 60] width 132 height 9
click at [344, 88] on span "[DATE]" at bounding box center [335, 89] width 22 height 8
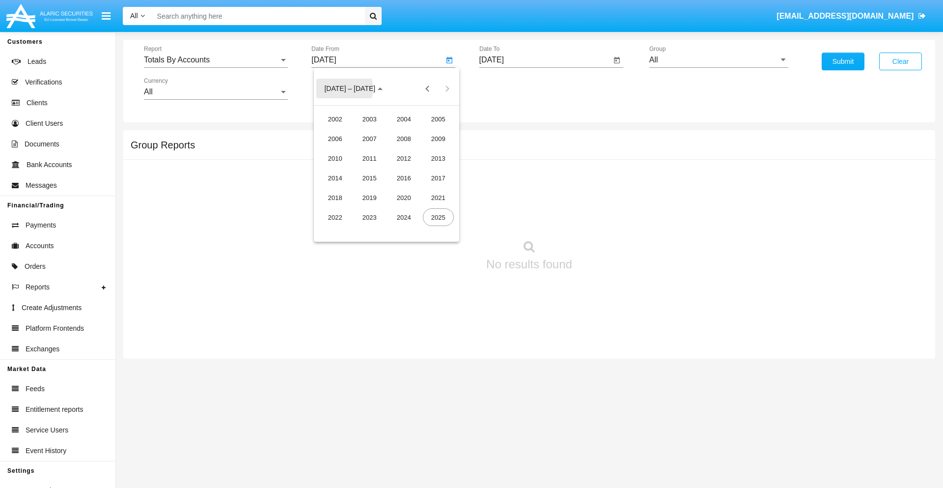
click at [438, 217] on div "2025" at bounding box center [438, 217] width 31 height 18
click at [438, 158] on div "AUG" at bounding box center [438, 158] width 31 height 18
click at [387, 170] on div "13" at bounding box center [387, 171] width 18 height 18
type input "[DATE]"
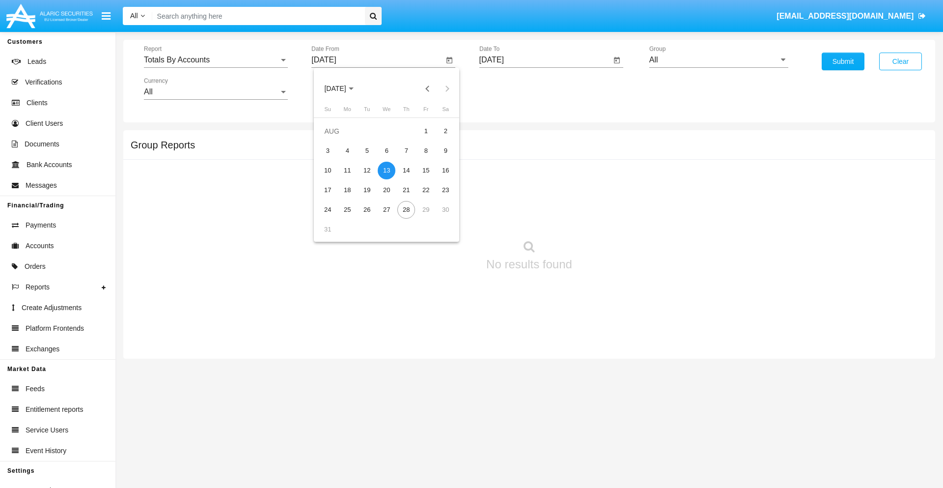
click at [545, 60] on input "[DATE]" at bounding box center [545, 60] width 132 height 9
click at [511, 88] on span "[DATE]" at bounding box center [503, 89] width 22 height 8
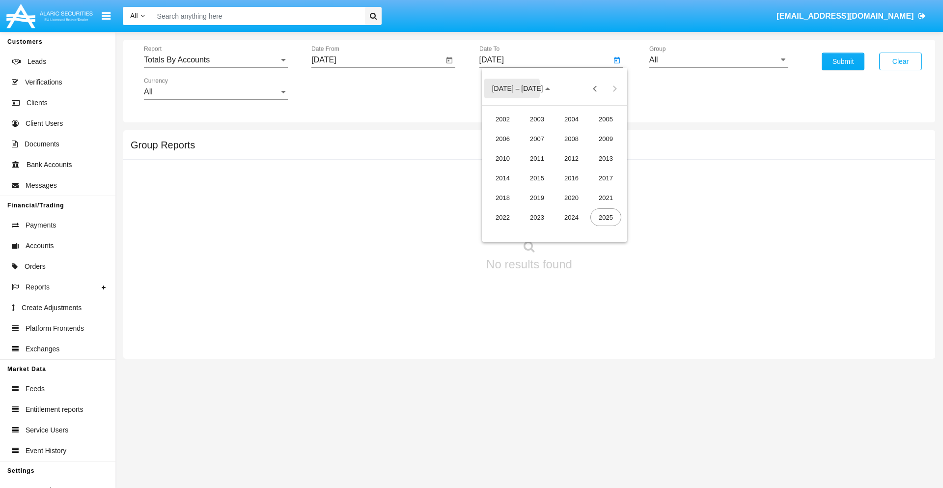
click at [606, 217] on div "2025" at bounding box center [605, 217] width 31 height 18
click at [606, 158] on div "AUG" at bounding box center [605, 158] width 31 height 18
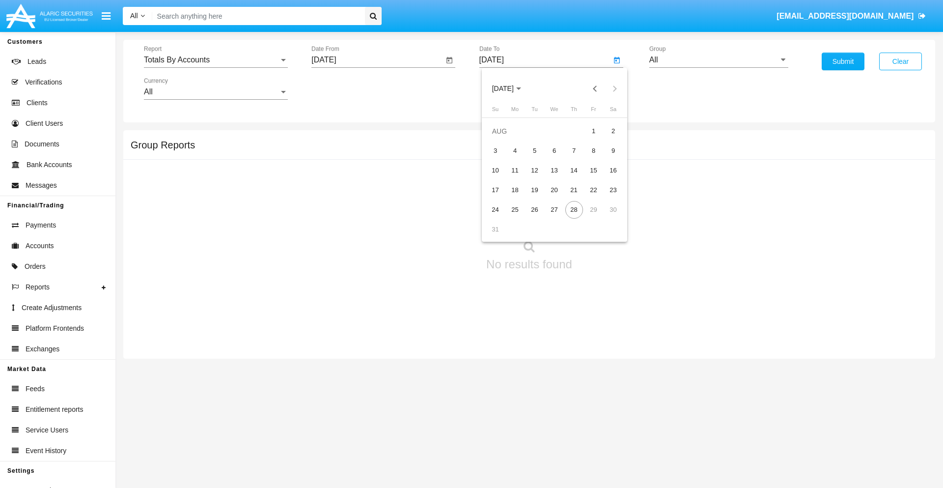
click at [574, 209] on div "28" at bounding box center [574, 210] width 18 height 18
type input "[DATE]"
click at [719, 60] on input "All" at bounding box center [718, 60] width 139 height 9
type input "Hammer Web Lite"
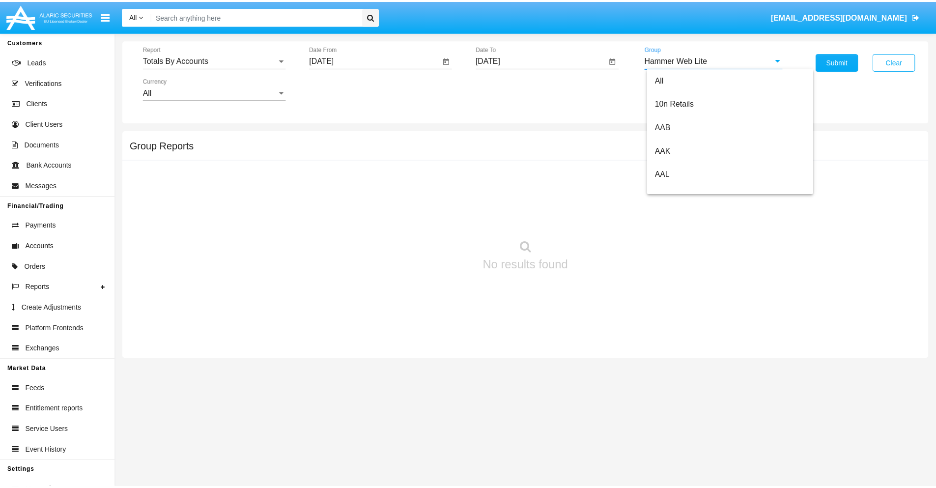
scroll to position [0, 0]
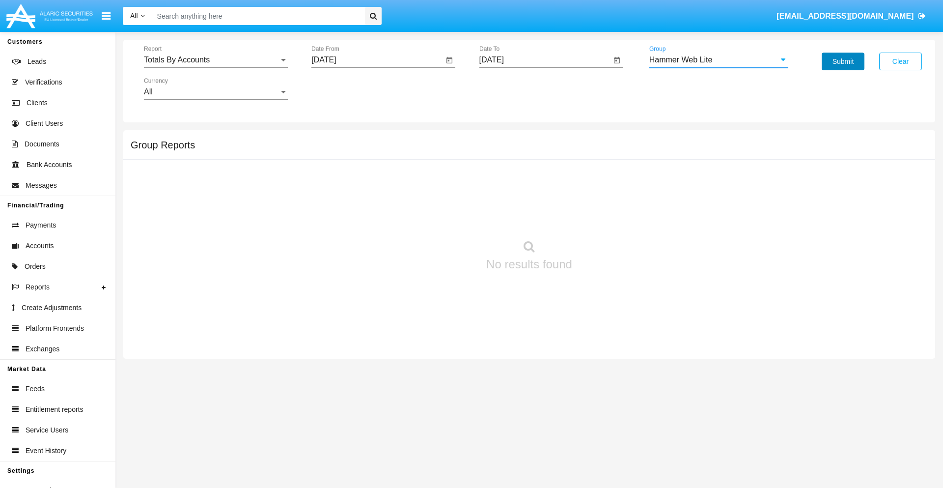
click at [843, 61] on button "Submit" at bounding box center [843, 62] width 43 height 18
click at [216, 60] on span "Report" at bounding box center [211, 60] width 135 height 9
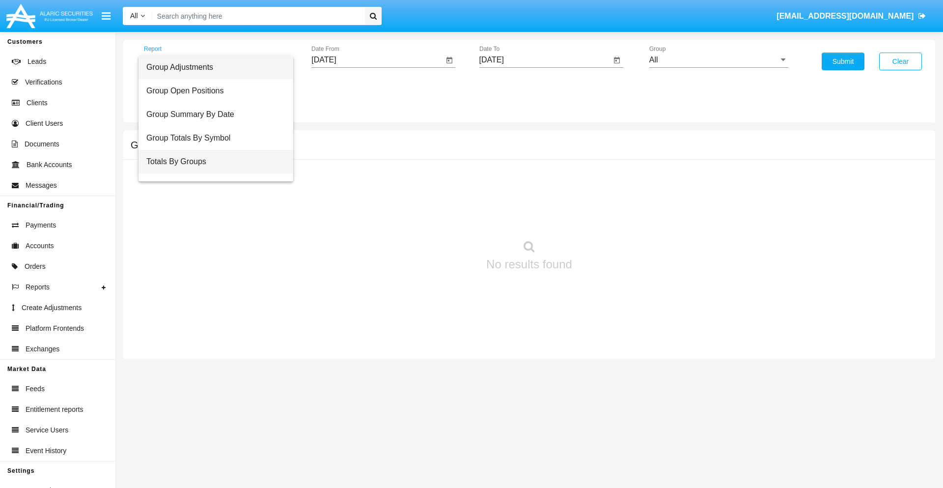
click at [212, 162] on span "Totals By Groups" at bounding box center [215, 162] width 139 height 24
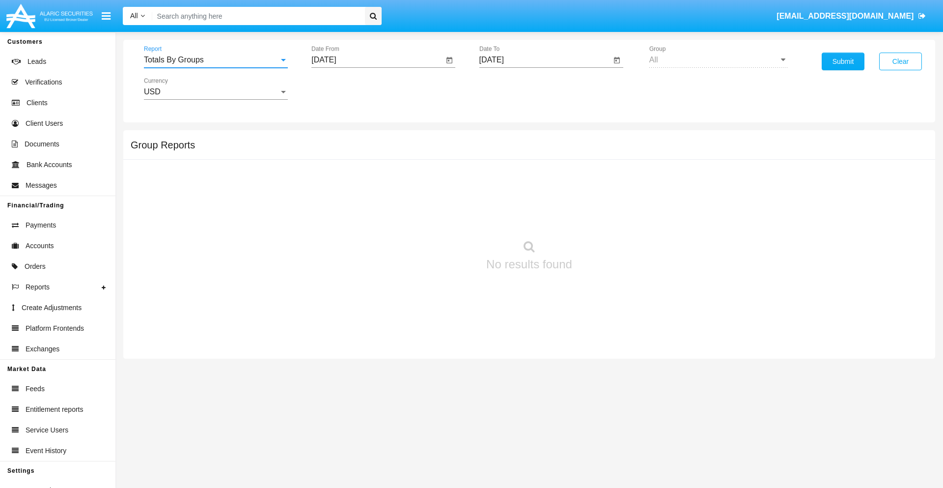
click at [377, 60] on input "[DATE]" at bounding box center [377, 60] width 132 height 9
click at [344, 88] on span "[DATE]" at bounding box center [335, 89] width 22 height 8
click at [438, 217] on div "2025" at bounding box center [438, 217] width 31 height 18
click at [438, 158] on div "AUG" at bounding box center [438, 158] width 31 height 18
click at [387, 170] on div "13" at bounding box center [387, 171] width 18 height 18
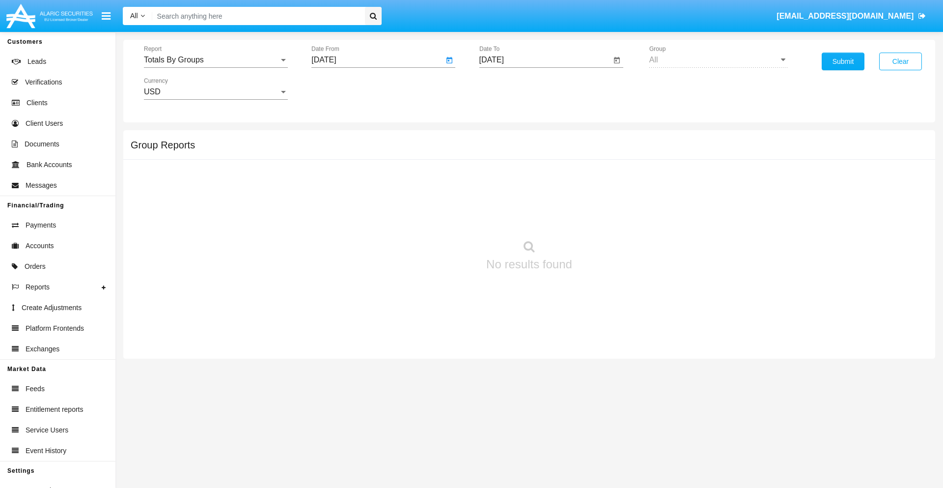
type input "[DATE]"
click at [545, 60] on input "[DATE]" at bounding box center [545, 60] width 132 height 9
click at [511, 88] on span "[DATE]" at bounding box center [503, 89] width 22 height 8
click at [606, 217] on div "2025" at bounding box center [605, 217] width 31 height 18
click at [606, 158] on div "AUG" at bounding box center [605, 158] width 31 height 18
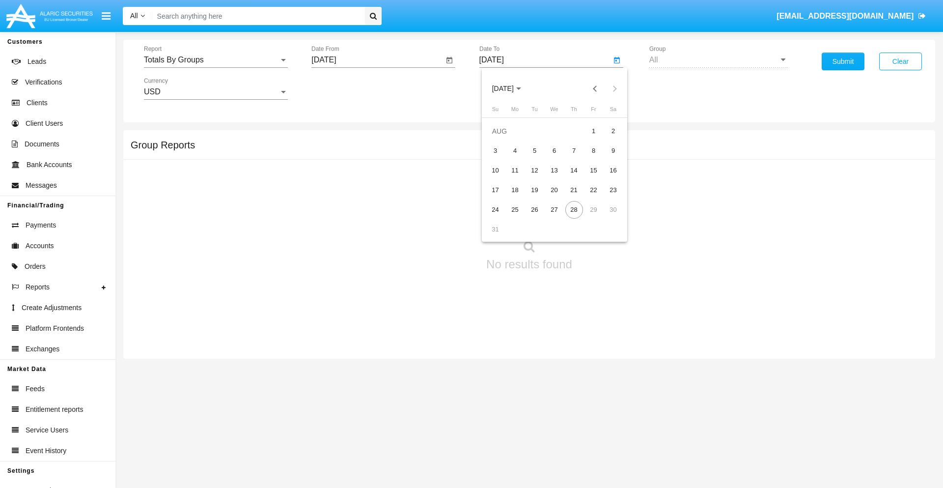
click at [574, 209] on div "28" at bounding box center [574, 210] width 18 height 18
type input "08/28/25"
click at [843, 61] on button "Submit" at bounding box center [843, 62] width 43 height 18
click at [216, 60] on span "Report" at bounding box center [211, 60] width 135 height 9
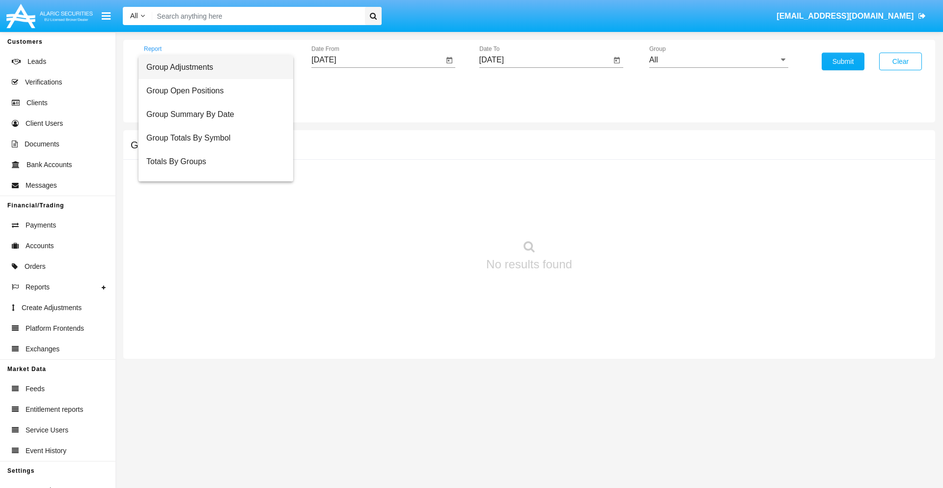
click at [212, 67] on span "Group Adjustments" at bounding box center [215, 68] width 139 height 24
click at [719, 60] on input "All" at bounding box center [718, 60] width 139 height 9
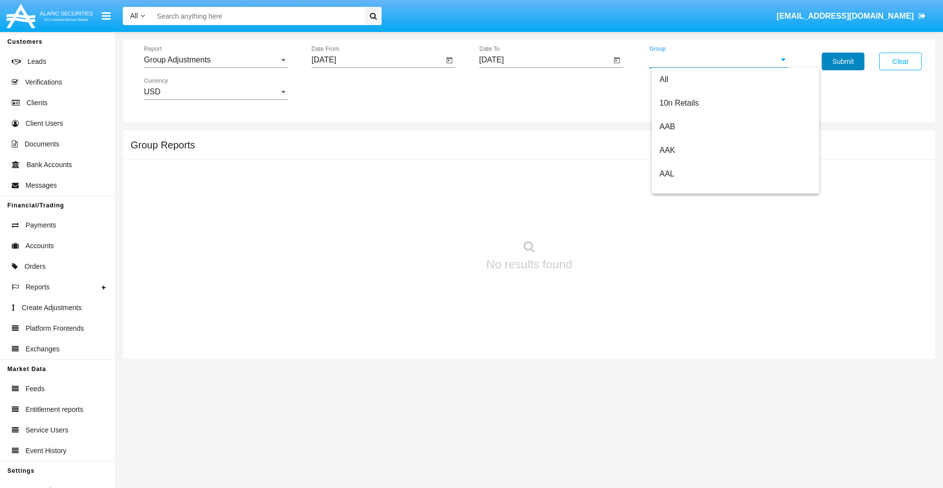
click at [843, 61] on button "Submit" at bounding box center [843, 62] width 43 height 18
click at [216, 60] on span "Report" at bounding box center [211, 60] width 135 height 9
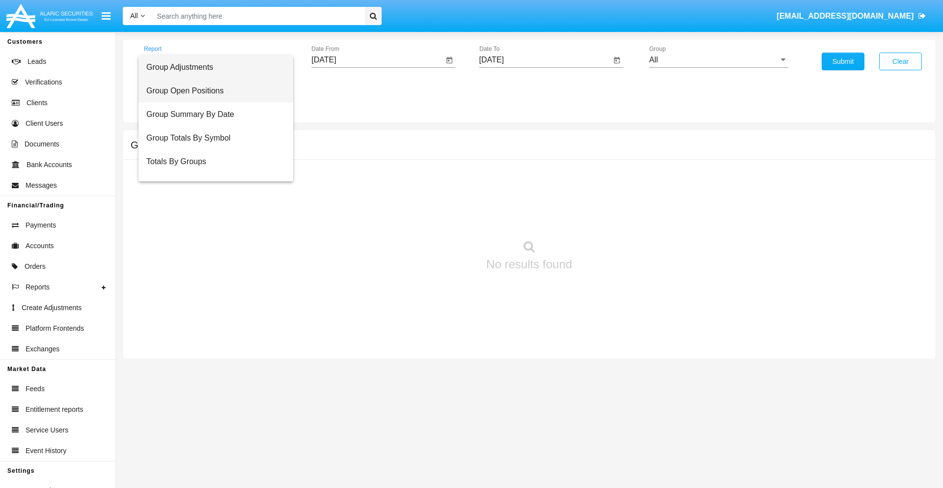
click at [212, 91] on span "Group Open Positions" at bounding box center [215, 91] width 139 height 24
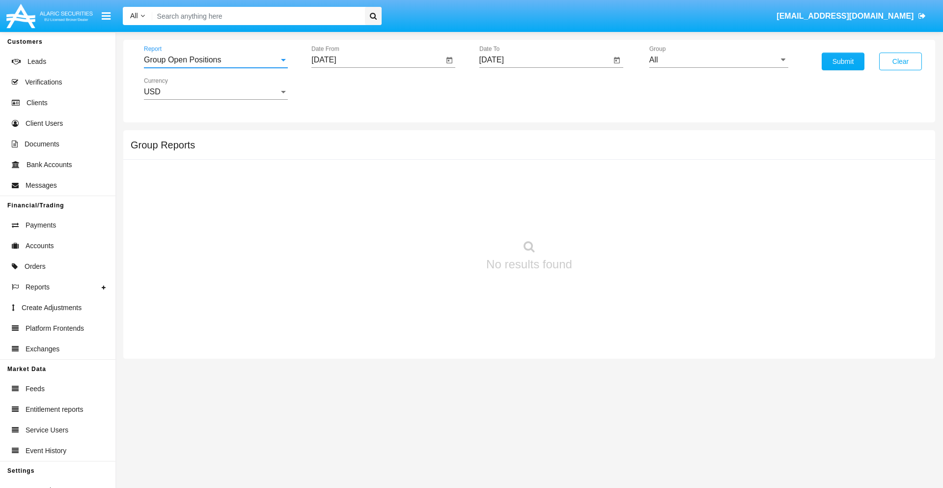
click at [719, 60] on input "All" at bounding box center [718, 60] width 139 height 9
click at [843, 61] on button "Submit" at bounding box center [843, 62] width 43 height 18
click at [216, 60] on span "Report" at bounding box center [211, 60] width 135 height 9
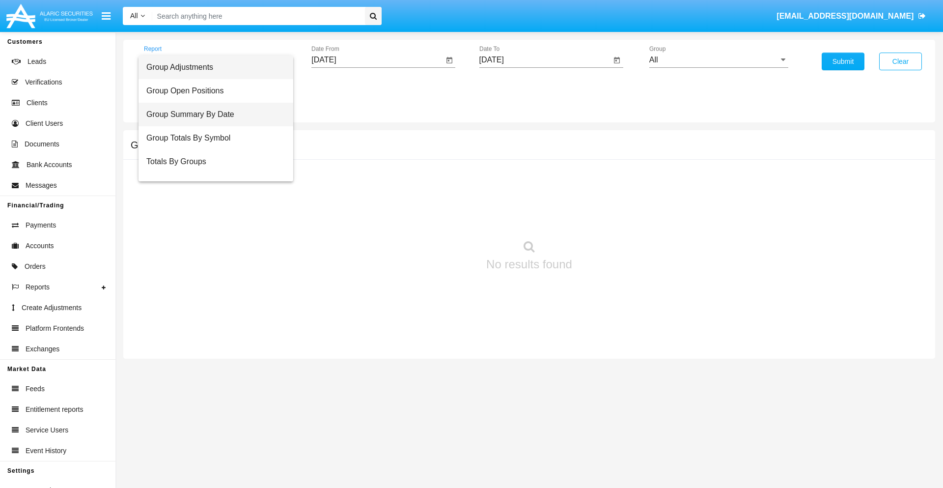
click at [212, 114] on span "Group Summary By Date" at bounding box center [215, 115] width 139 height 24
click at [719, 60] on input "All" at bounding box center [718, 60] width 139 height 9
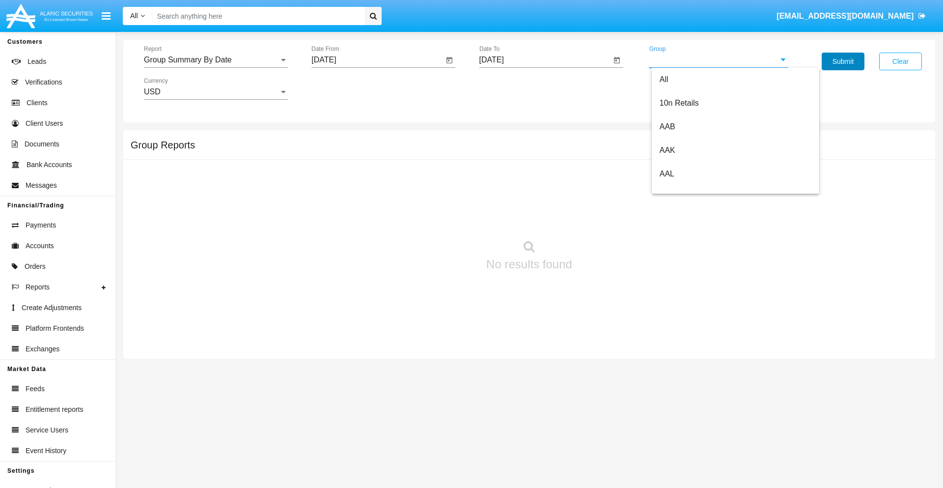
click at [843, 61] on button "Submit" at bounding box center [843, 62] width 43 height 18
click at [216, 60] on span "Report" at bounding box center [211, 60] width 135 height 9
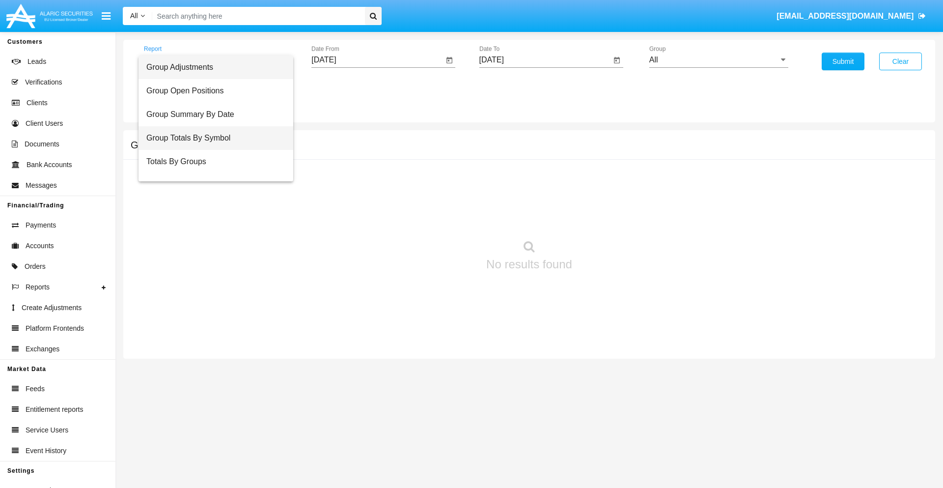
click at [212, 138] on span "Group Totals By Symbol" at bounding box center [215, 138] width 139 height 24
click at [719, 60] on input "All" at bounding box center [718, 60] width 139 height 9
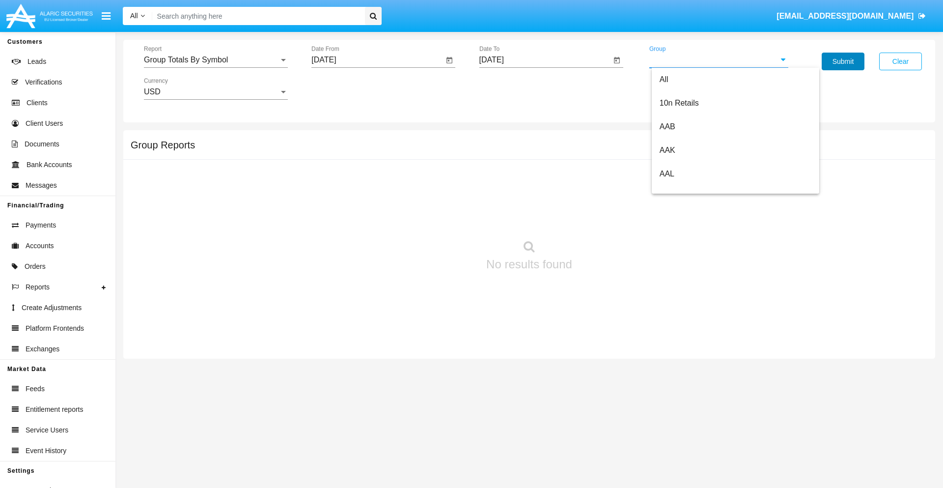
click at [843, 61] on button "Submit" at bounding box center [843, 62] width 43 height 18
click at [216, 60] on span "Report" at bounding box center [211, 60] width 135 height 9
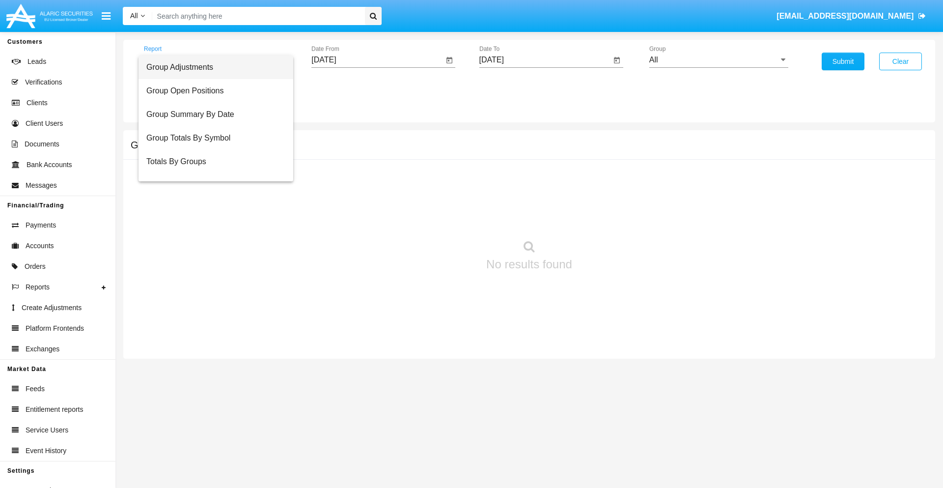
scroll to position [16, 0]
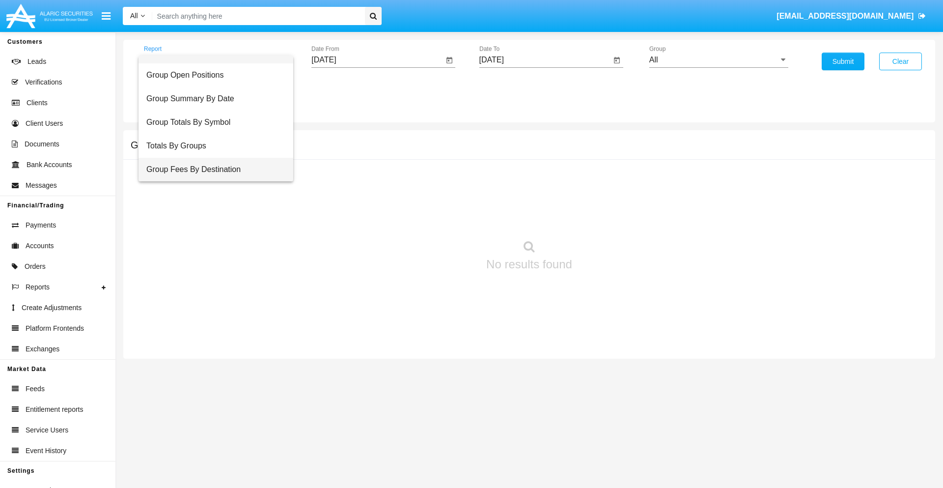
click at [212, 169] on span "Group Fees By Destination" at bounding box center [215, 170] width 139 height 24
click at [719, 60] on input "All" at bounding box center [718, 60] width 139 height 9
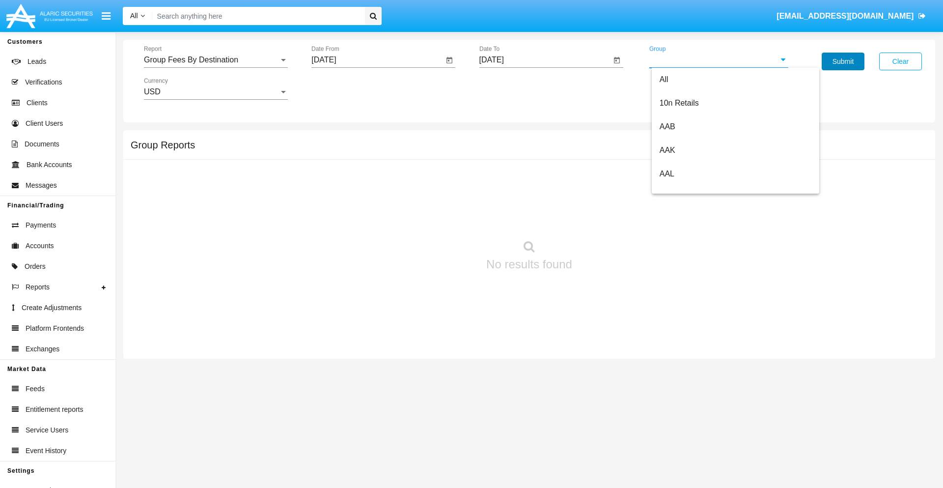
click at [843, 61] on button "Submit" at bounding box center [843, 62] width 43 height 18
